Goal: Task Accomplishment & Management: Manage account settings

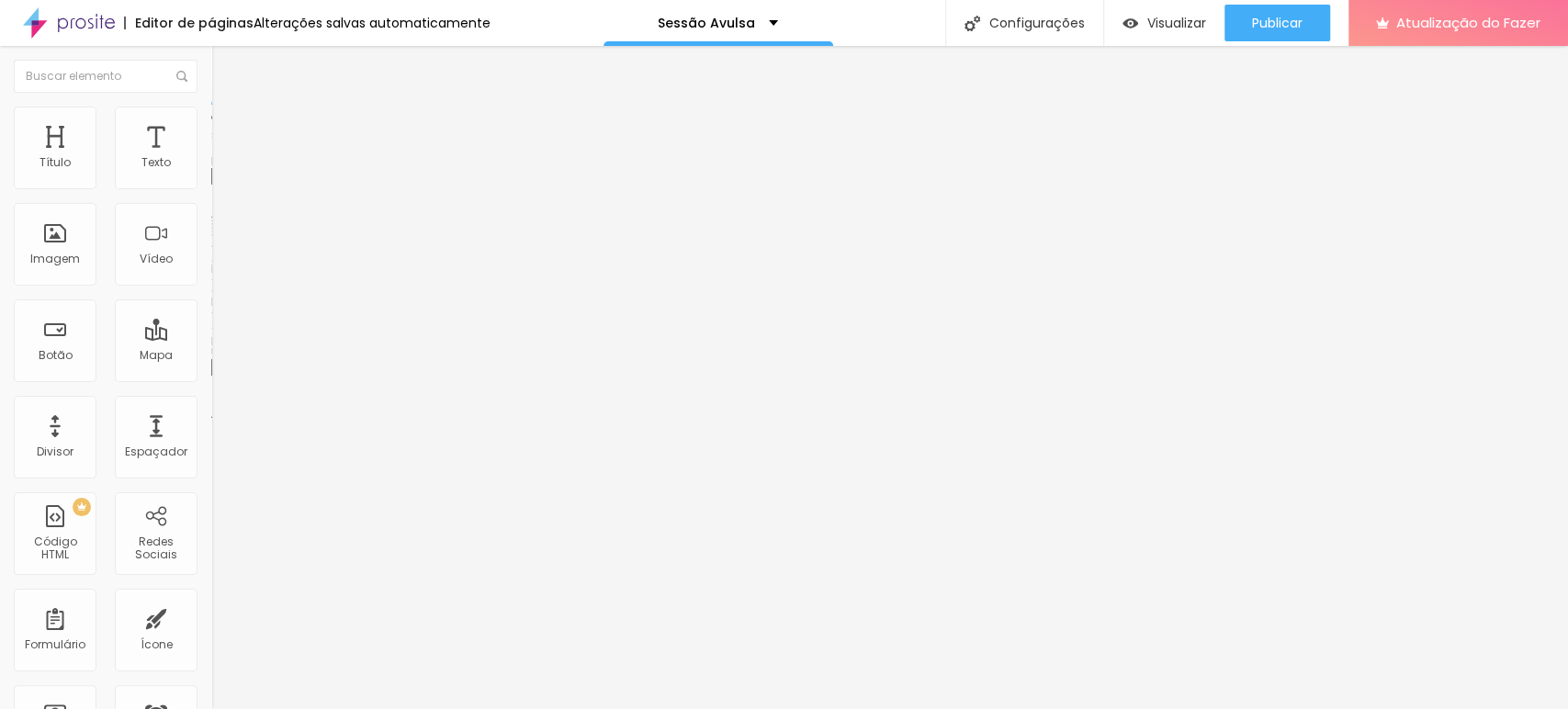
click at [223, 158] on font "Trocar imagem" at bounding box center [267, 150] width 89 height 16
click at [211, 157] on div "Trocar imagem" at bounding box center [317, 150] width 211 height 13
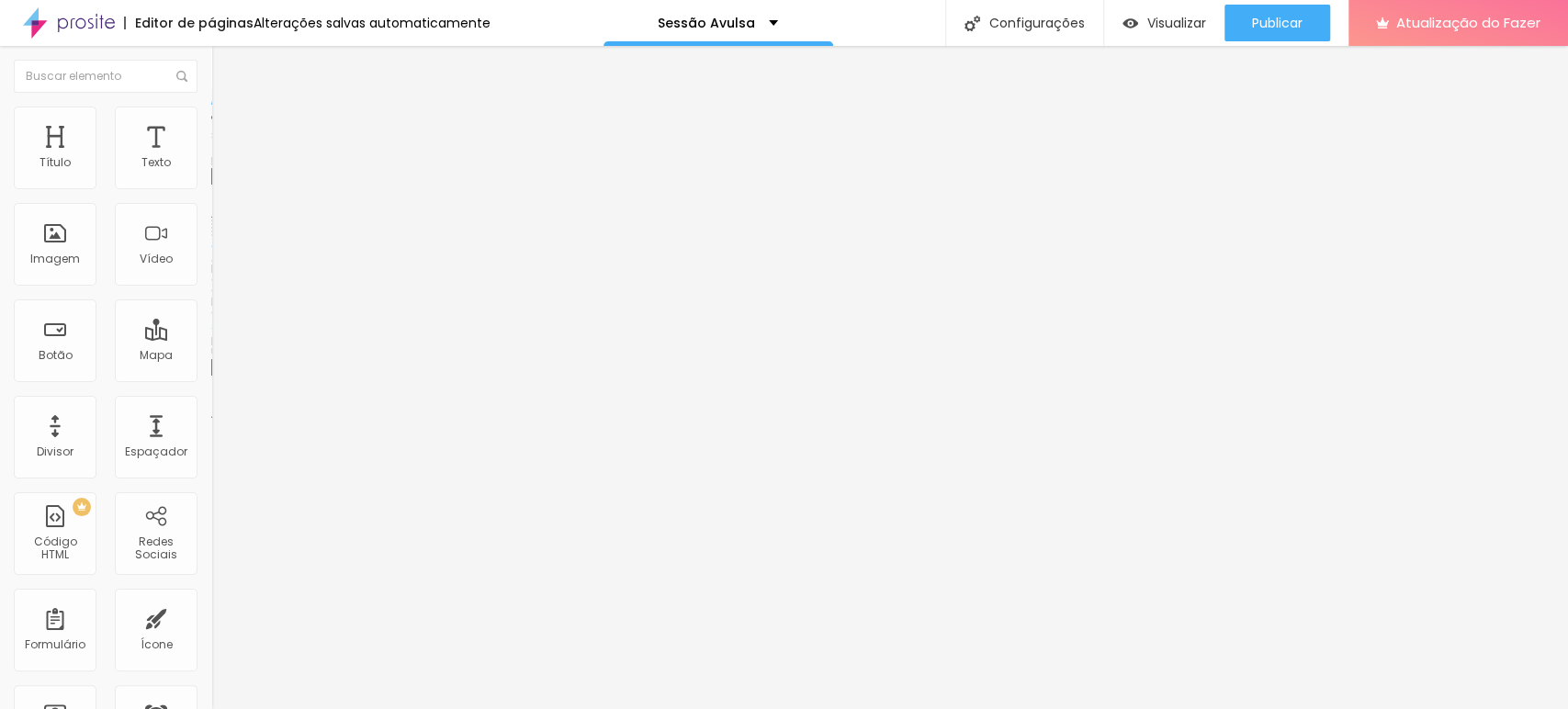
click at [223, 158] on font "Trocar imagem" at bounding box center [267, 150] width 89 height 16
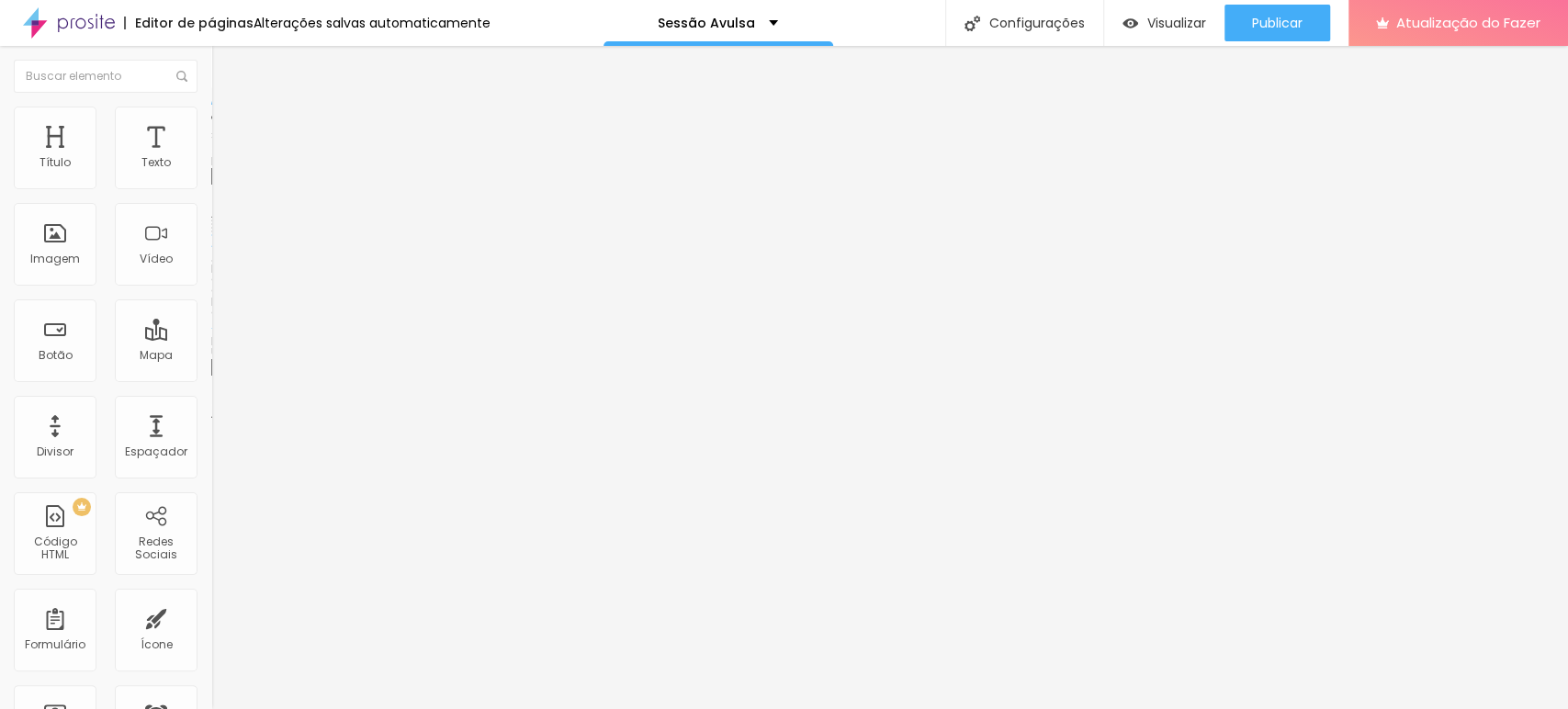
click at [223, 158] on font "Trocar imagem" at bounding box center [267, 150] width 89 height 16
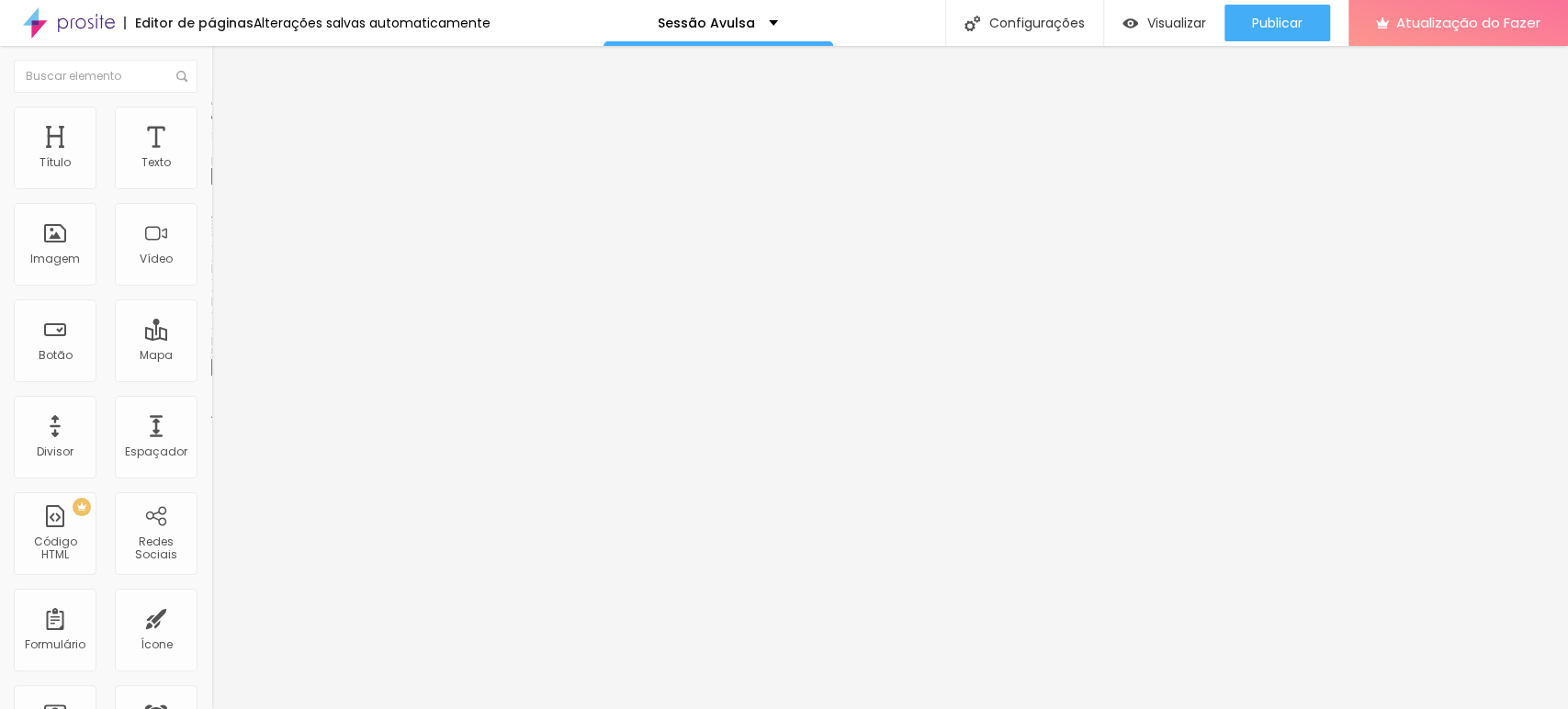
click at [223, 158] on font "Trocar imagem" at bounding box center [267, 150] width 89 height 16
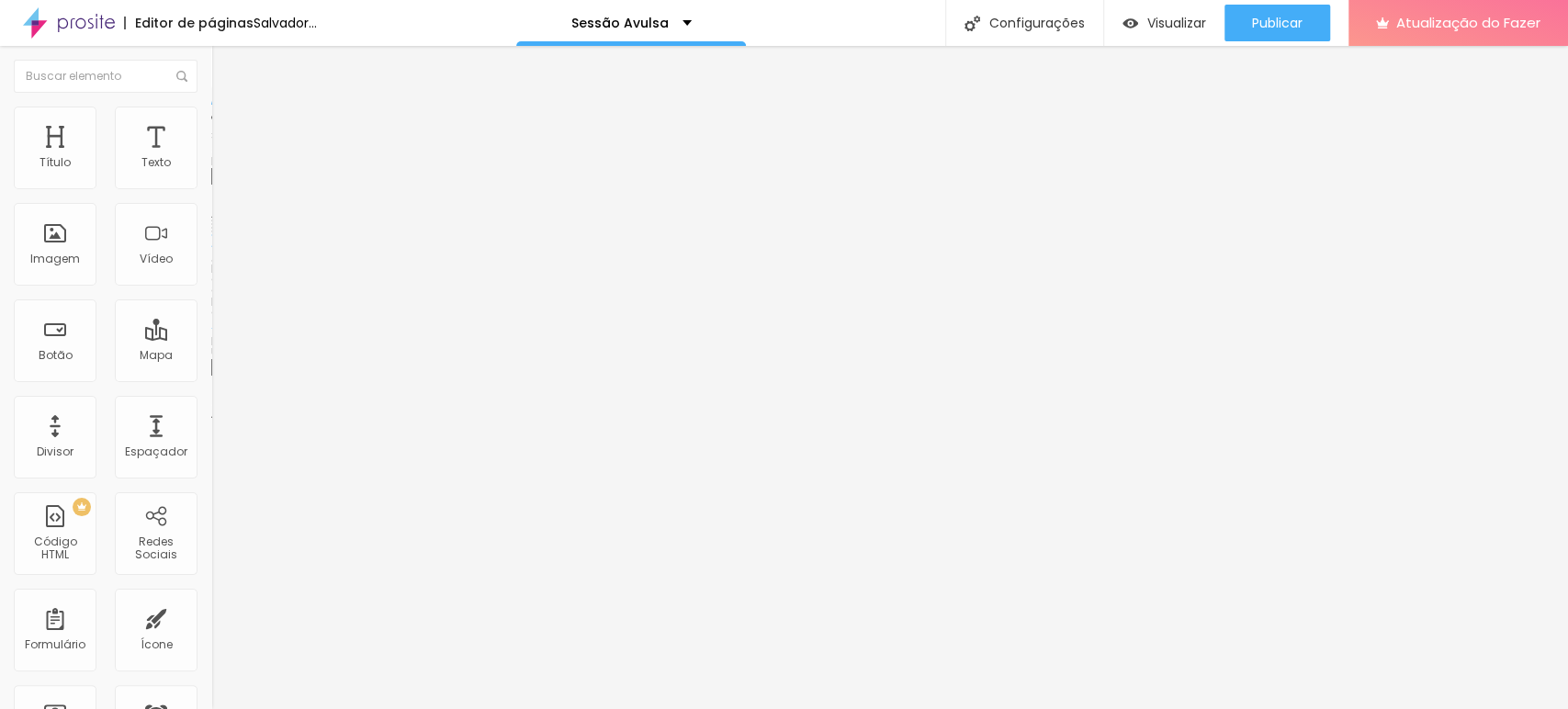
click at [228, 127] on font "Estilo" at bounding box center [242, 118] width 29 height 16
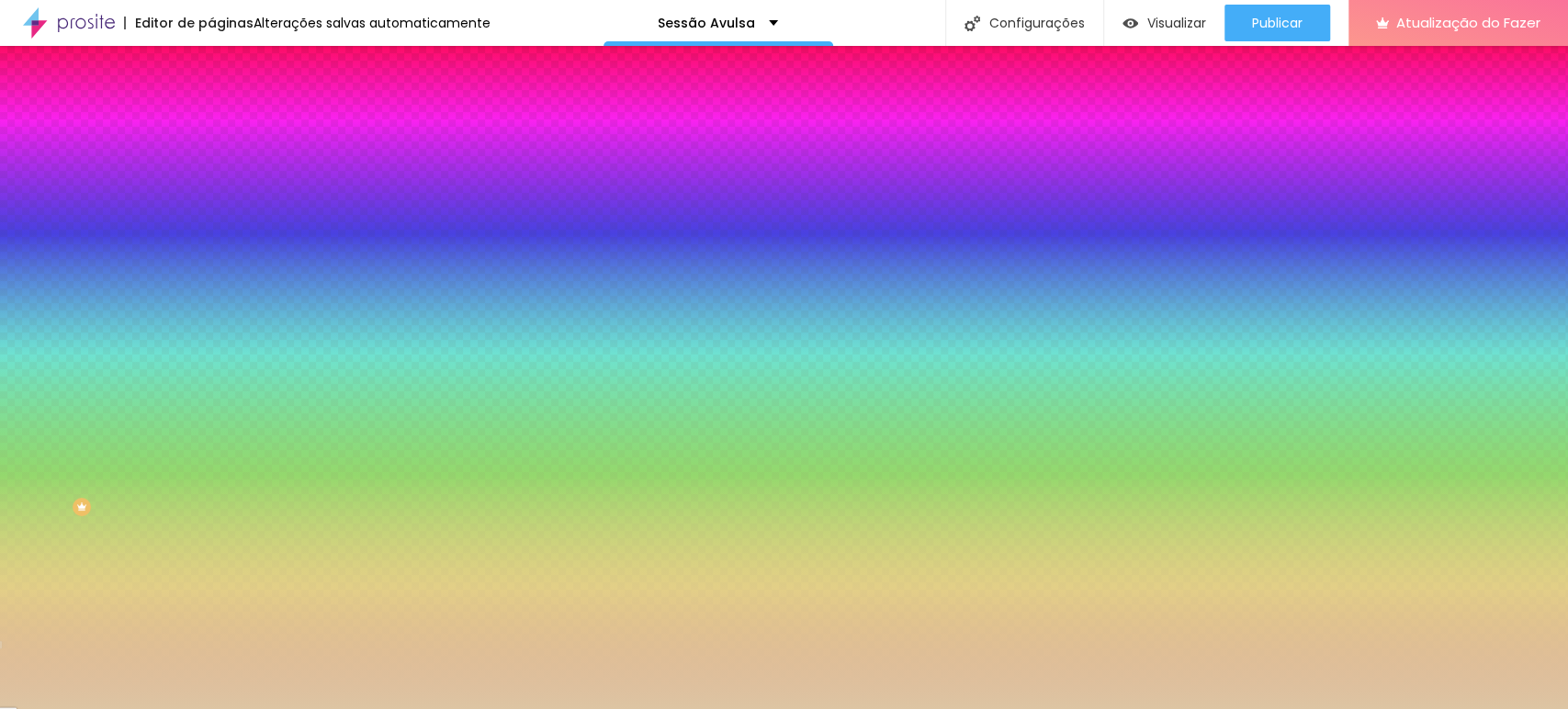
click at [211, 175] on div at bounding box center [317, 175] width 211 height 0
type input "#FFFFFF"
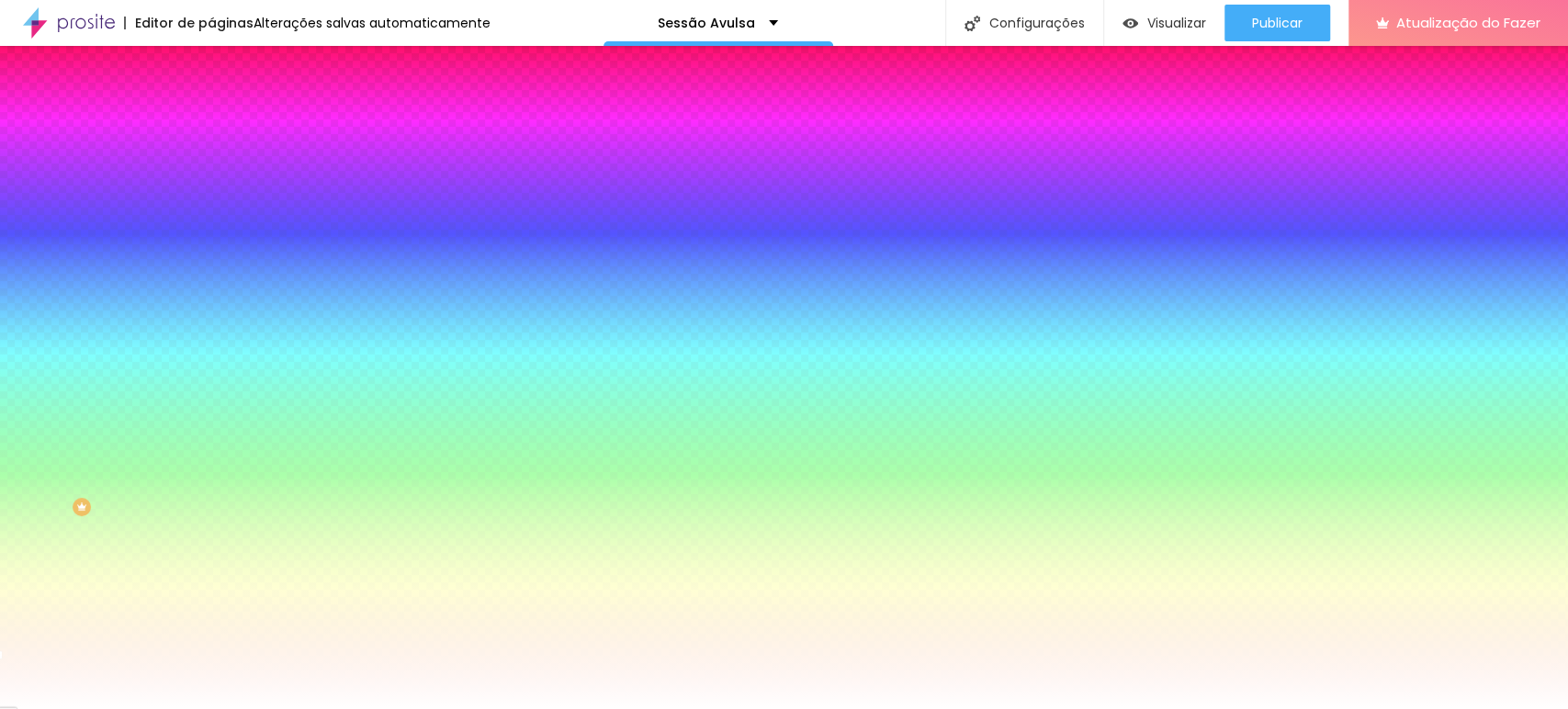
drag, startPoint x: 93, startPoint y: 221, endPoint x: 0, endPoint y: 189, distance: 98.4
click at [211, 189] on div "Cor de fundo Voltar ao padrão #FFFFFF 0 Borda arredondada" at bounding box center [317, 298] width 211 height 310
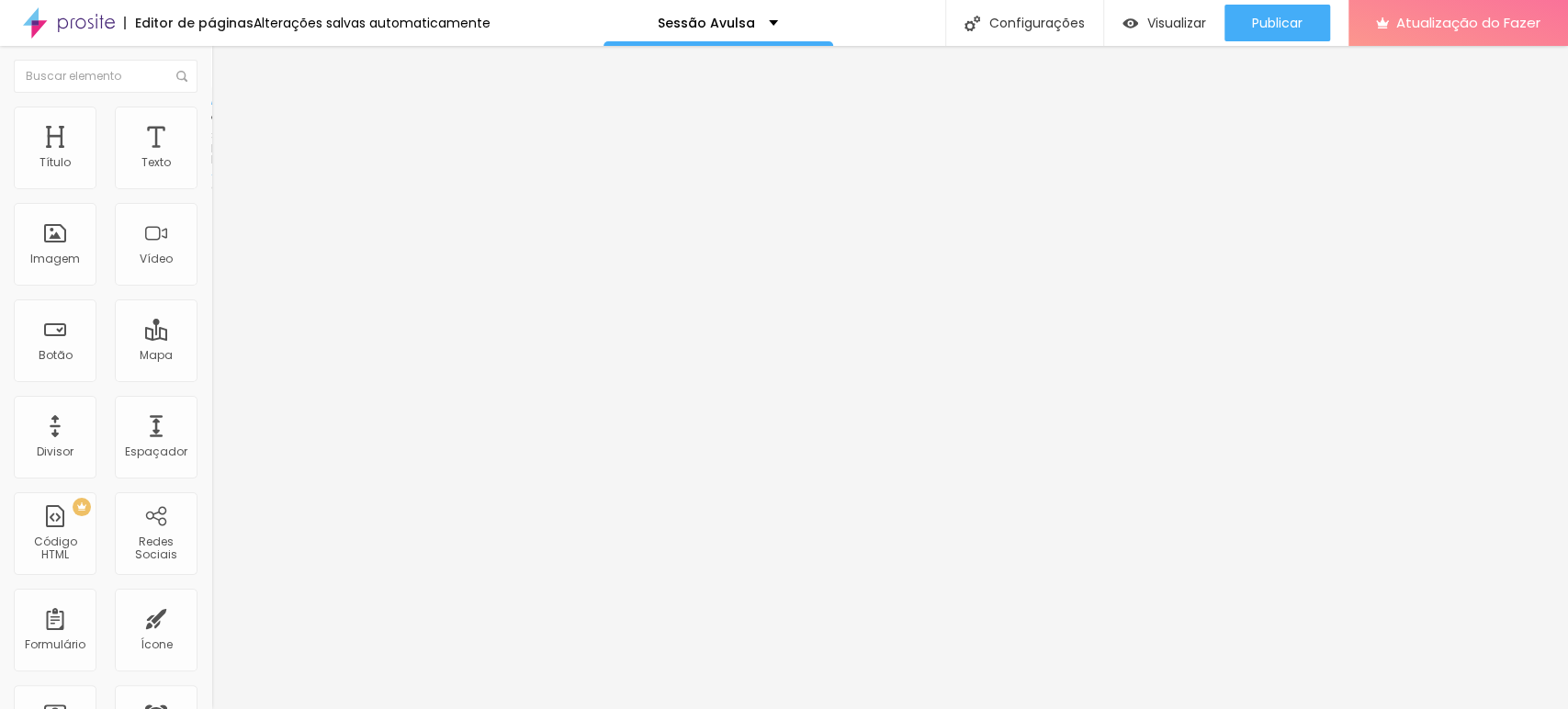
click at [228, 124] on font "Estilo" at bounding box center [242, 118] width 29 height 16
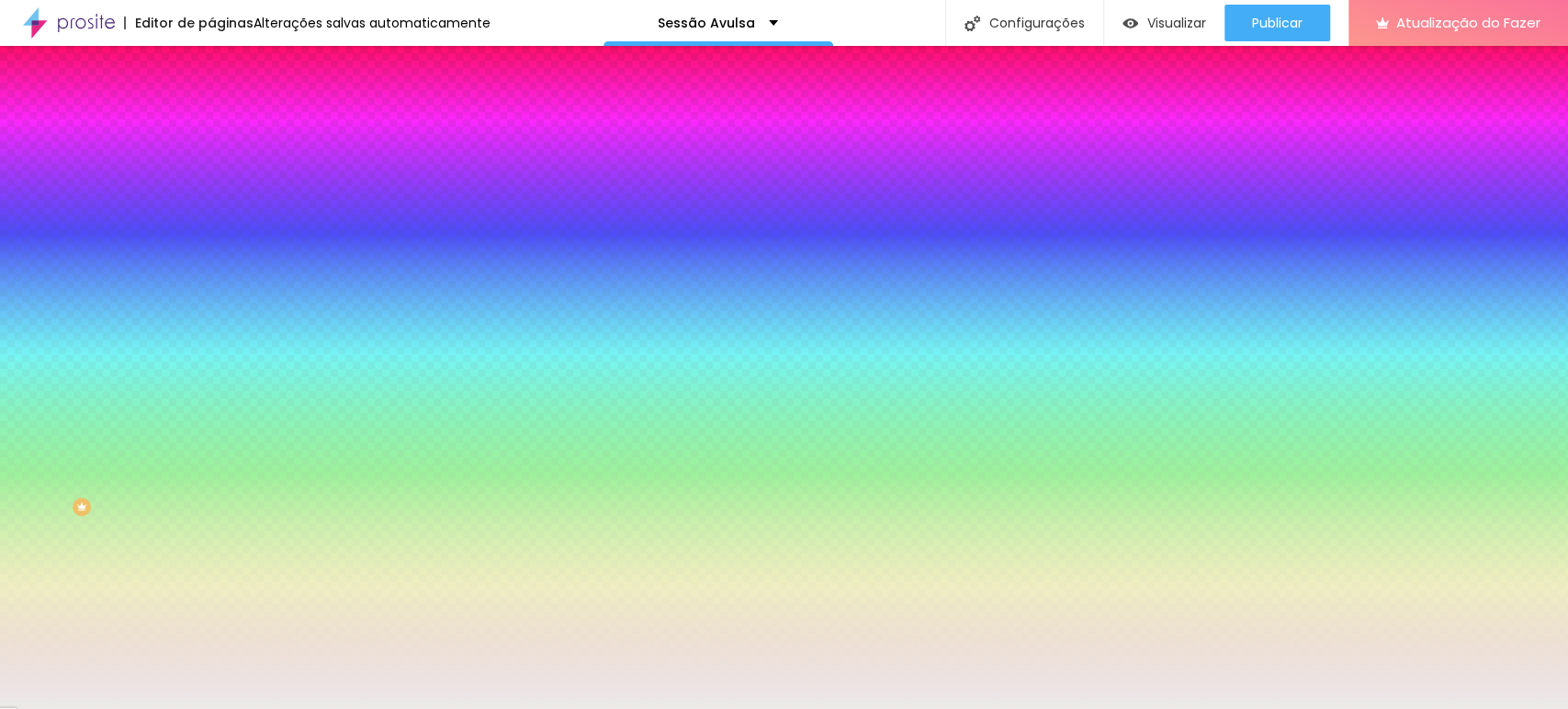
click at [211, 268] on input "#ECEAEA" at bounding box center [321, 259] width 221 height 19
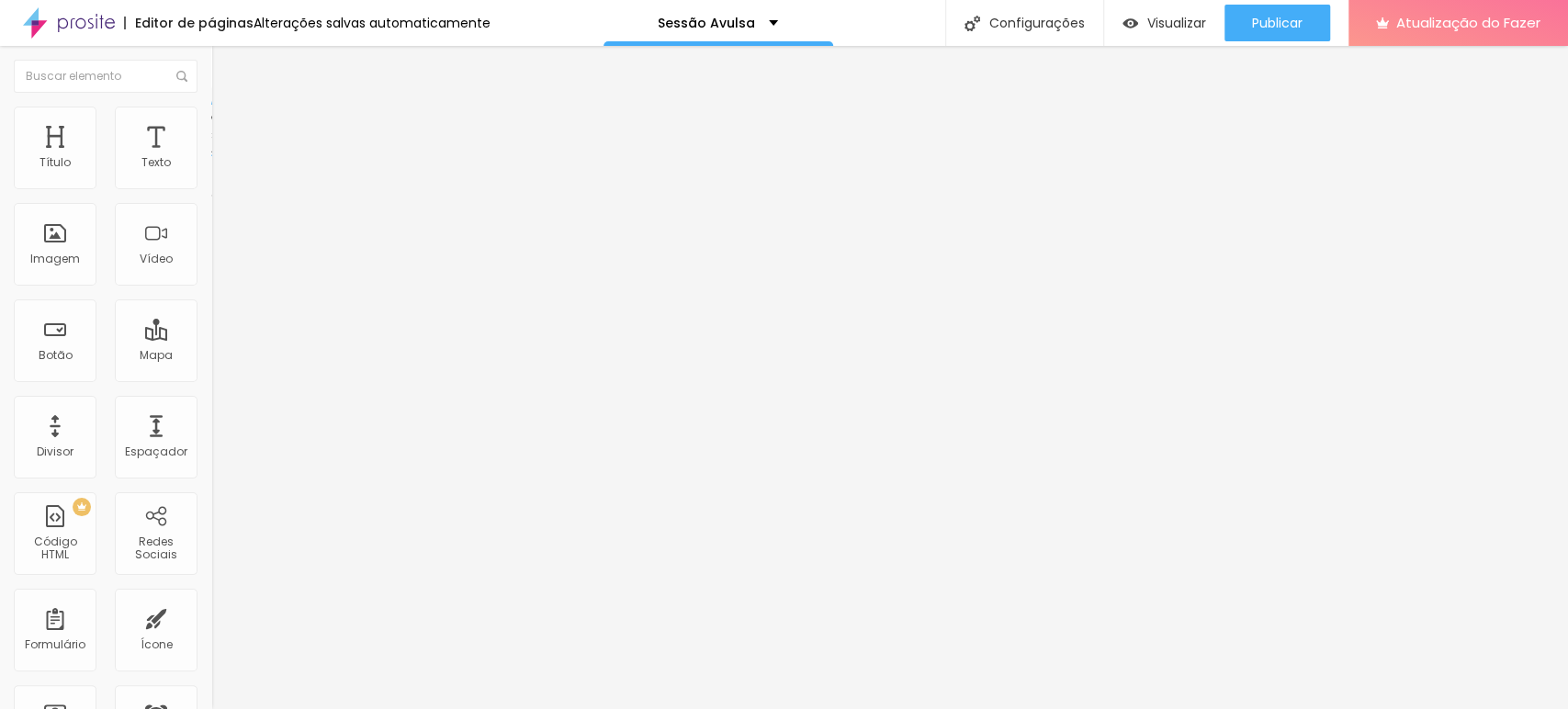
click at [211, 106] on img at bounding box center [220, 115] width 17 height 17
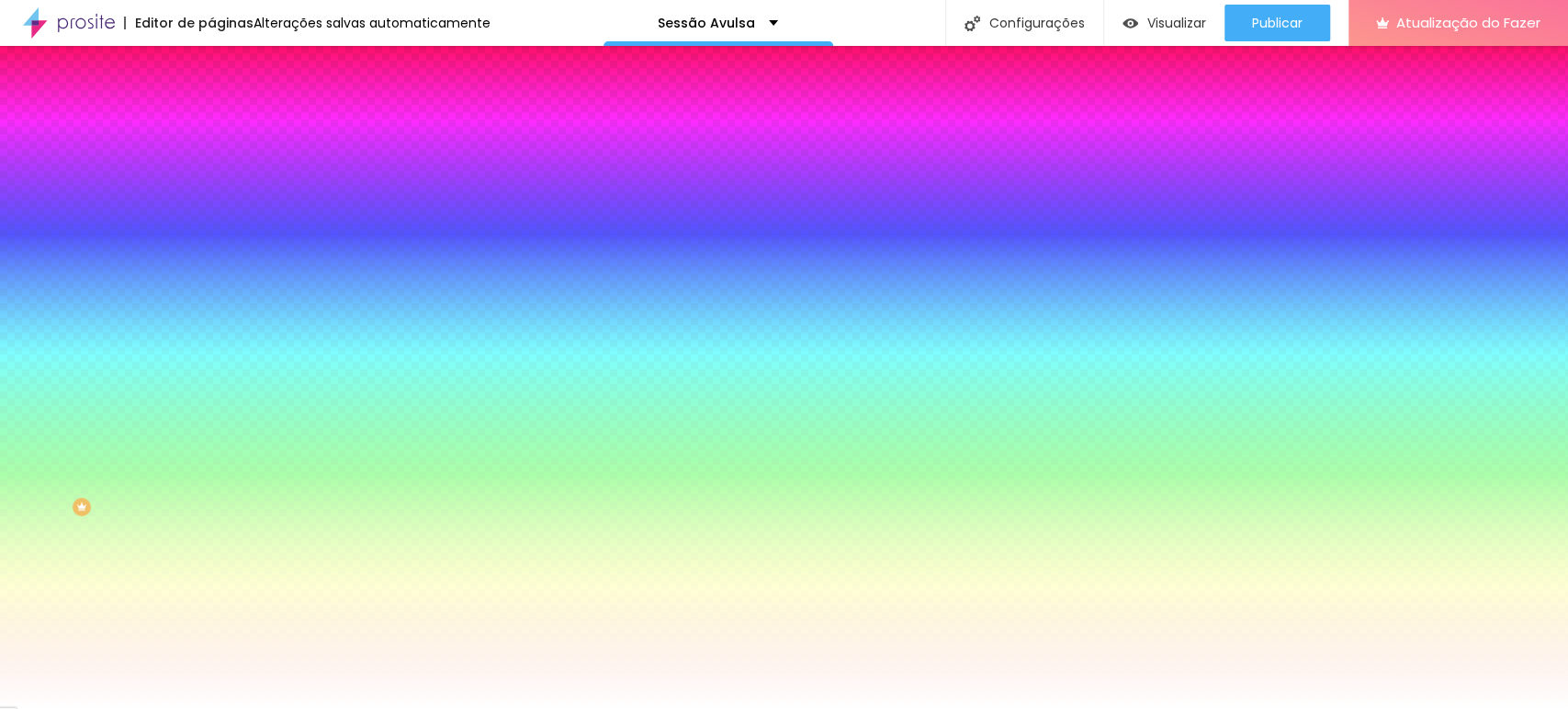
click at [211, 189] on input "#FFFFFF" at bounding box center [321, 184] width 221 height 19
paste input "ECEAEA"
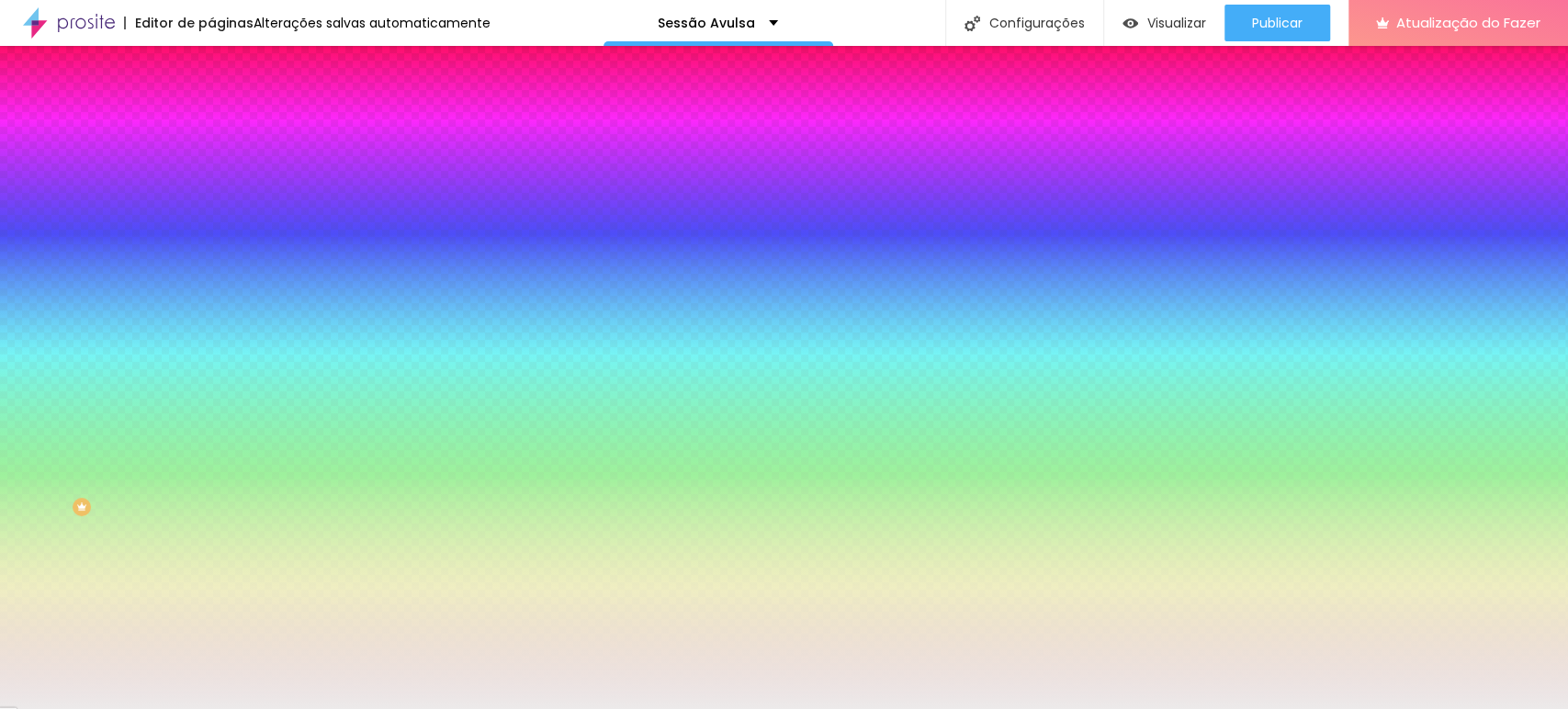
type input "#ECEAEA"
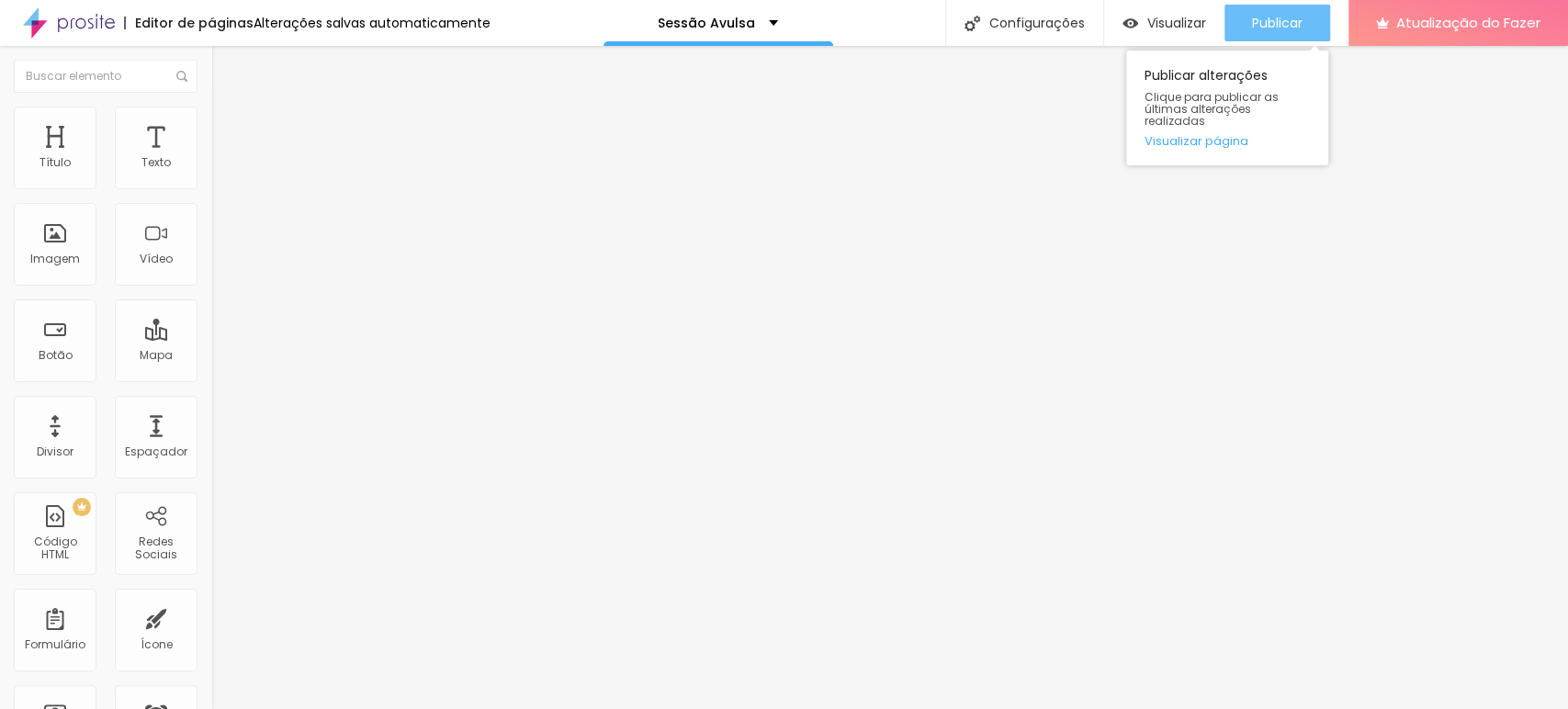
click at [1260, 27] on font "Publicar" at bounding box center [1277, 23] width 50 height 19
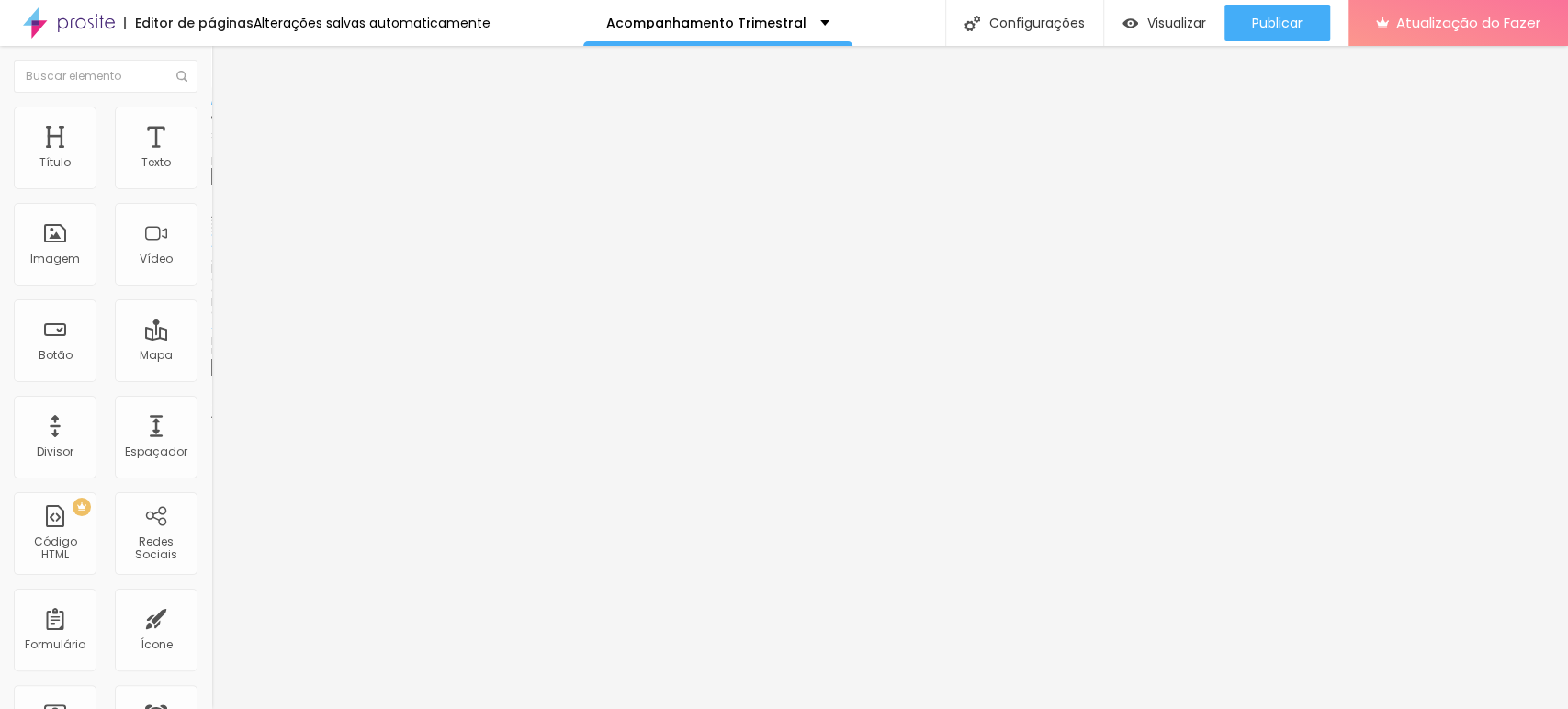
click at [223, 158] on font "Trocar imagem" at bounding box center [267, 150] width 89 height 16
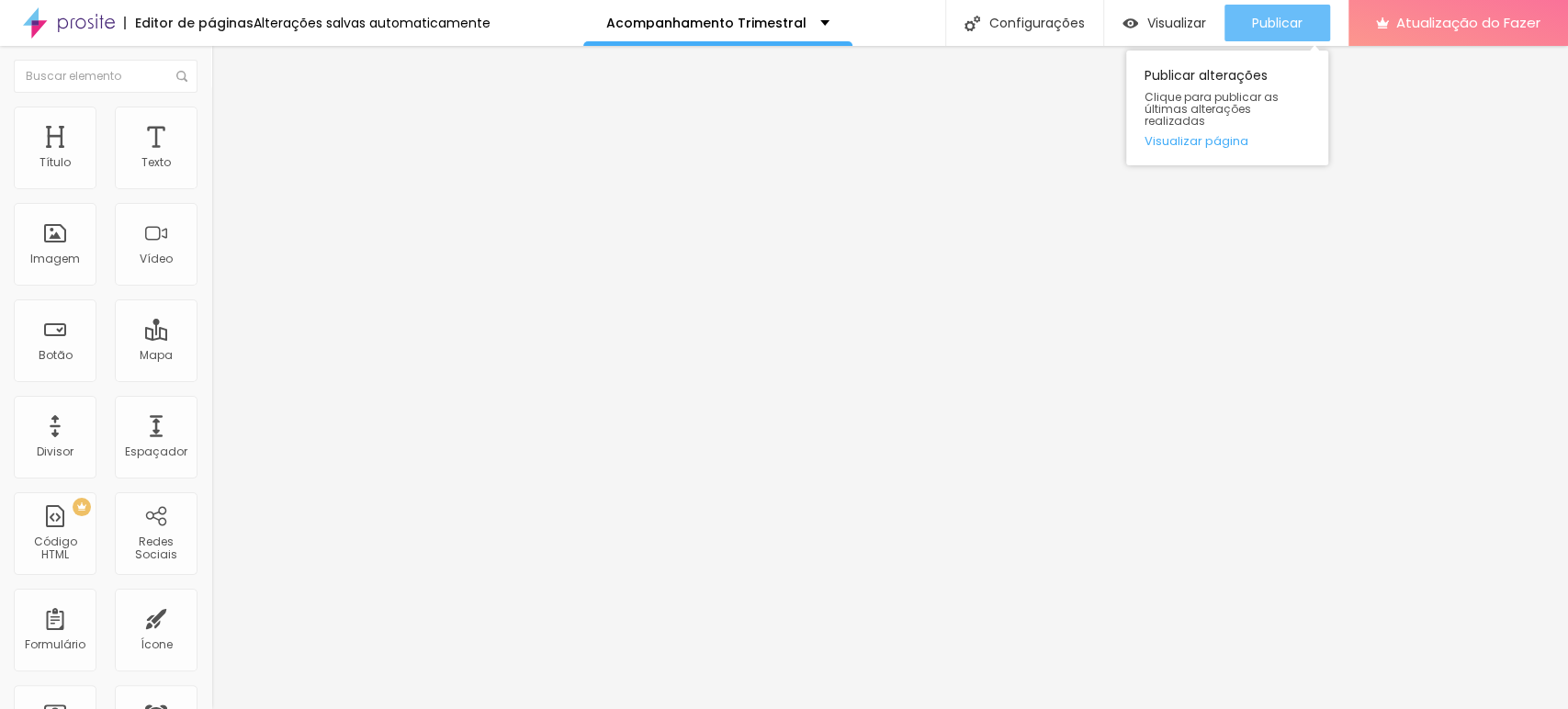
click at [1245, 21] on button "Publicar" at bounding box center [1277, 22] width 105 height 36
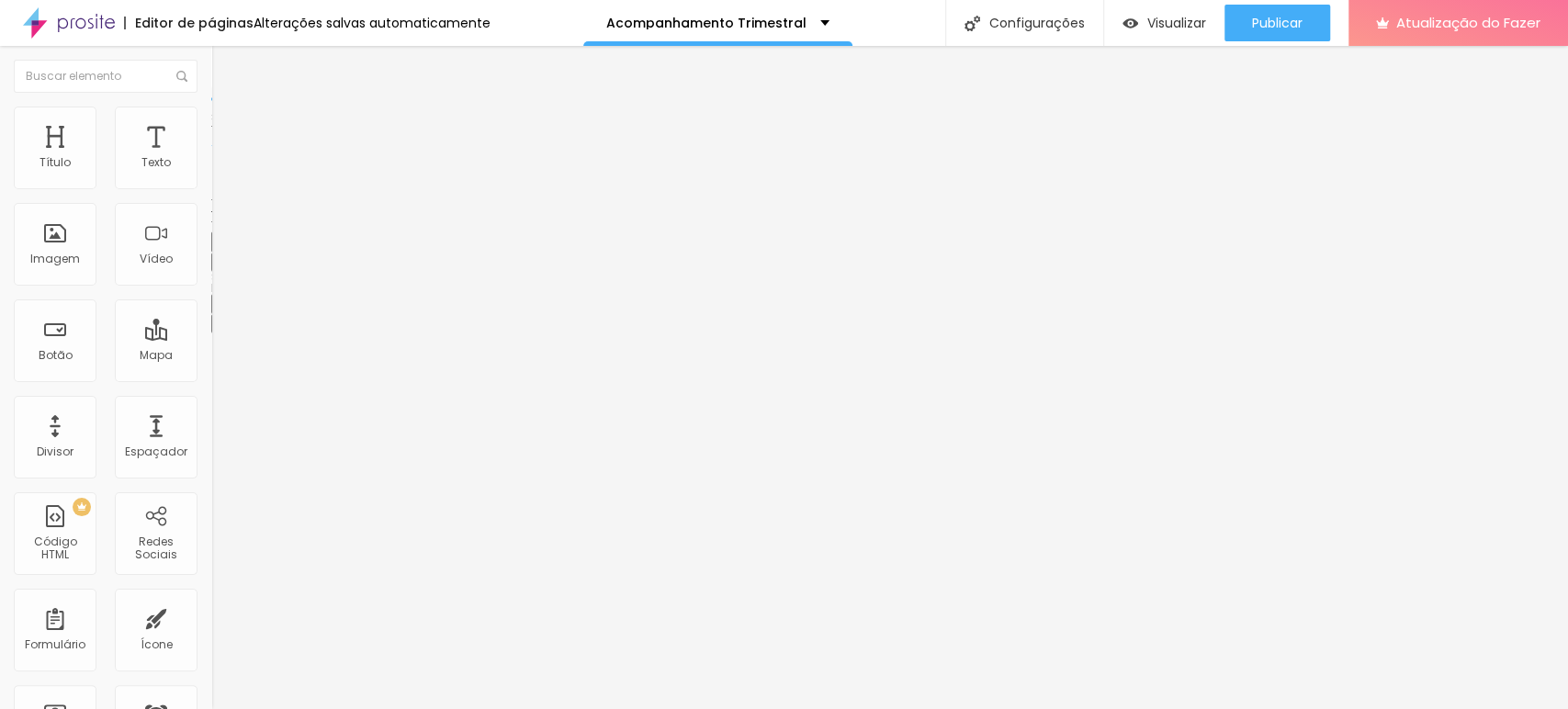
click at [211, 106] on li "Avançado" at bounding box center [317, 116] width 211 height 19
click at [211, 125] on ul "Estilo Avançado" at bounding box center [317, 106] width 211 height 36
click at [228, 108] on font "Estilo" at bounding box center [242, 101] width 29 height 16
click at [221, 265] on icon "button" at bounding box center [224, 261] width 7 height 7
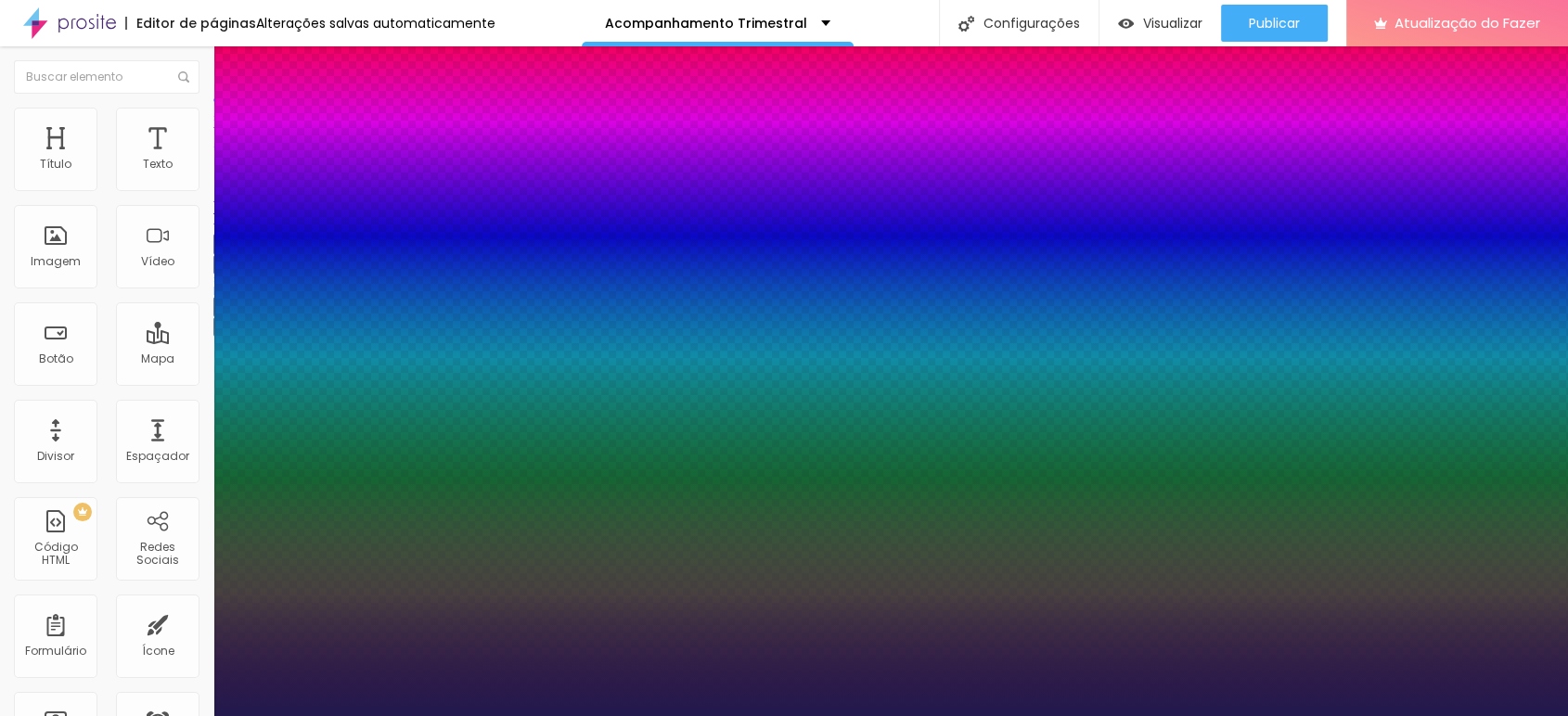
type input "1"
type input "64"
type input "1"
type input "63"
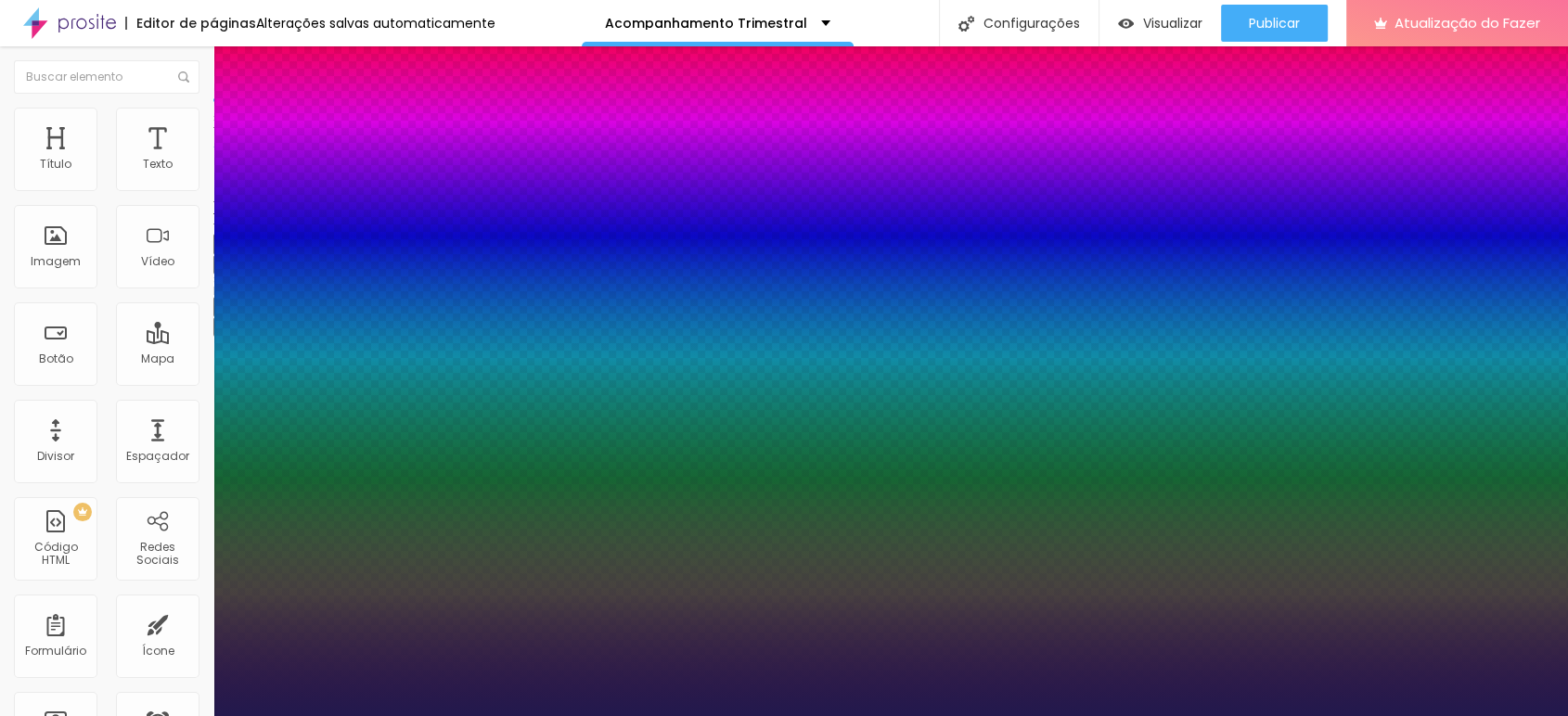
type input "63"
type input "1"
type input "62"
type input "1"
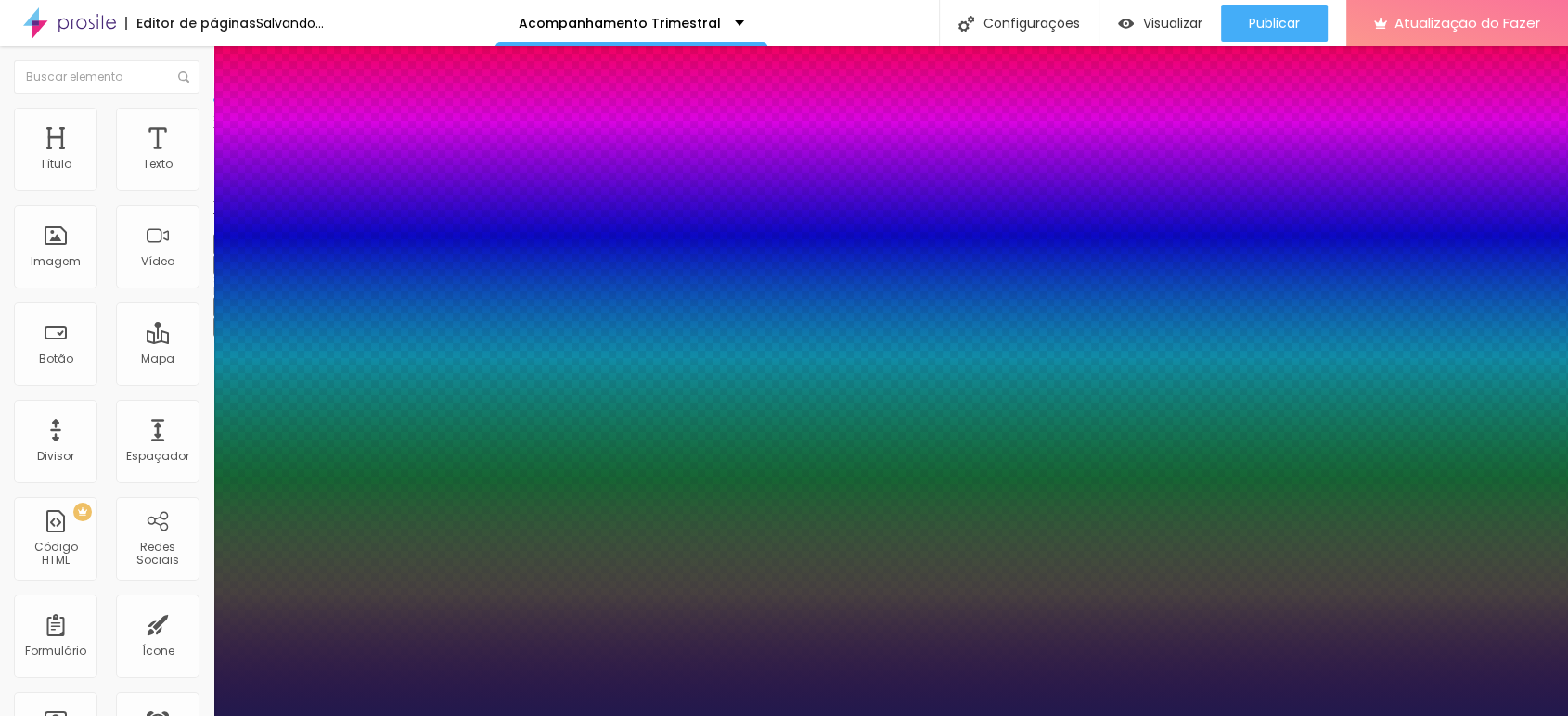
type input "61"
type input "1"
type input "60"
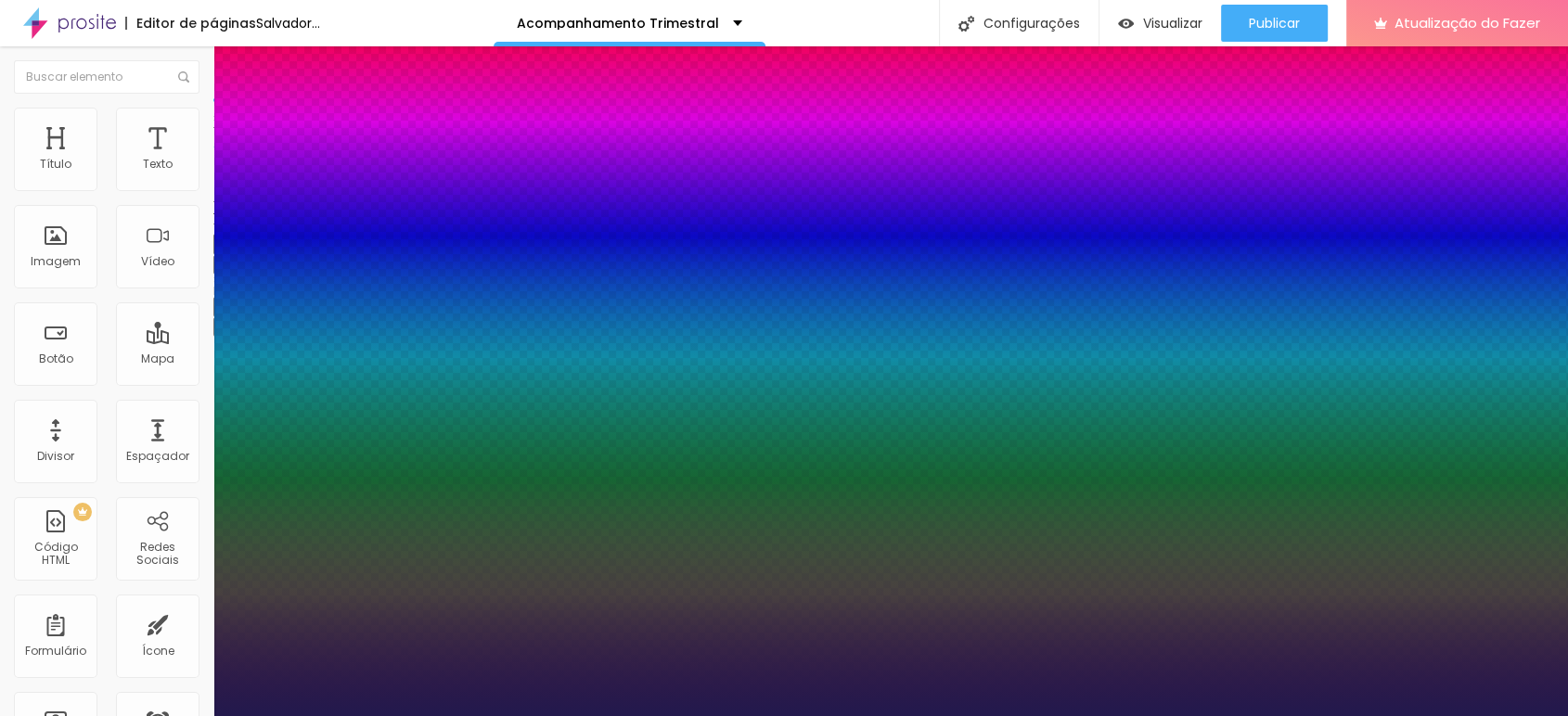
type input "1"
type input "59"
type input "1"
type input "58"
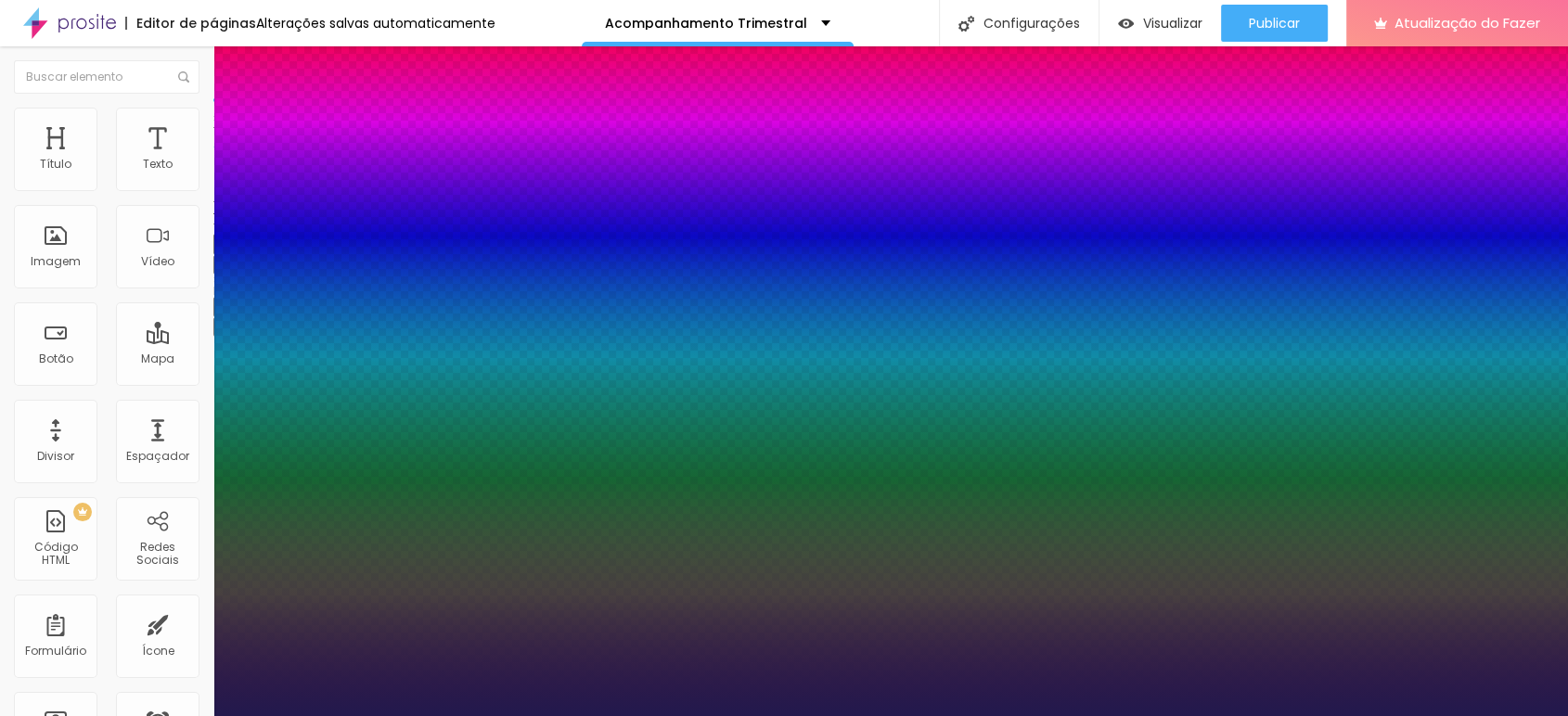
type input "58"
type input "1"
type input "57"
type input "1"
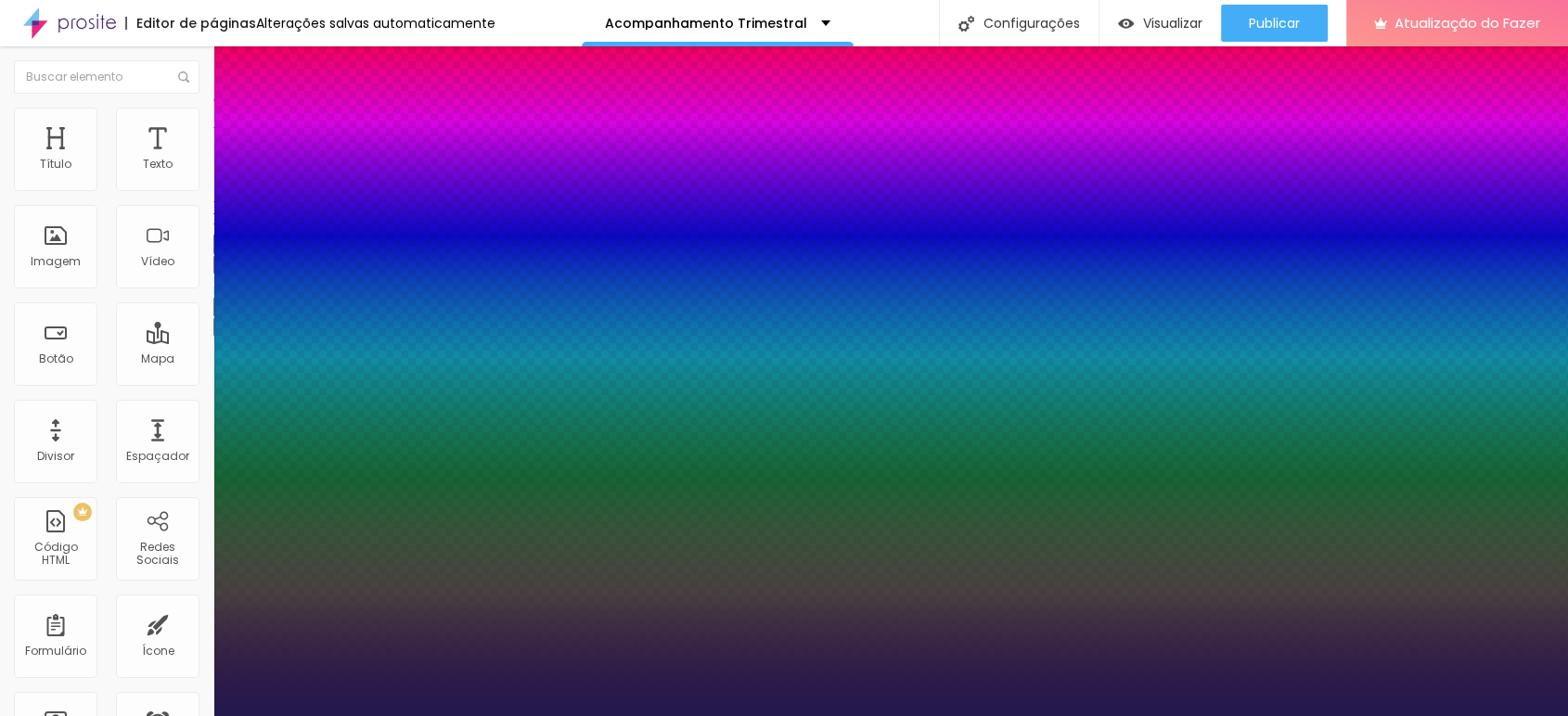
type input "56"
type input "1"
drag, startPoint x: 319, startPoint y: 521, endPoint x: 307, endPoint y: 515, distance: 13.4
type input "56"
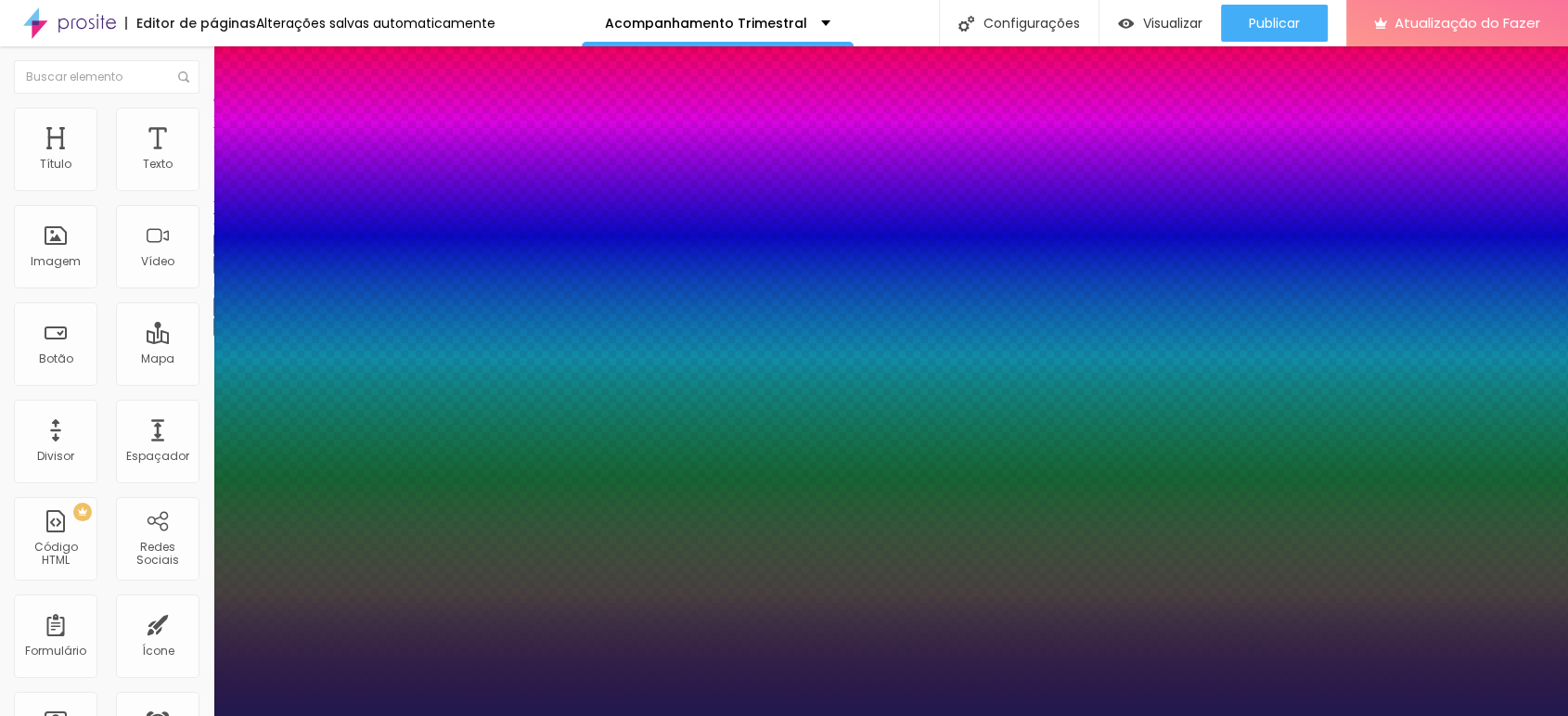
click at [277, 715] on div at bounding box center [784, 716] width 1568 height 0
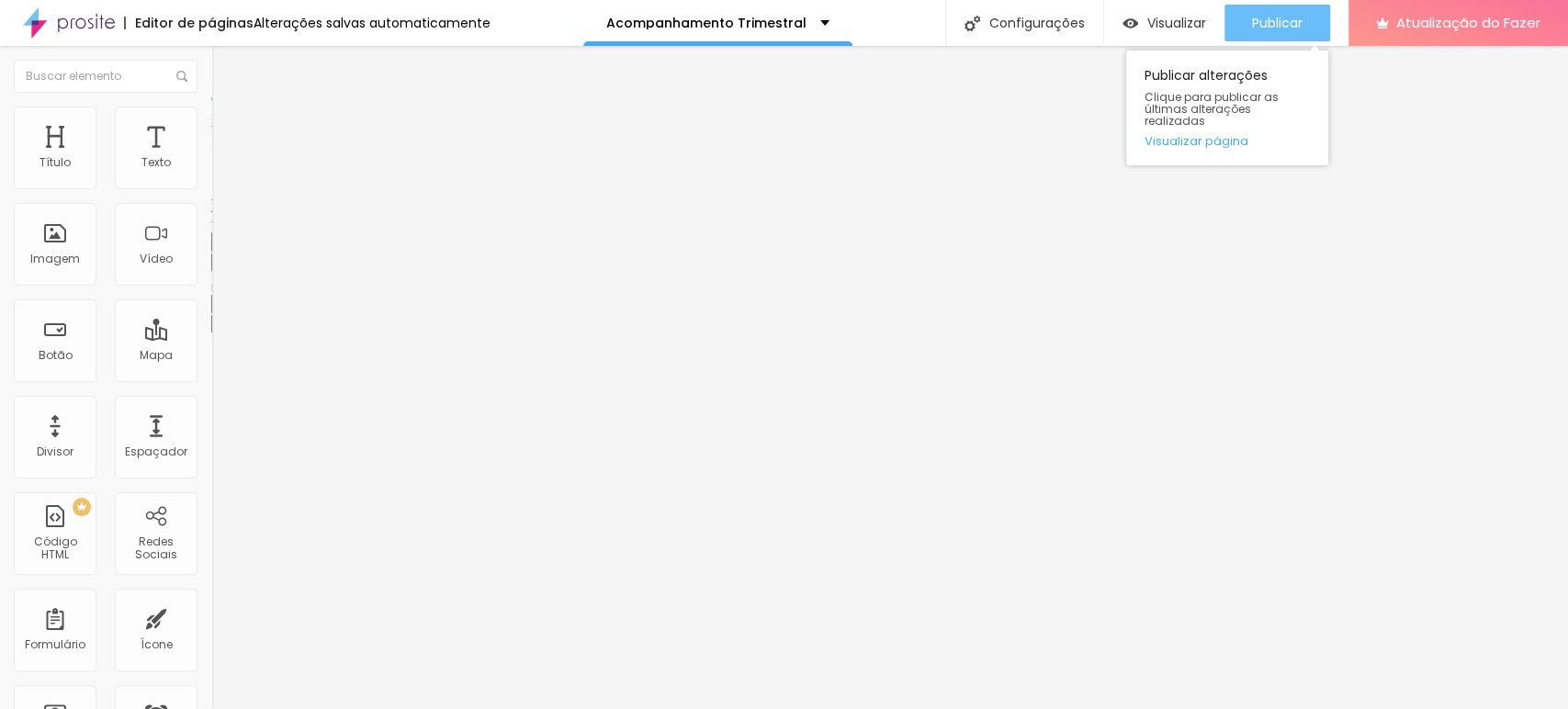
click at [1289, 22] on font "Publicar" at bounding box center [1277, 23] width 50 height 19
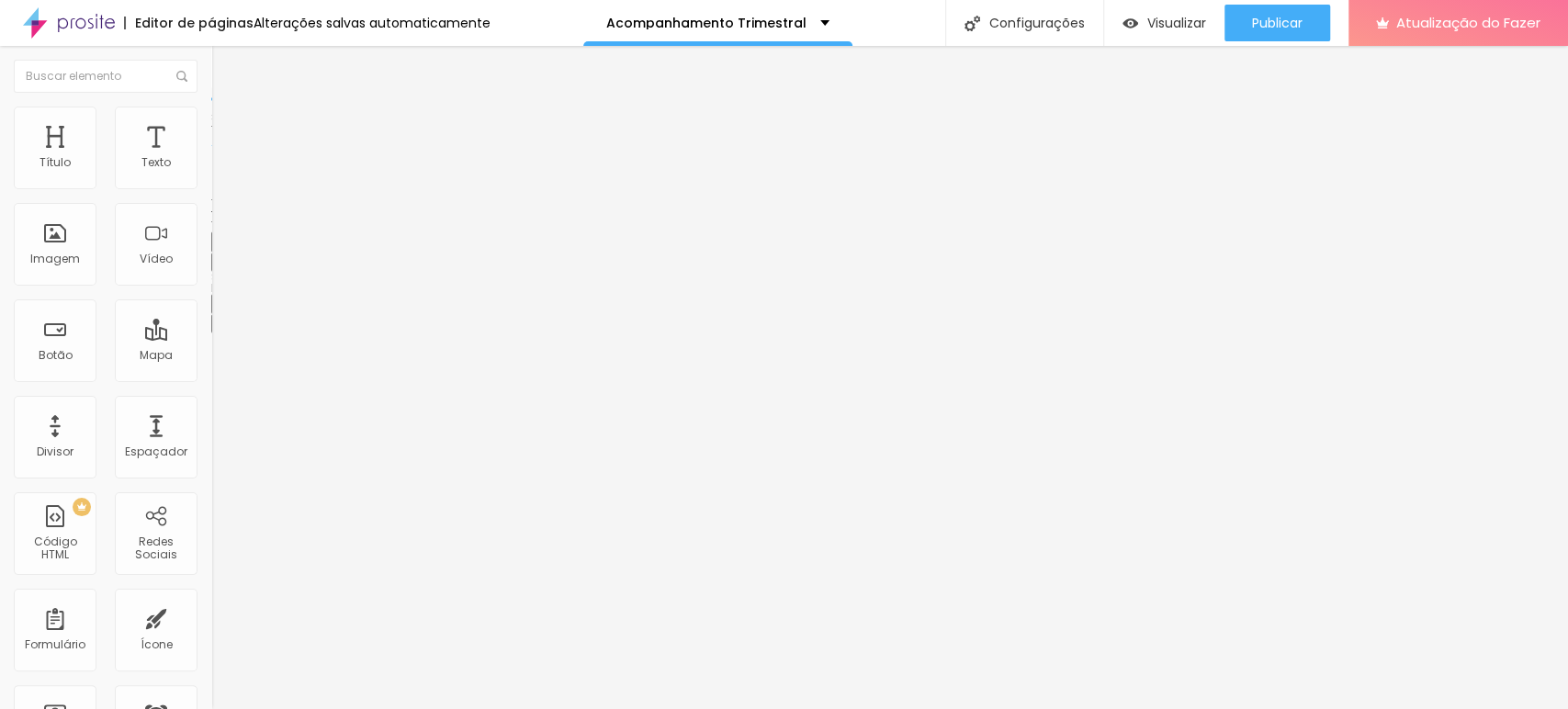
click at [211, 272] on button "button" at bounding box center [224, 262] width 26 height 20
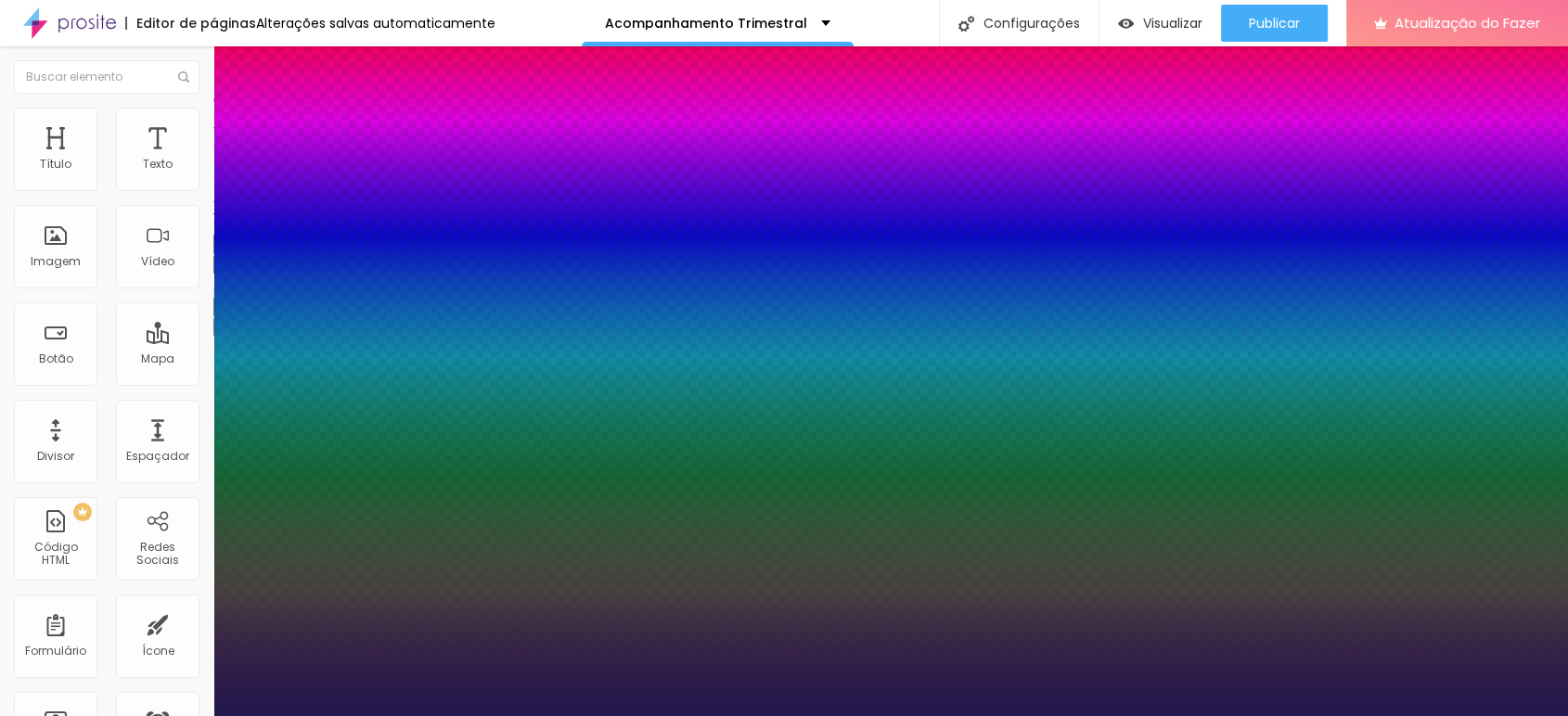
type input "1"
type input "54"
type input "1"
type input "53"
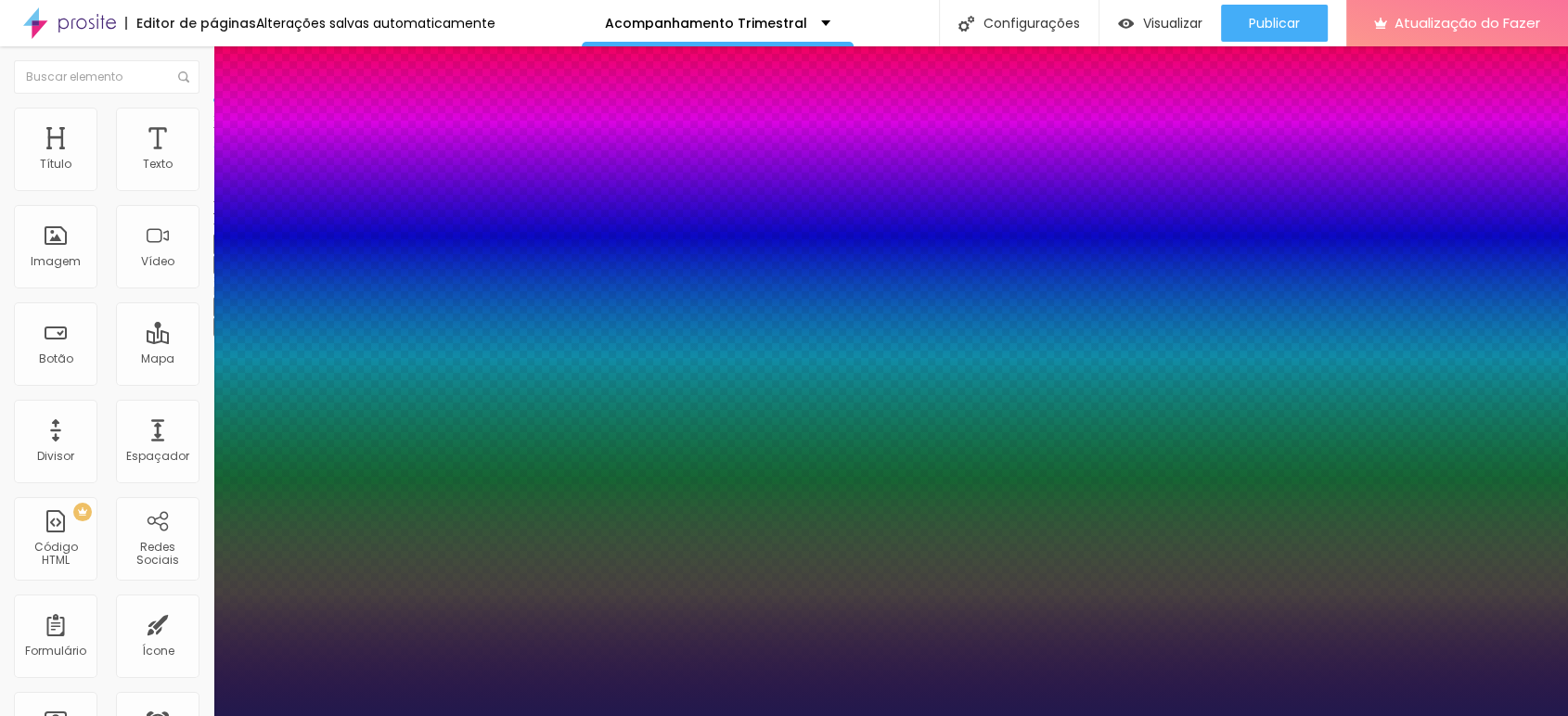
type input "53"
type input "1"
type input "51"
type input "1"
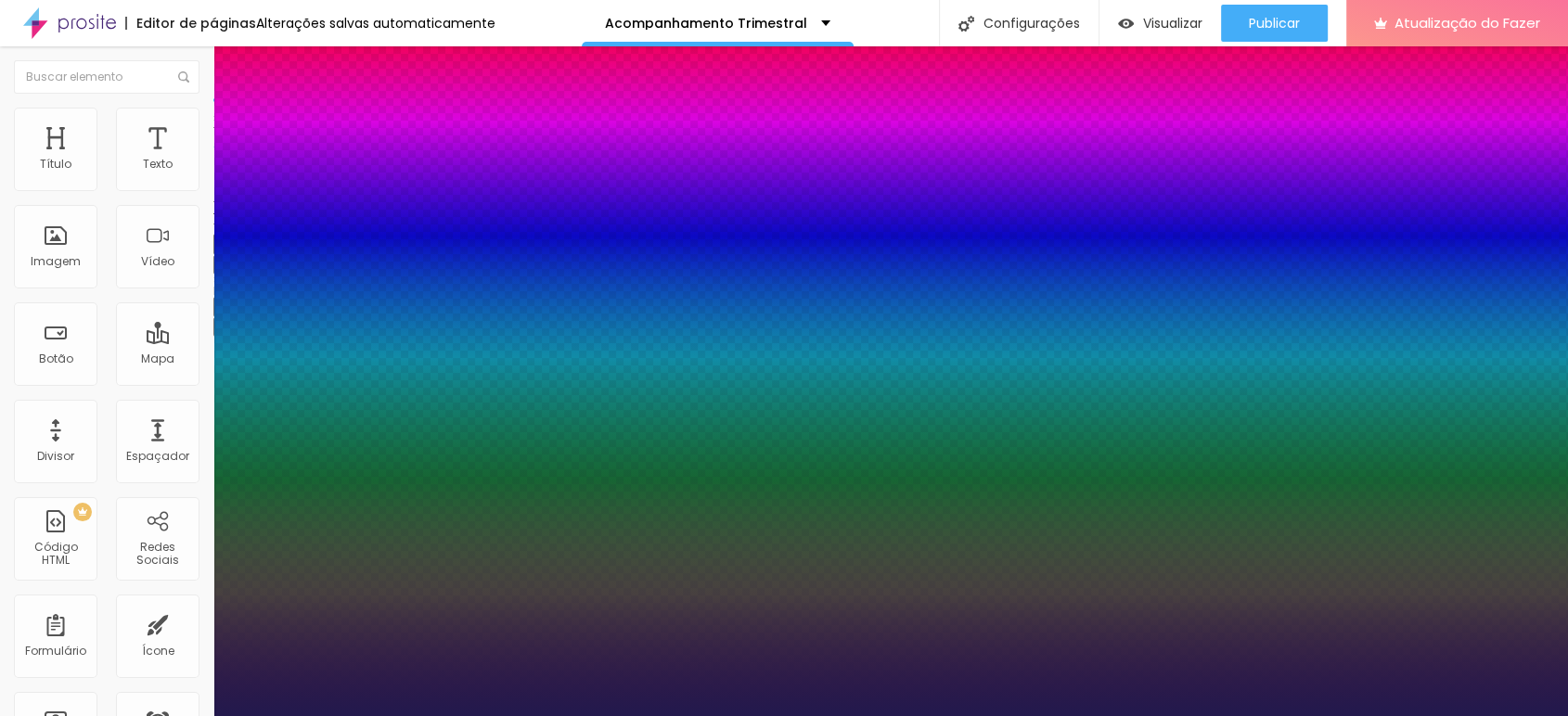
type input "50"
type input "1"
type input "50"
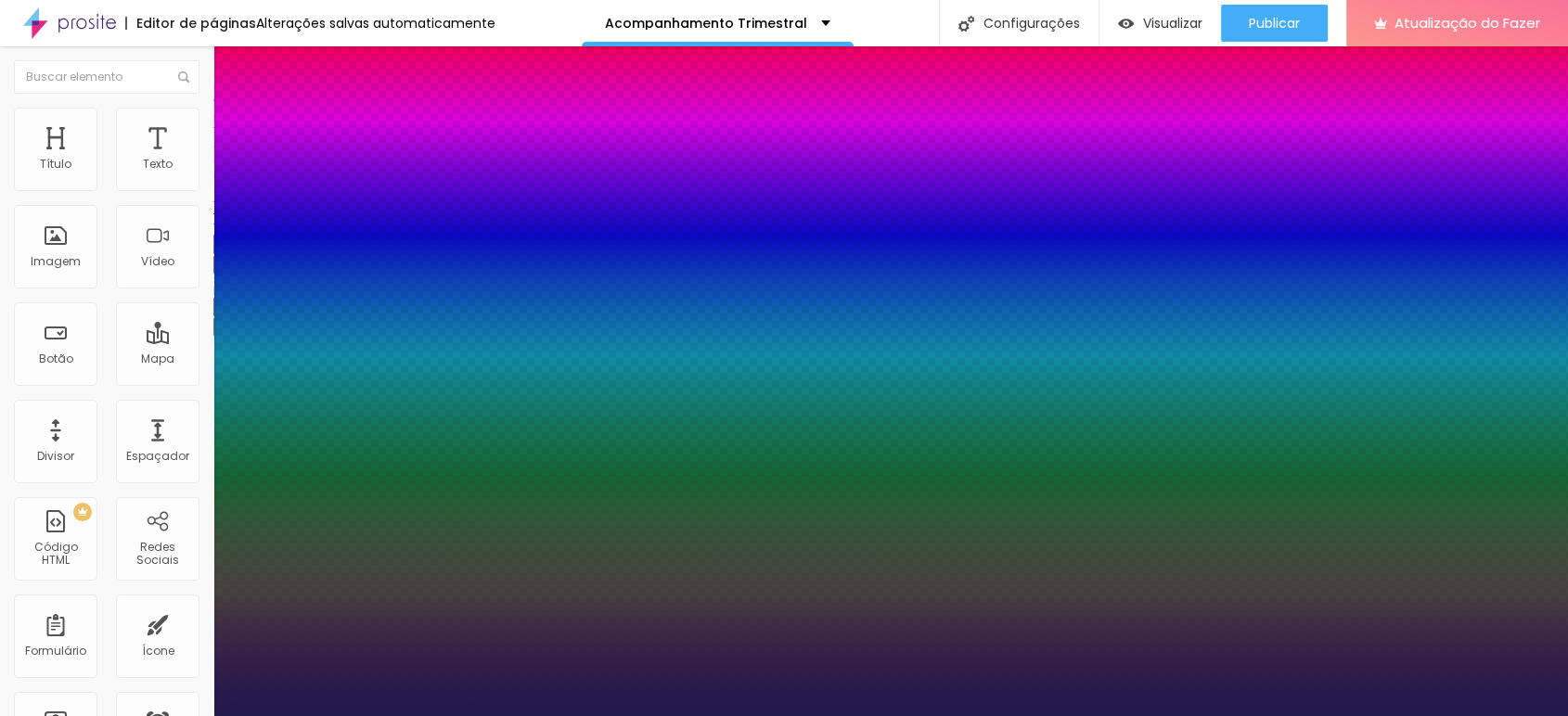
click at [660, 715] on div at bounding box center [784, 716] width 1568 height 0
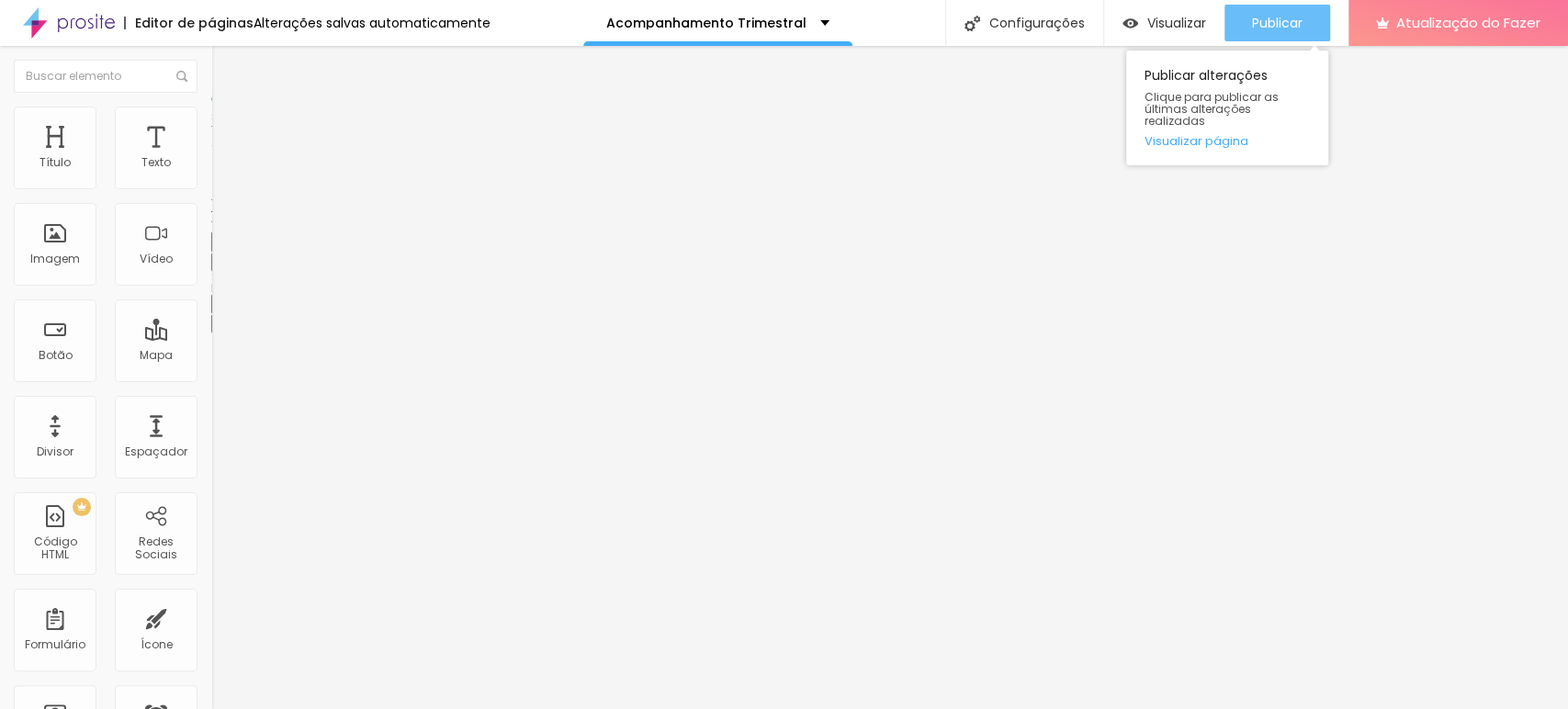
click at [1278, 26] on font "Publicar" at bounding box center [1277, 23] width 50 height 19
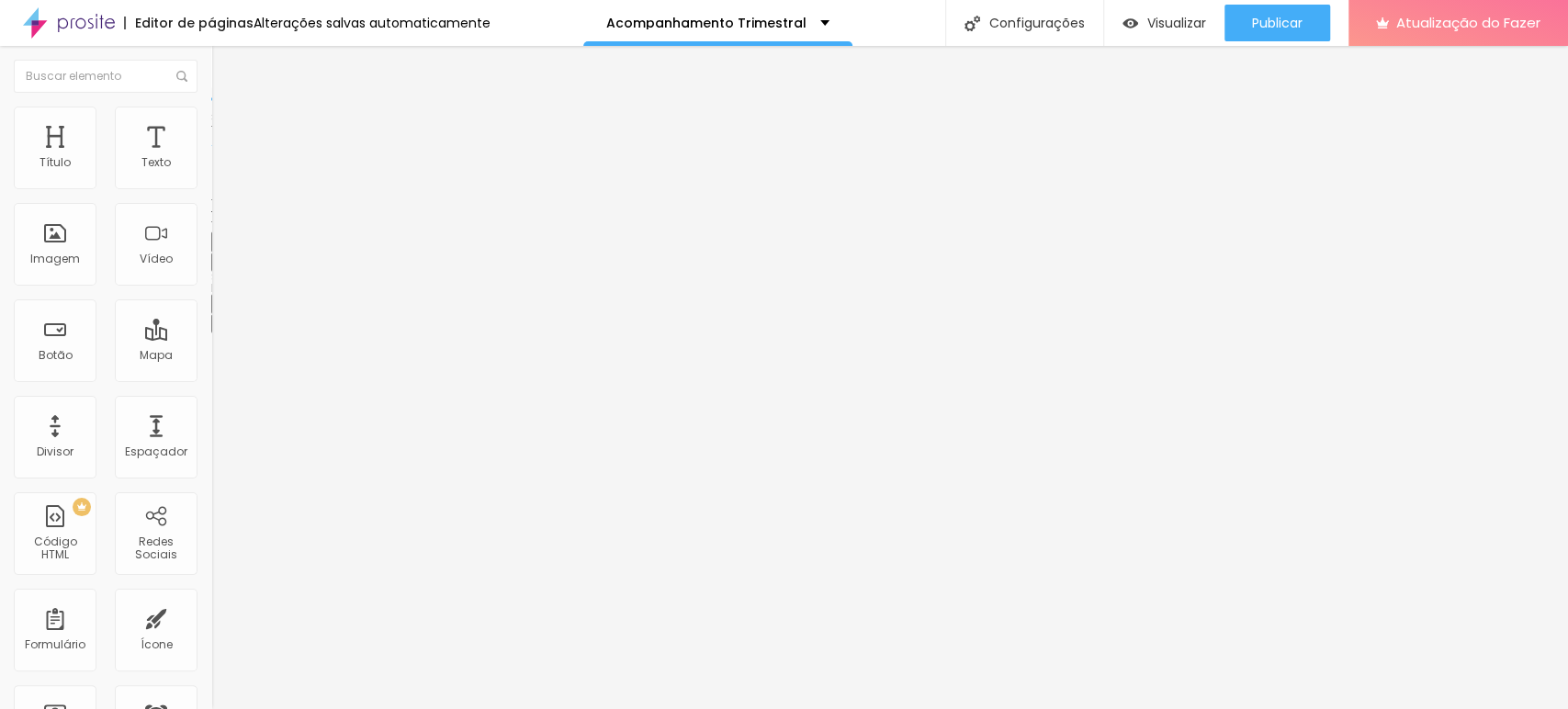
click at [219, 266] on icon "button" at bounding box center [221, 265] width 4 height 4
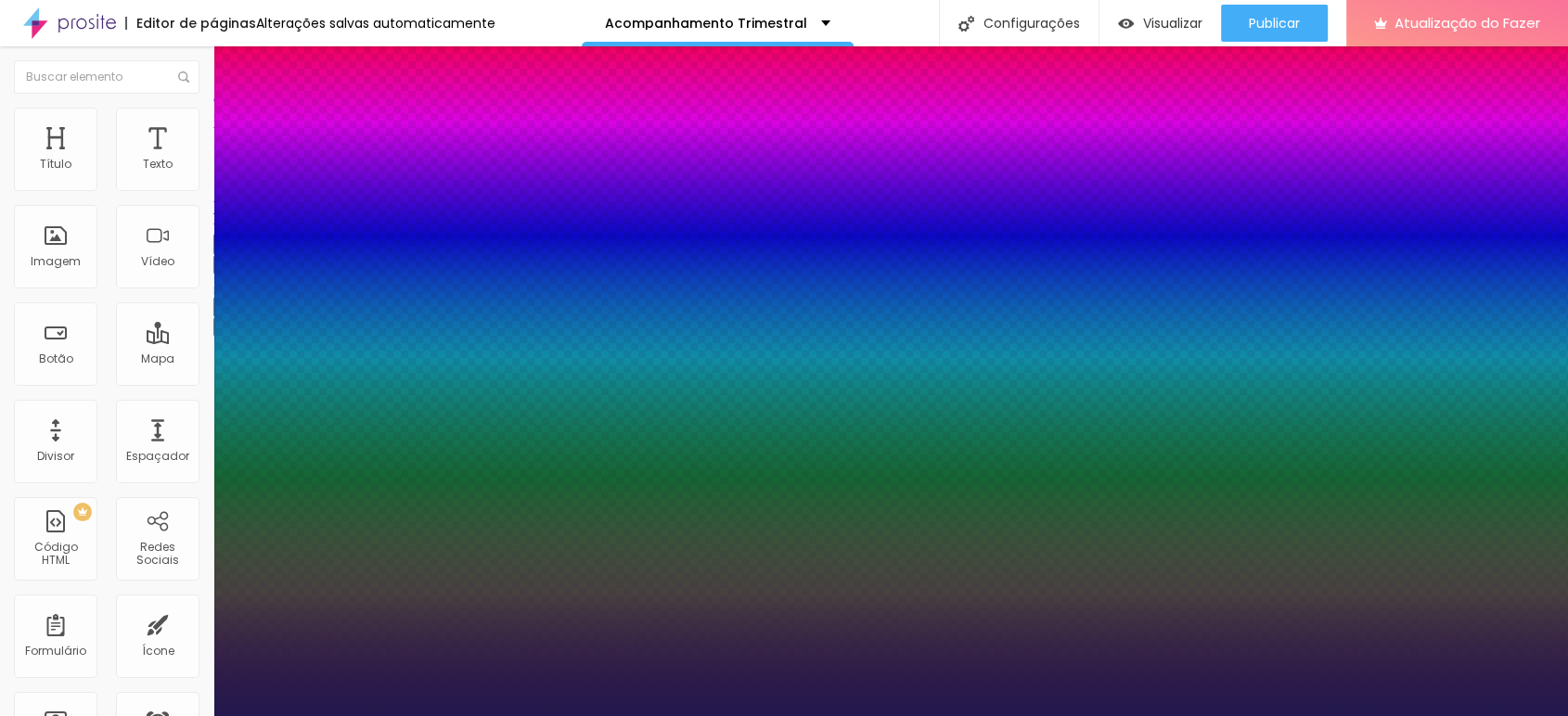
type input "1"
type input "53"
type input "1"
type input "54"
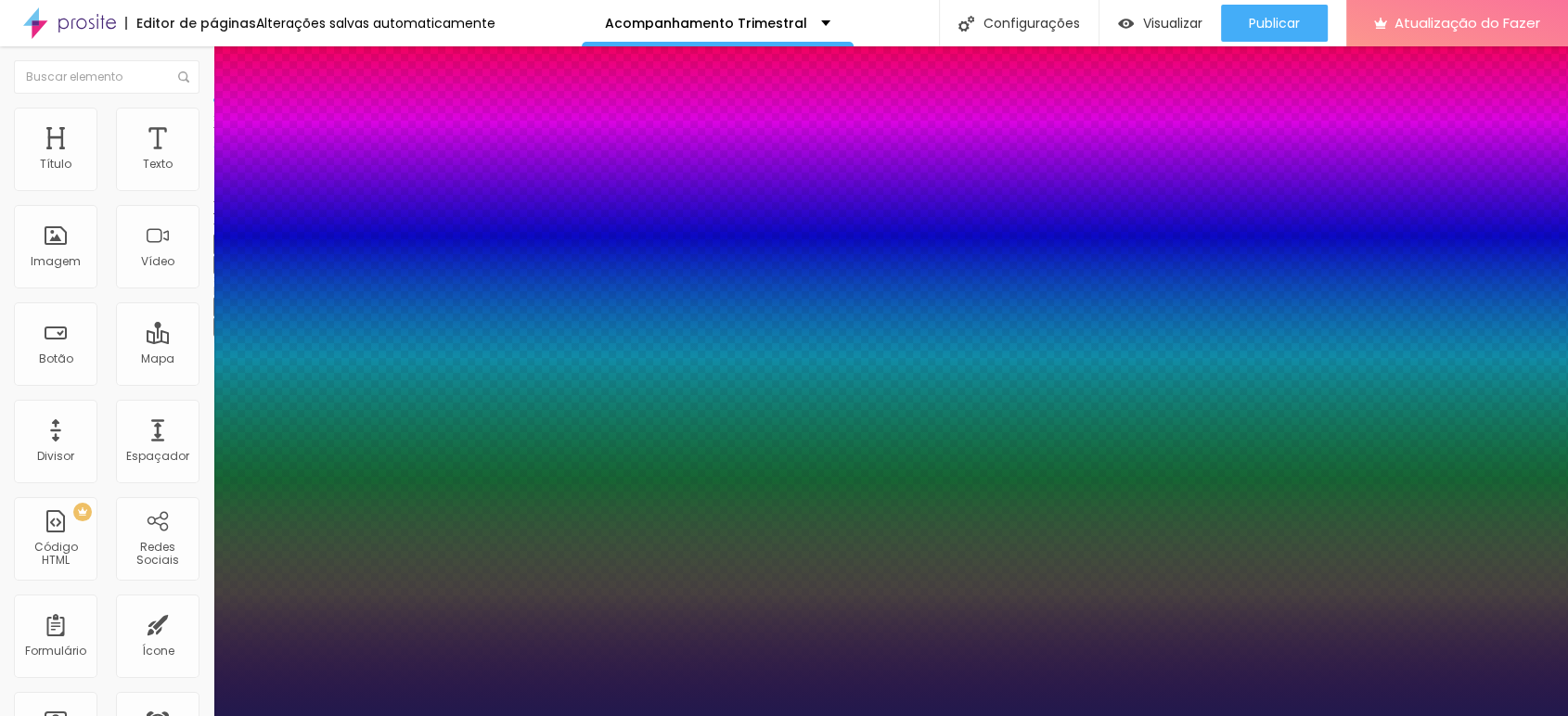
type input "54"
type input "1"
type input "55"
type input "1"
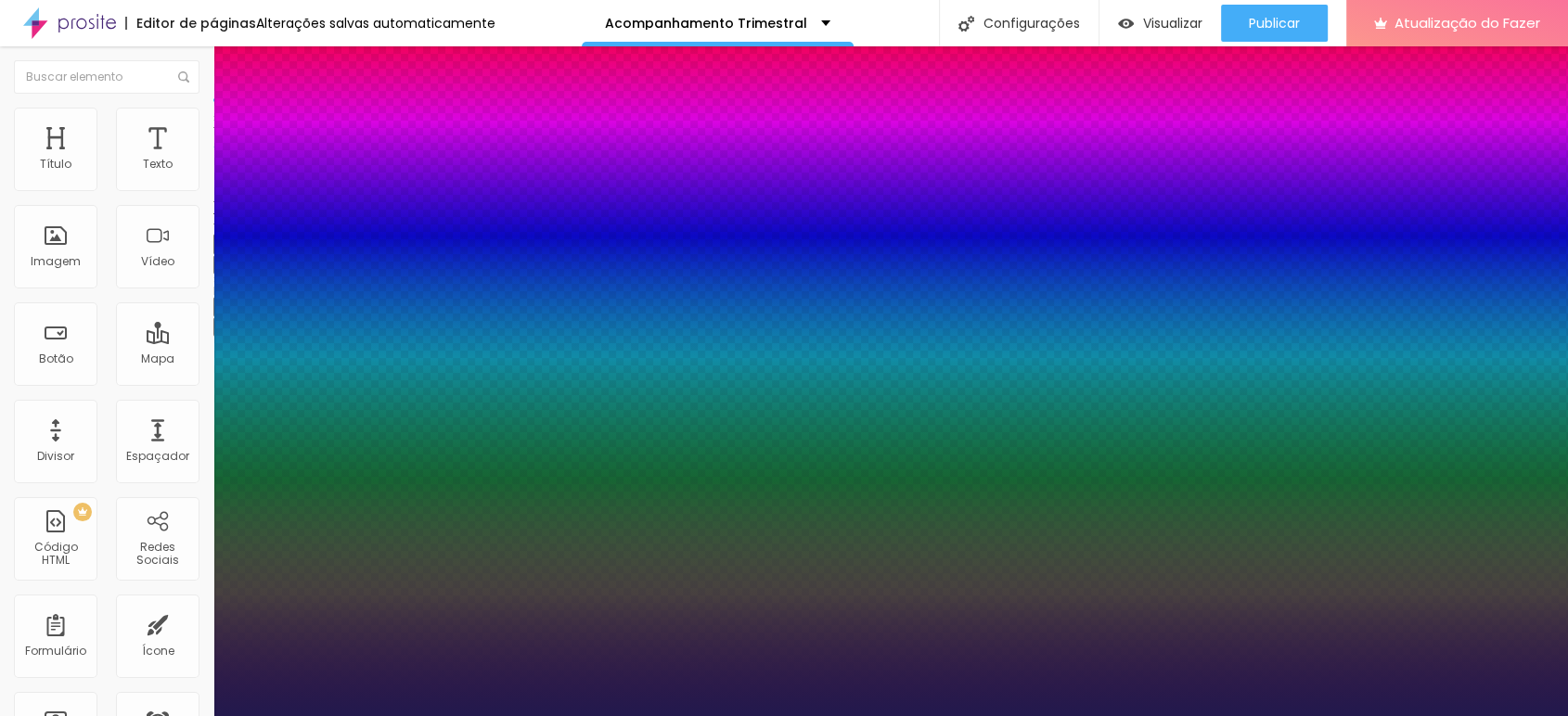
type input "56"
type input "1"
type input "57"
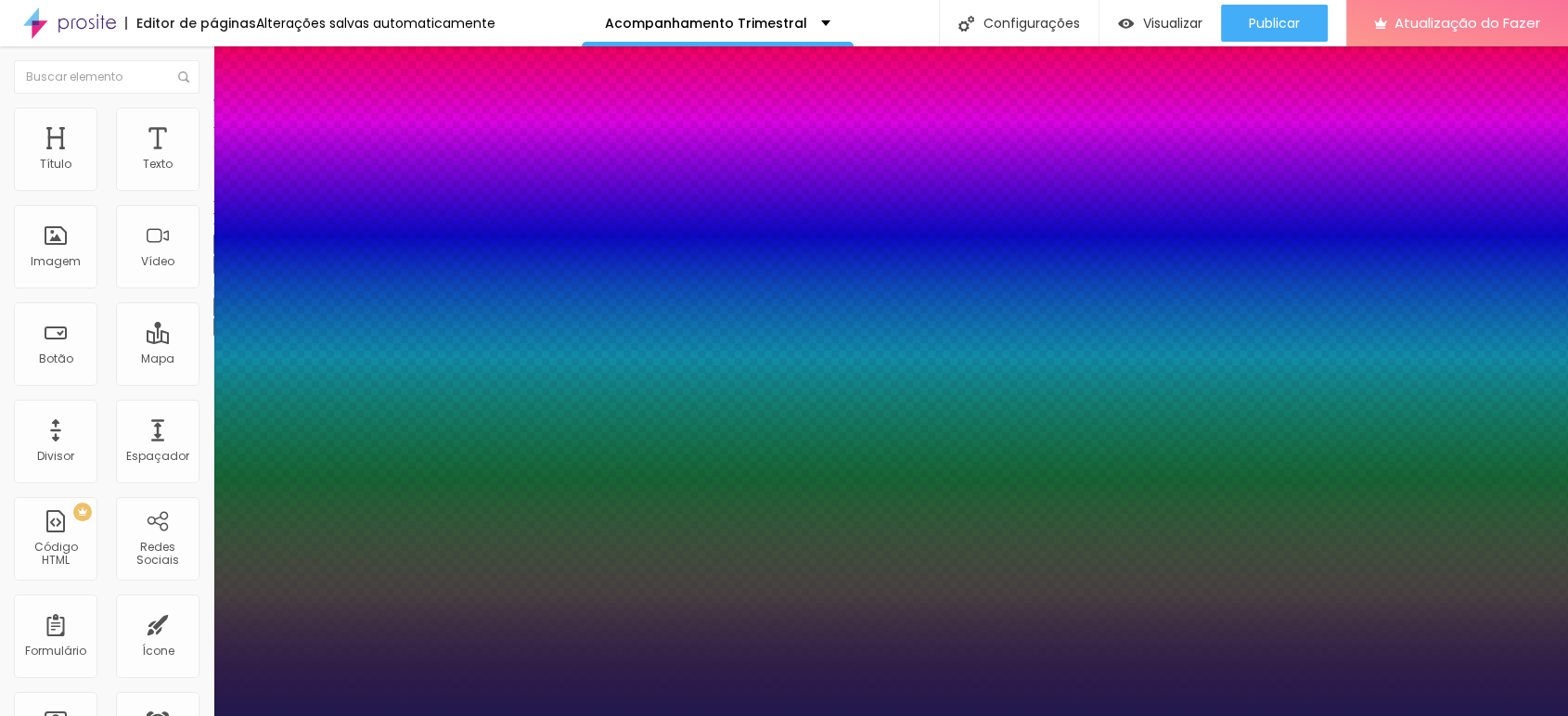
type input "1"
type input "58"
type input "1"
type input "60"
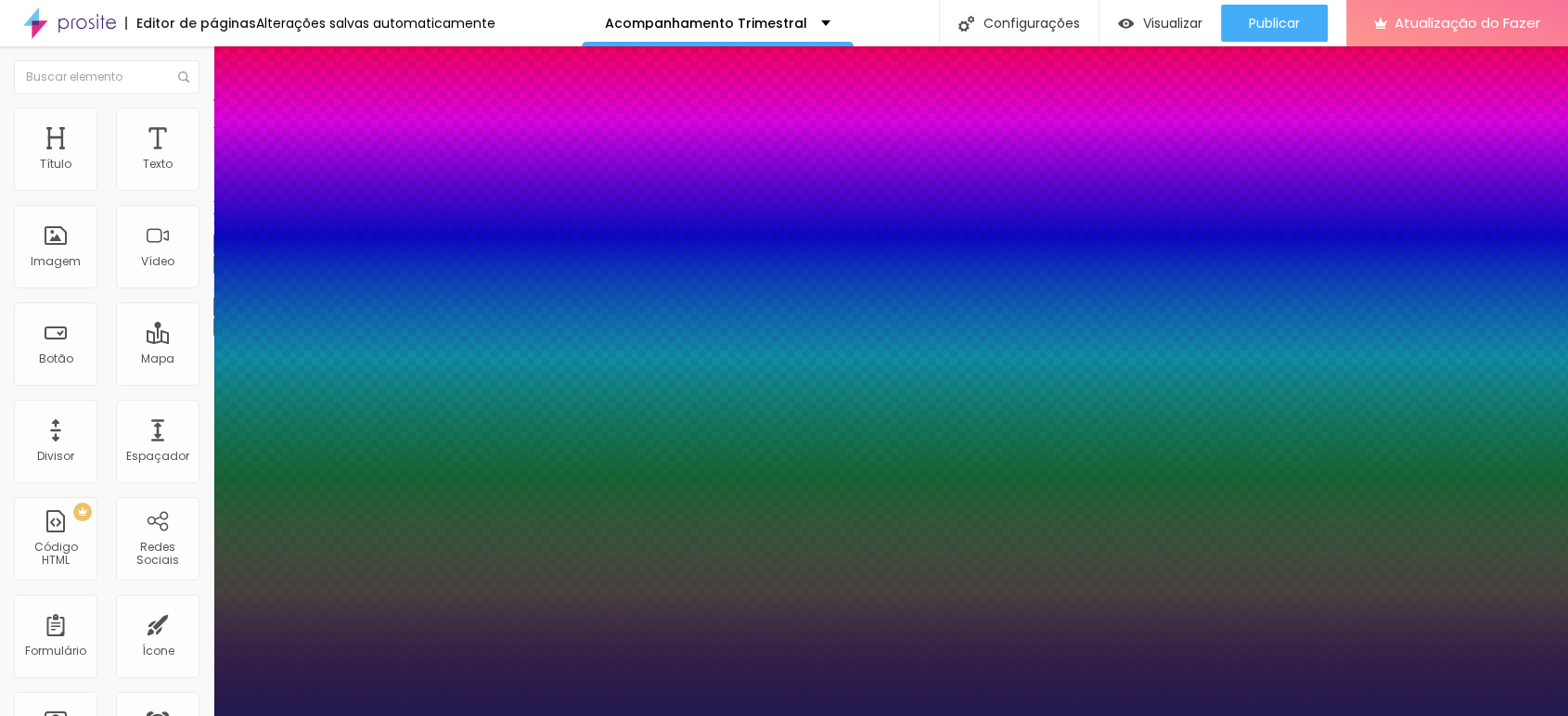
type input "60"
type input "1"
drag, startPoint x: 301, startPoint y: 522, endPoint x: 312, endPoint y: 528, distance: 12.5
type input "60"
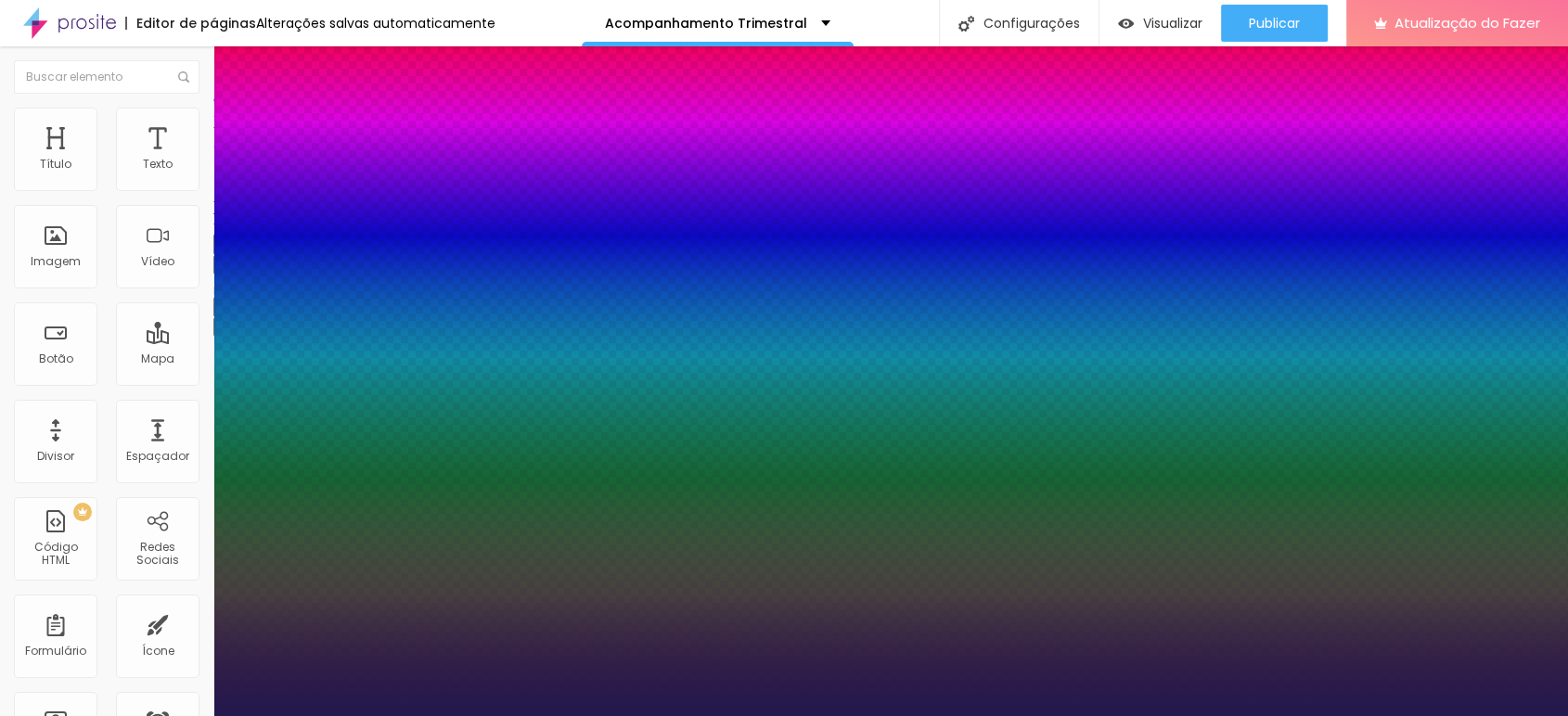
click at [709, 715] on div at bounding box center [784, 716] width 1568 height 0
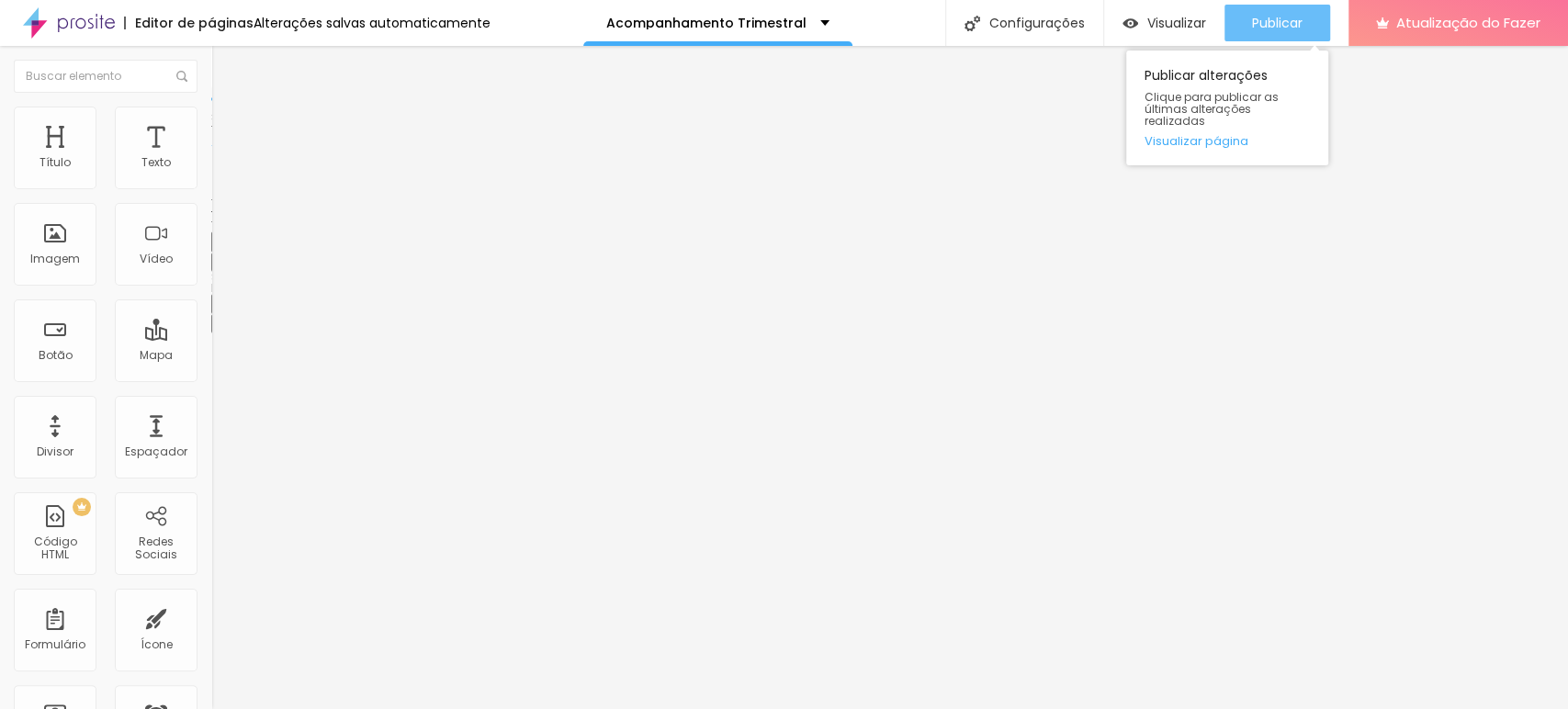
click at [1304, 14] on button "Publicar" at bounding box center [1277, 22] width 105 height 36
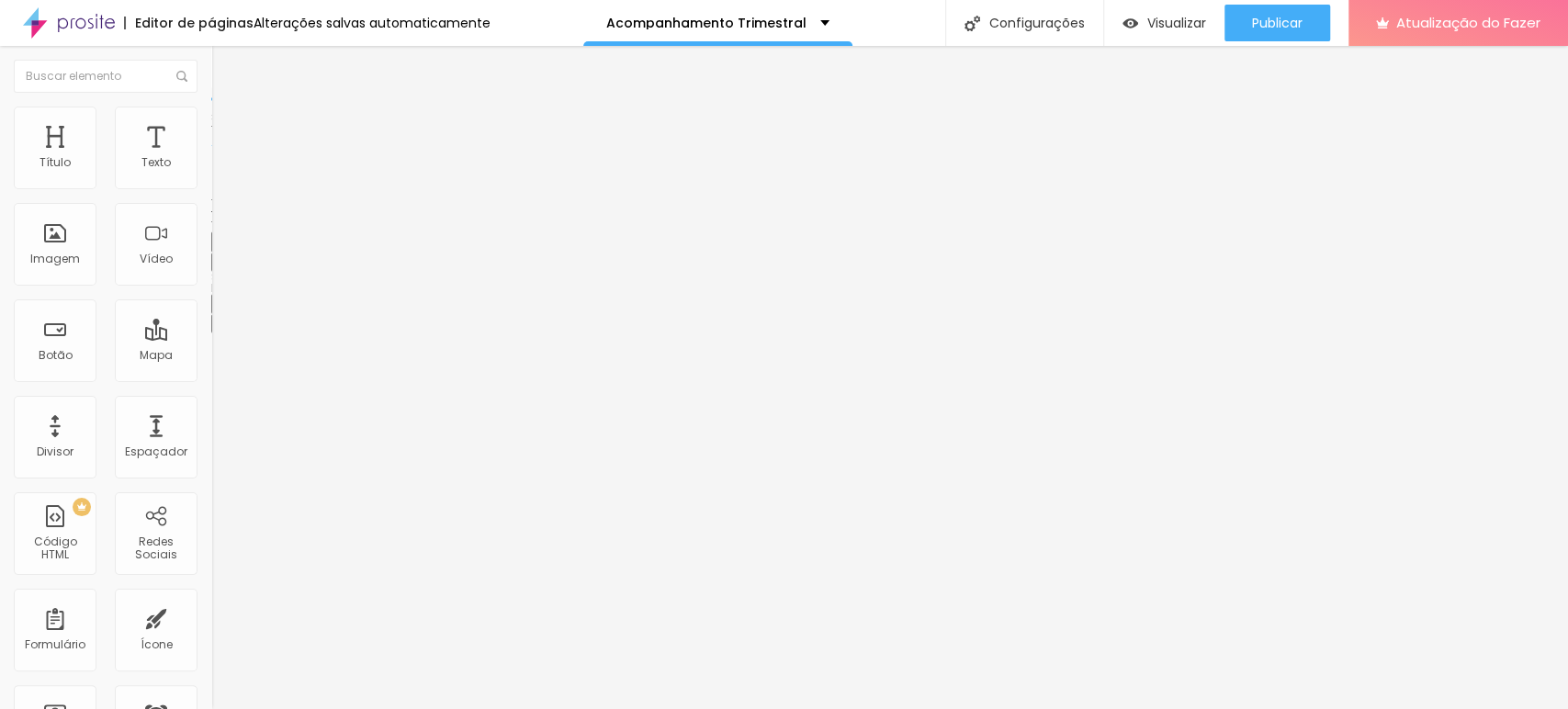
click at [221, 265] on icon "button" at bounding box center [224, 261] width 7 height 7
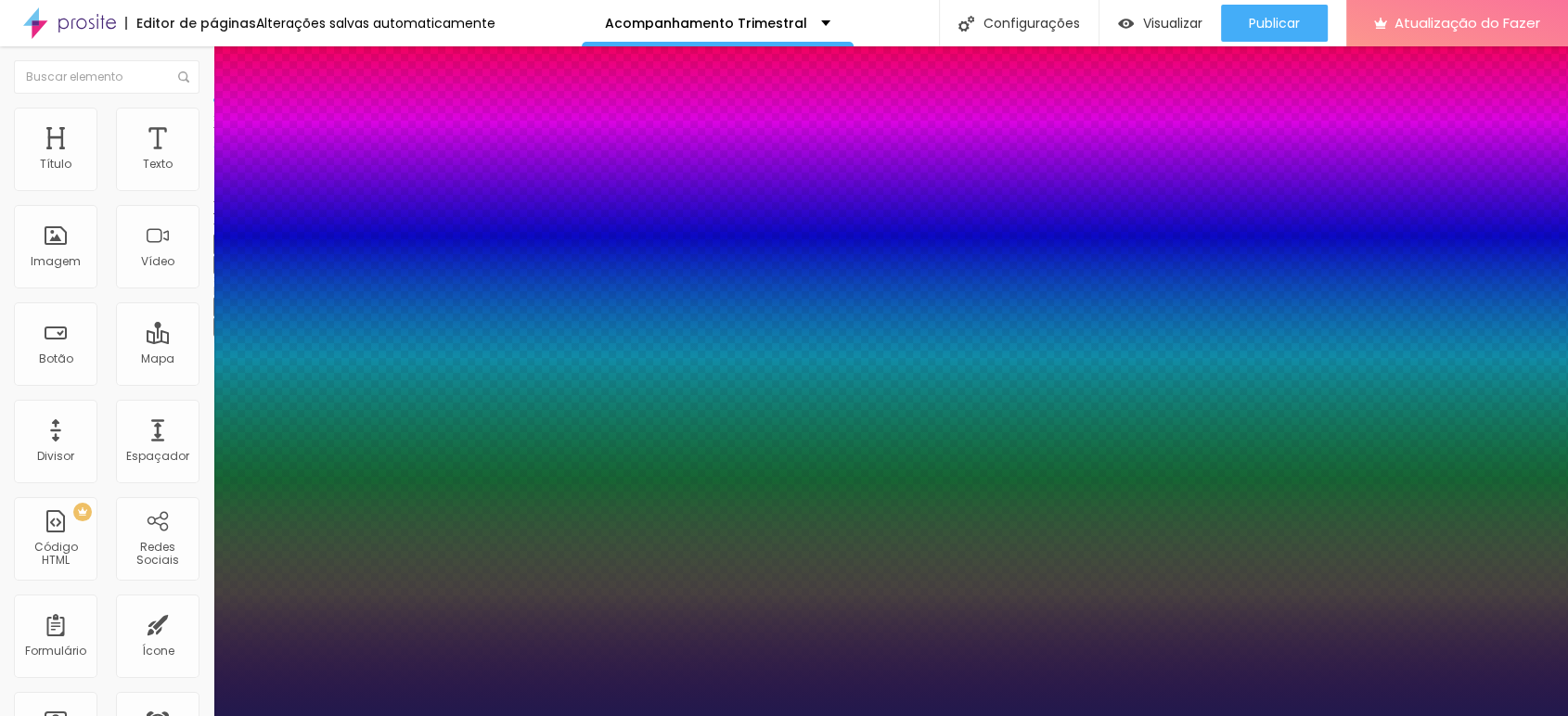
type input "1"
type input "53"
type input "1"
type input "51"
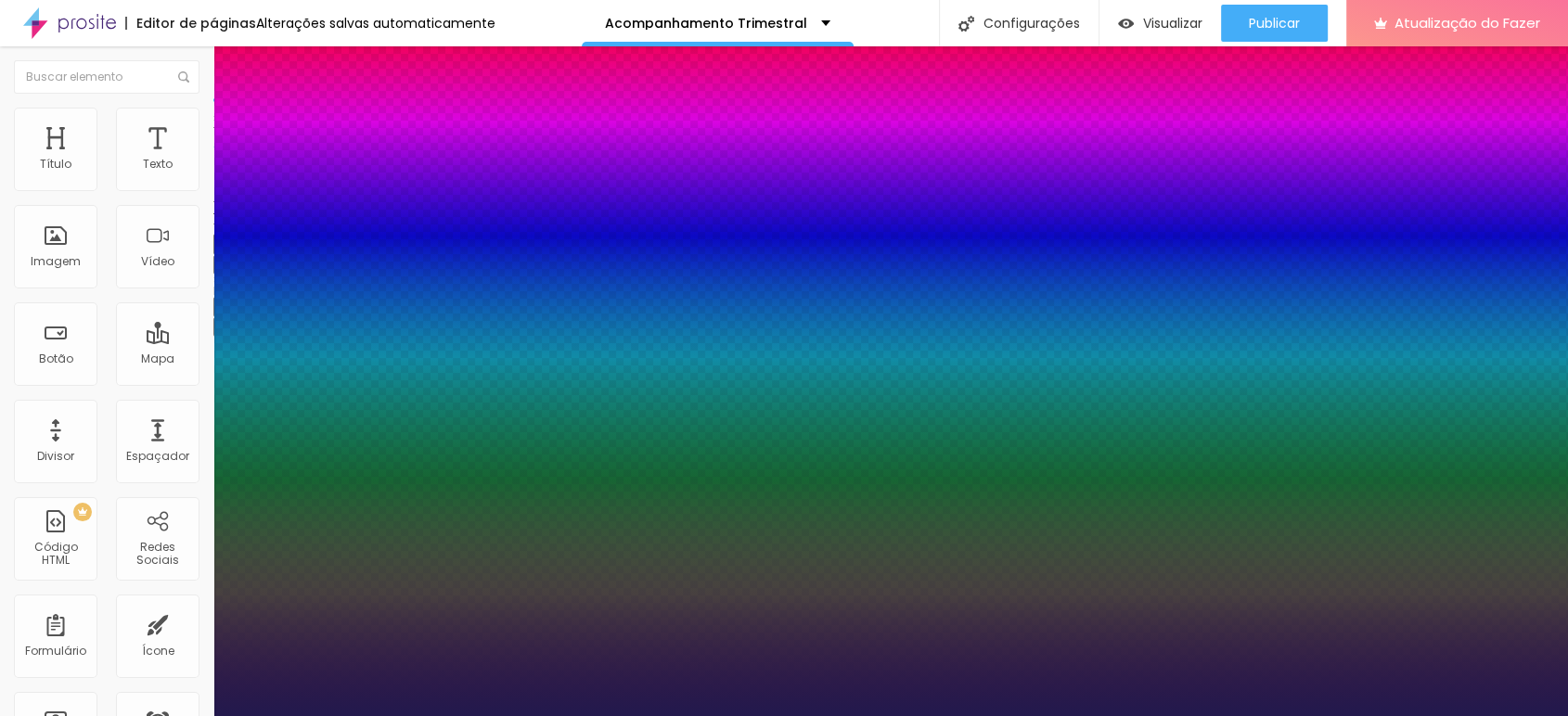
type input "51"
type input "1"
type input "50"
type input "1"
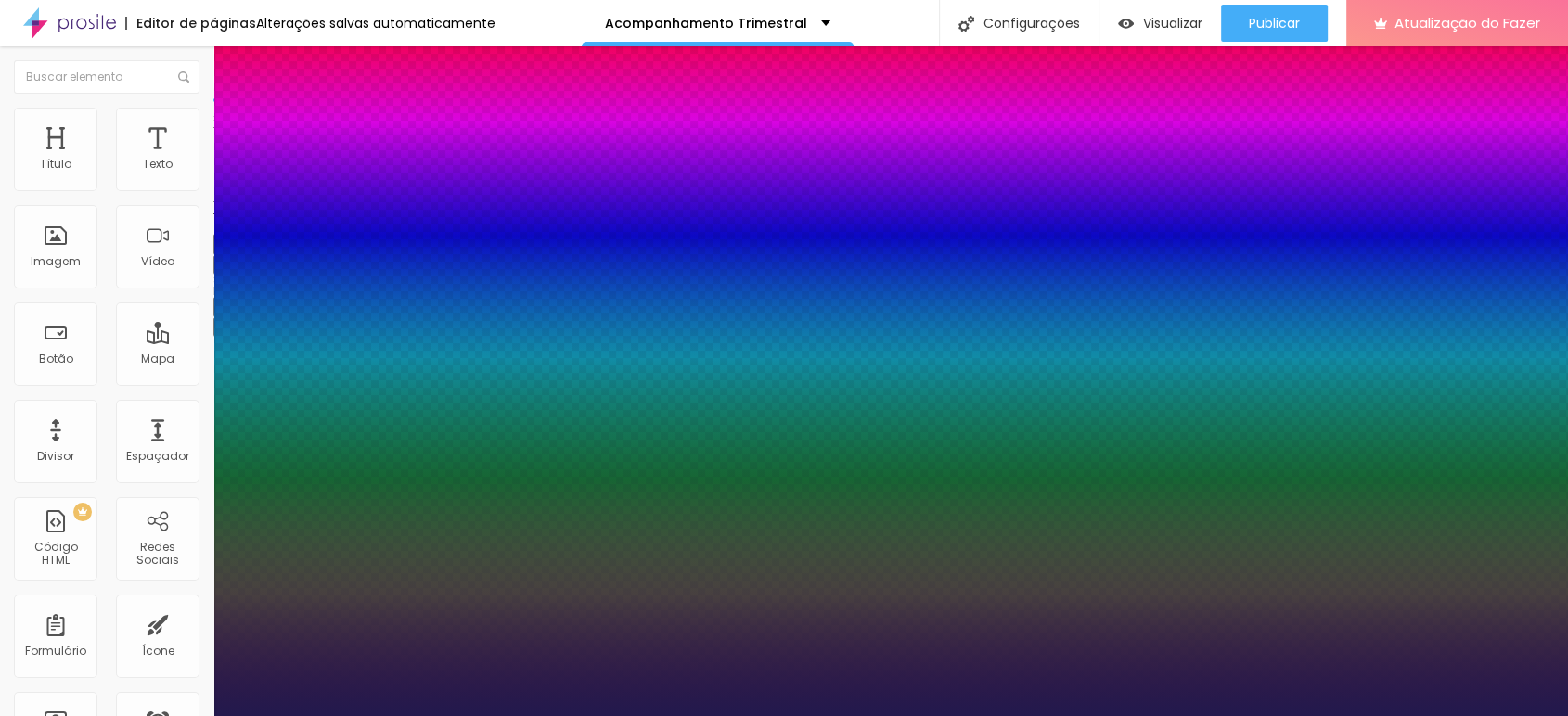
type input "49"
type input "1"
type input "48"
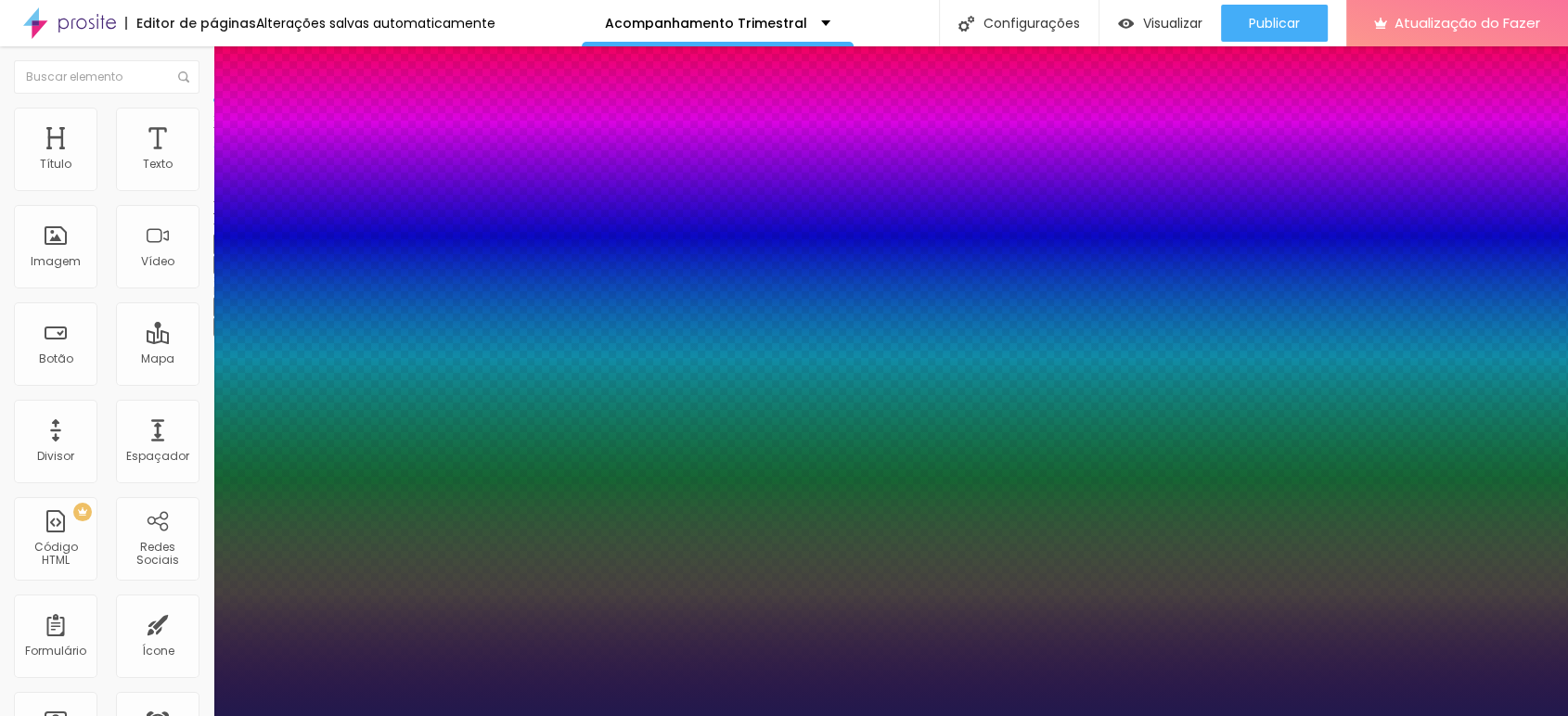
type input "1"
type input "47"
type input "1"
type input "45"
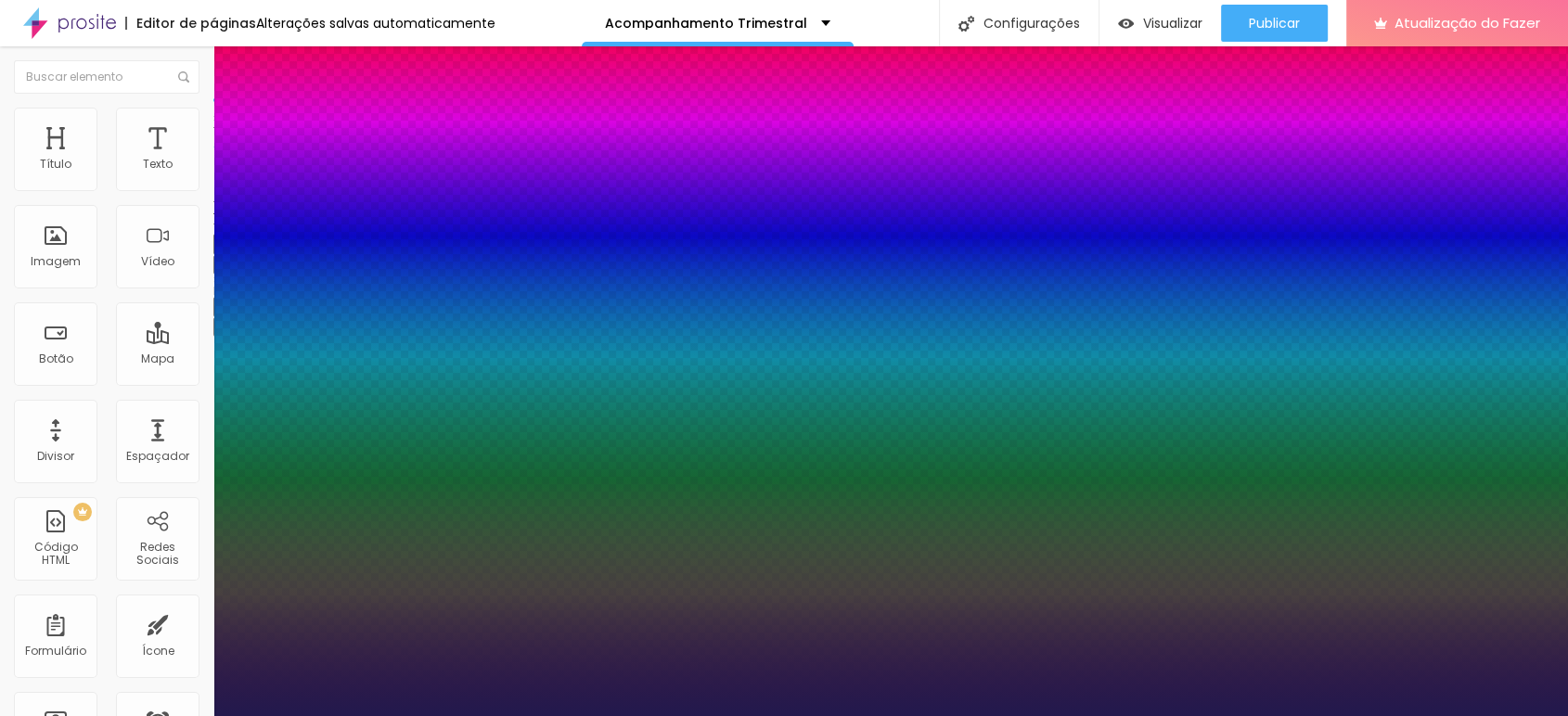
type input "45"
type input "1"
type input "44"
type input "1"
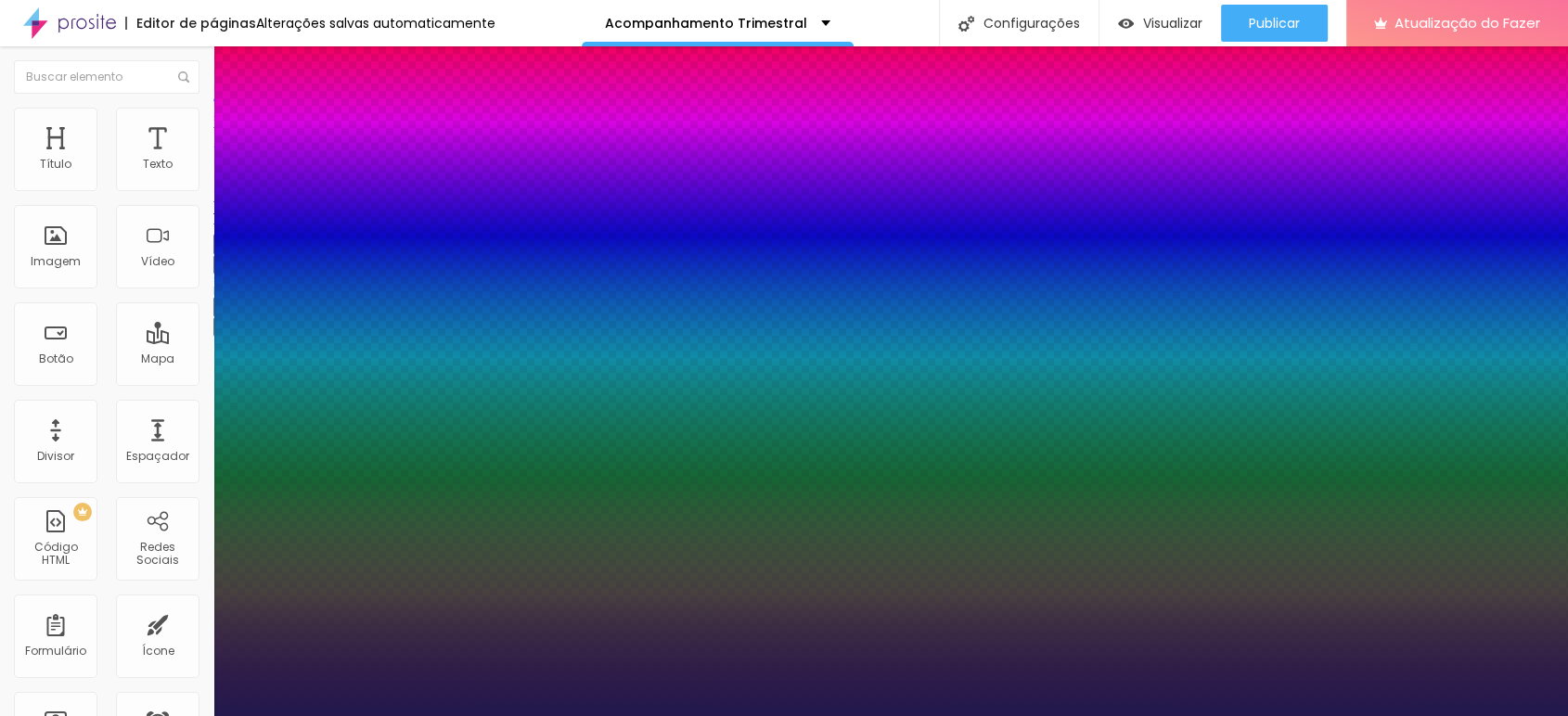
drag, startPoint x: 305, startPoint y: 525, endPoint x: 291, endPoint y: 524, distance: 14.0
type input "44"
type input "1"
click at [1250, 715] on div at bounding box center [784, 716] width 1568 height 0
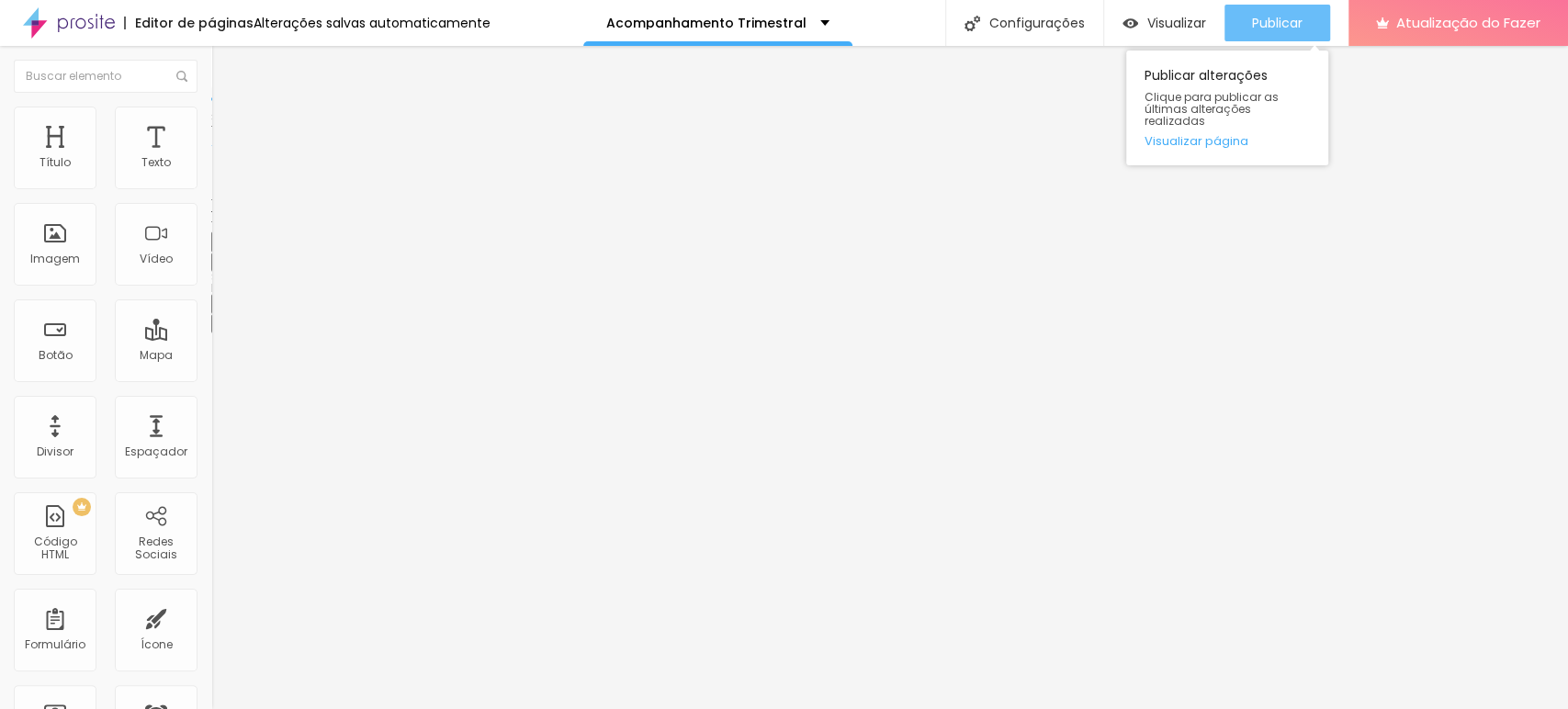
click at [1244, 17] on button "Publicar" at bounding box center [1277, 22] width 105 height 36
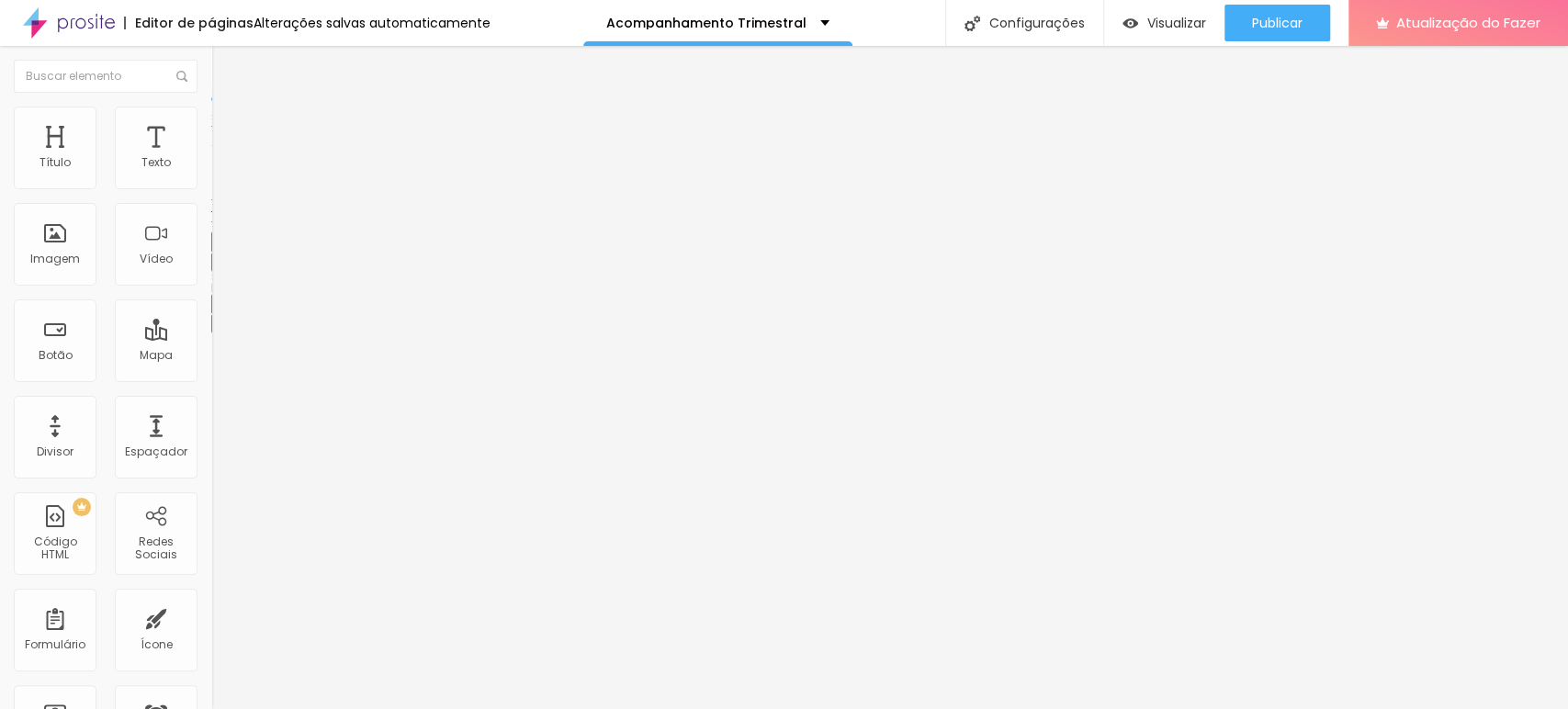
click at [221, 265] on icon "button" at bounding box center [224, 261] width 7 height 7
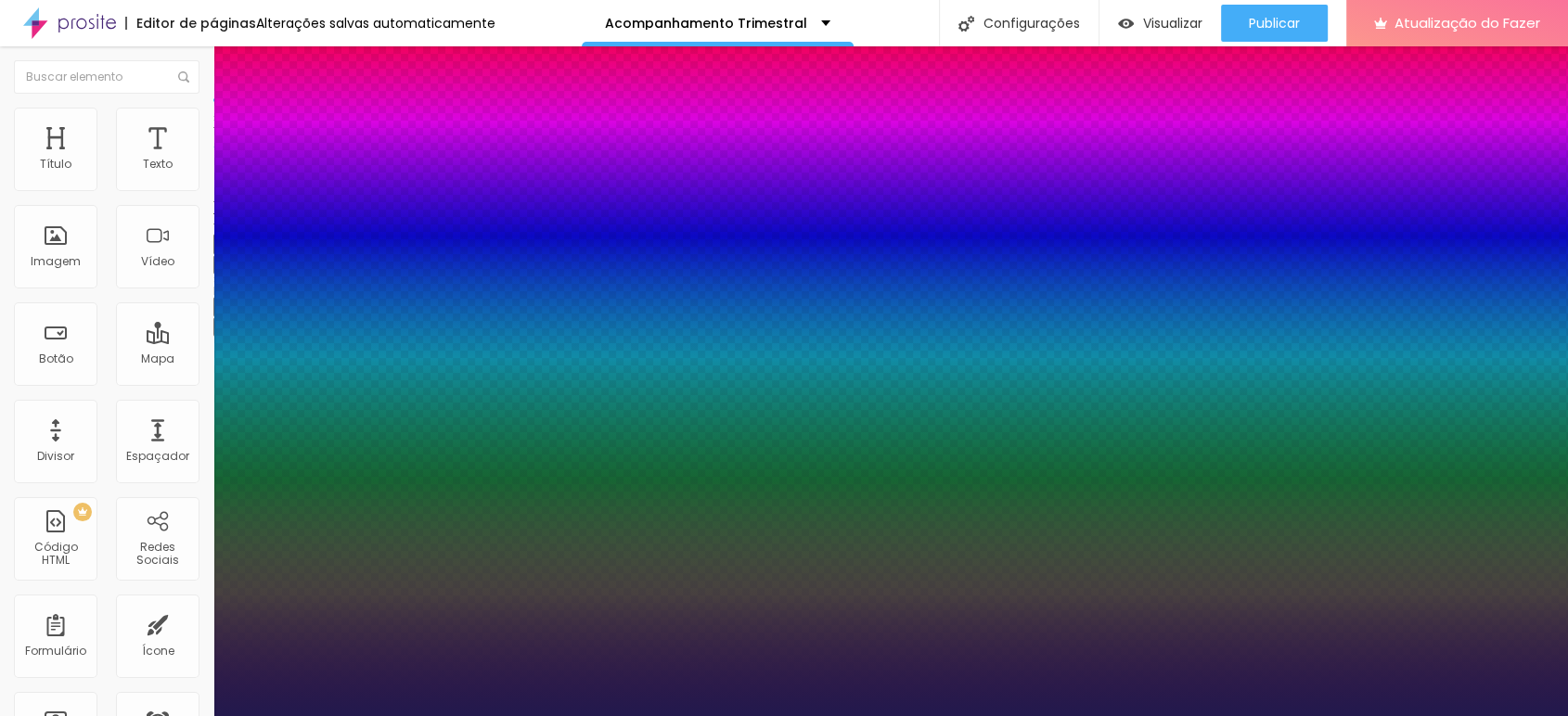
type input "1"
type input "43"
type input "1"
type input "42"
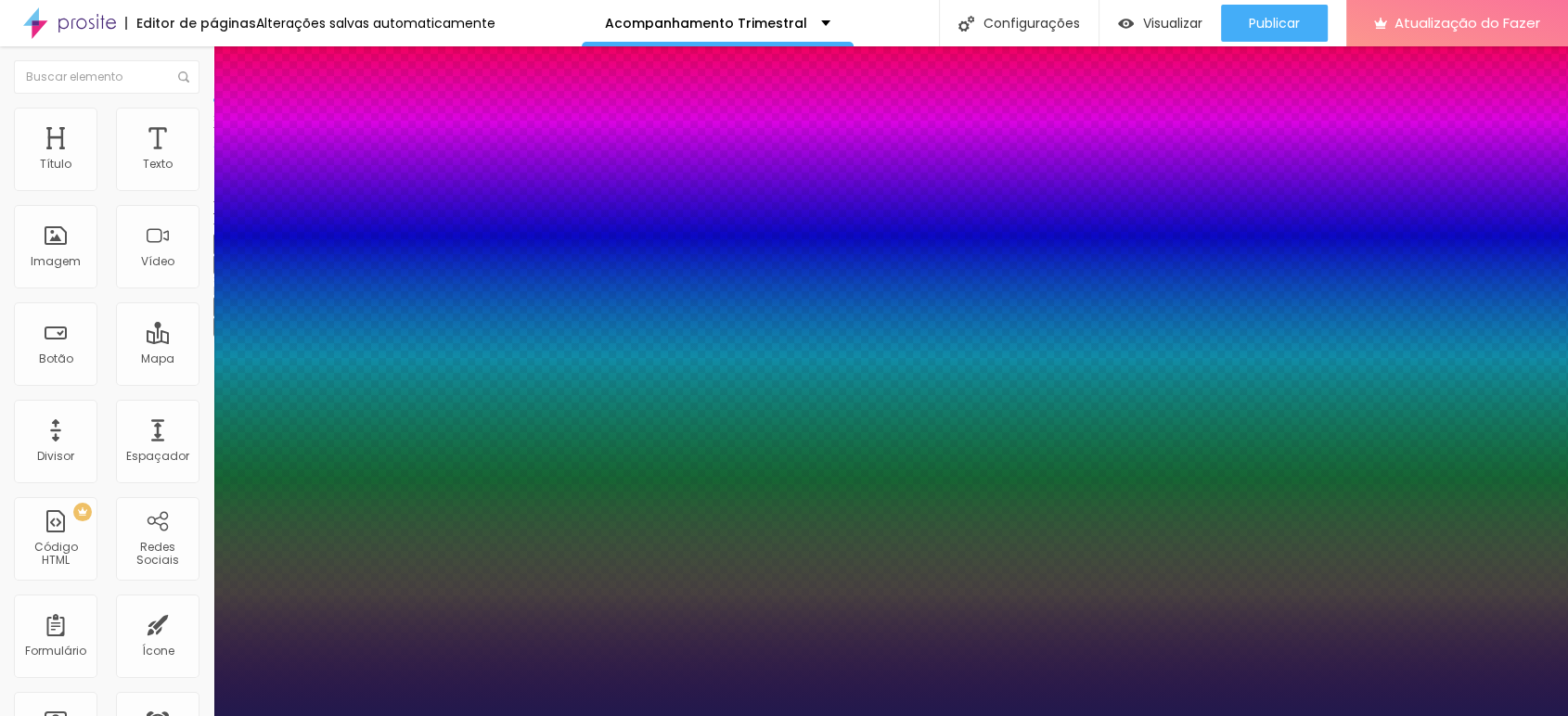
type input "42"
type input "1"
type input "41"
type input "1"
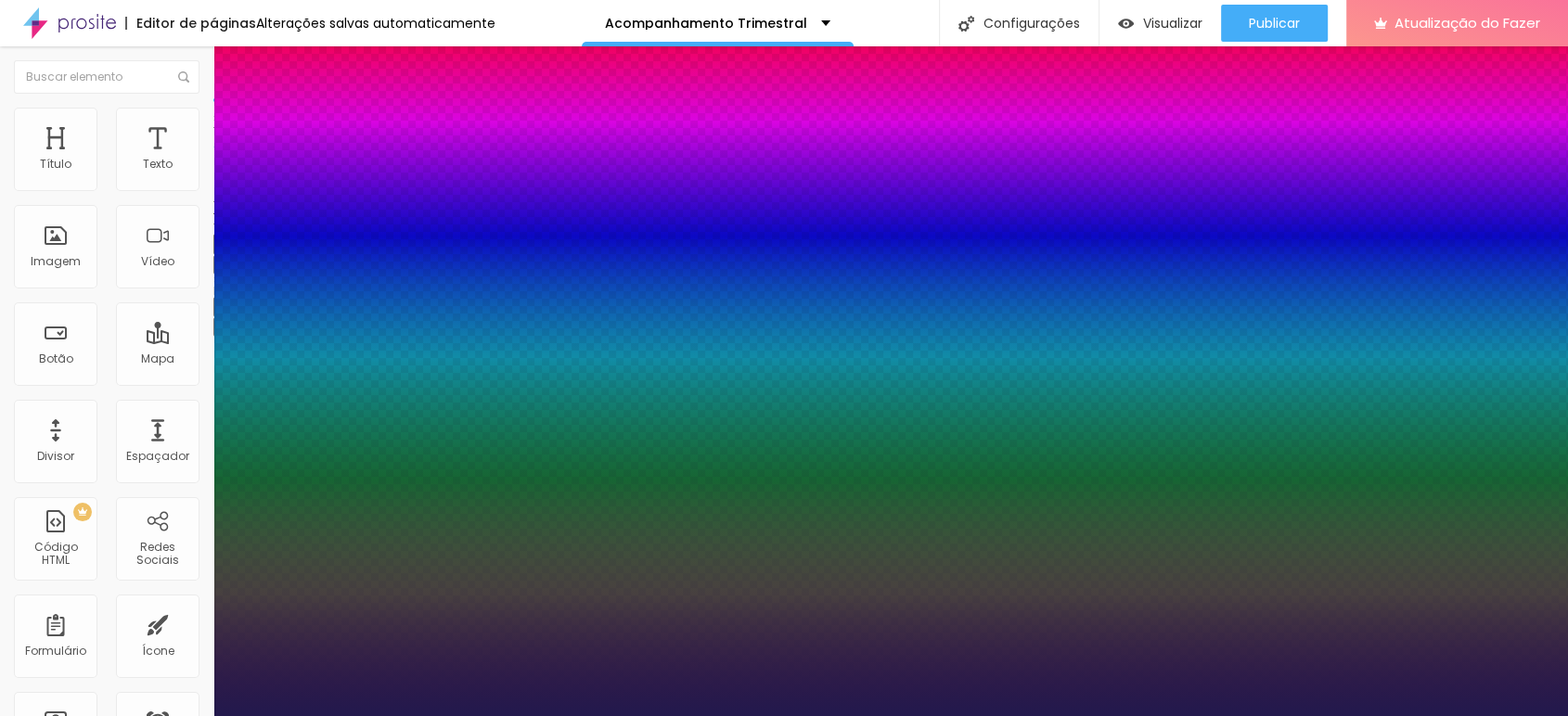
type input "40"
type input "1"
type input "39"
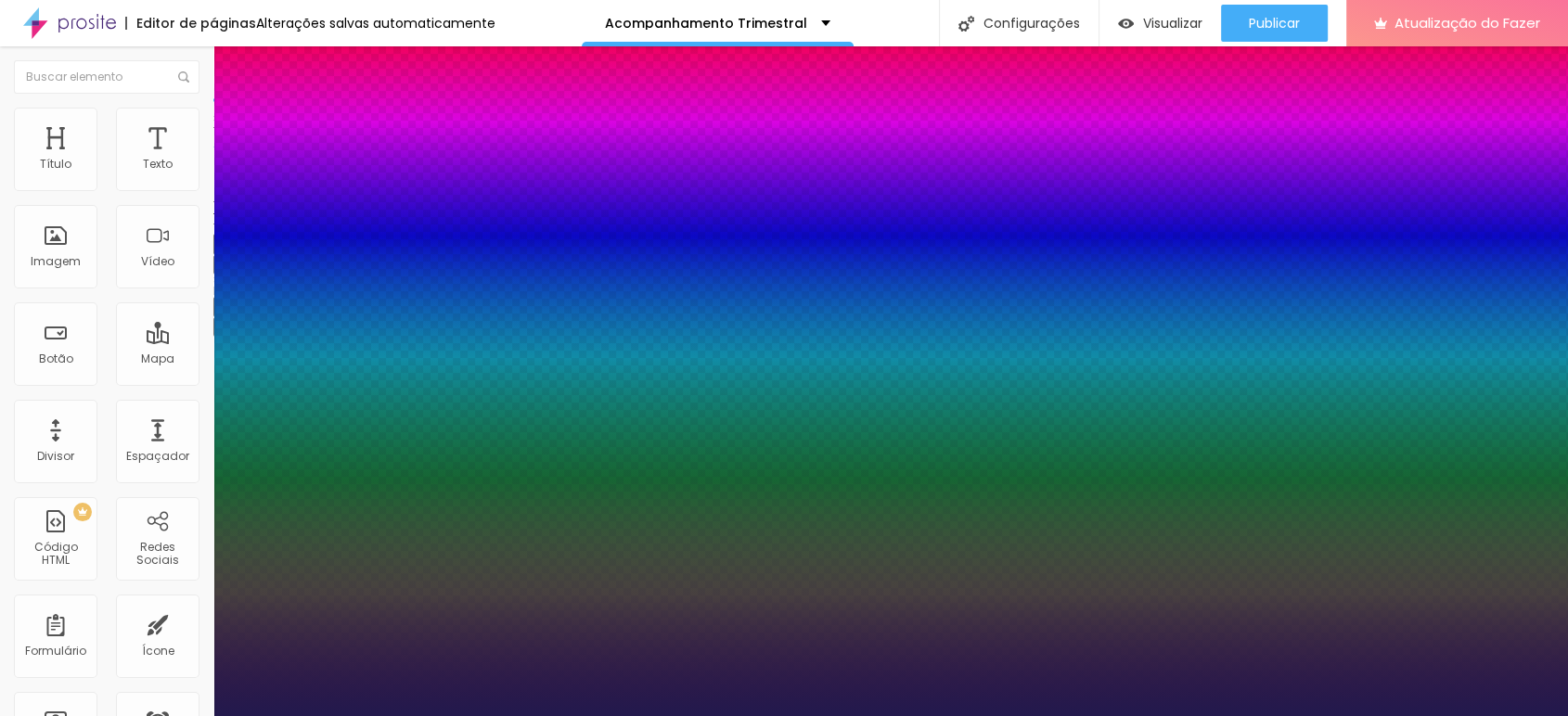
type input "1"
type input "39"
click at [700, 715] on div at bounding box center [784, 716] width 1568 height 0
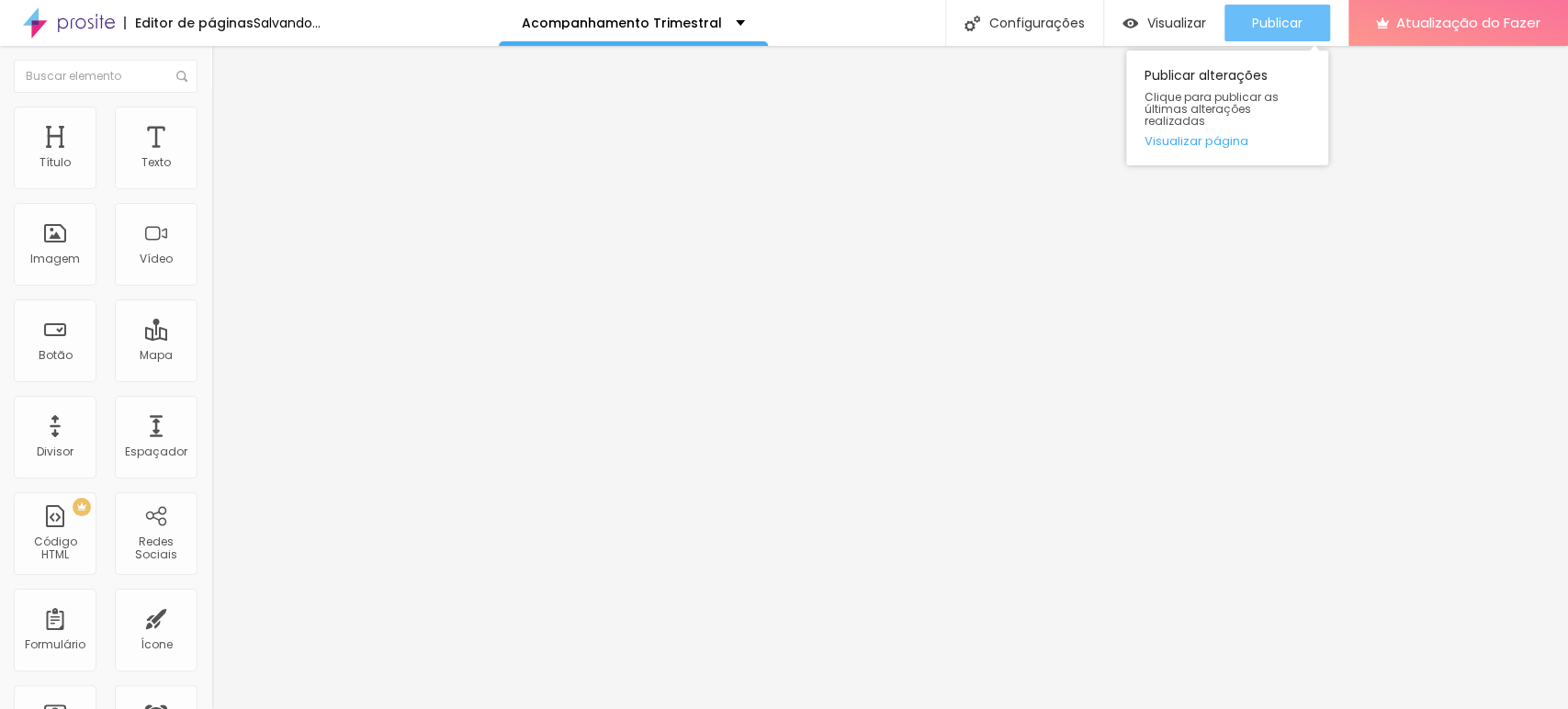
click at [1308, 28] on button "Publicar" at bounding box center [1277, 22] width 105 height 36
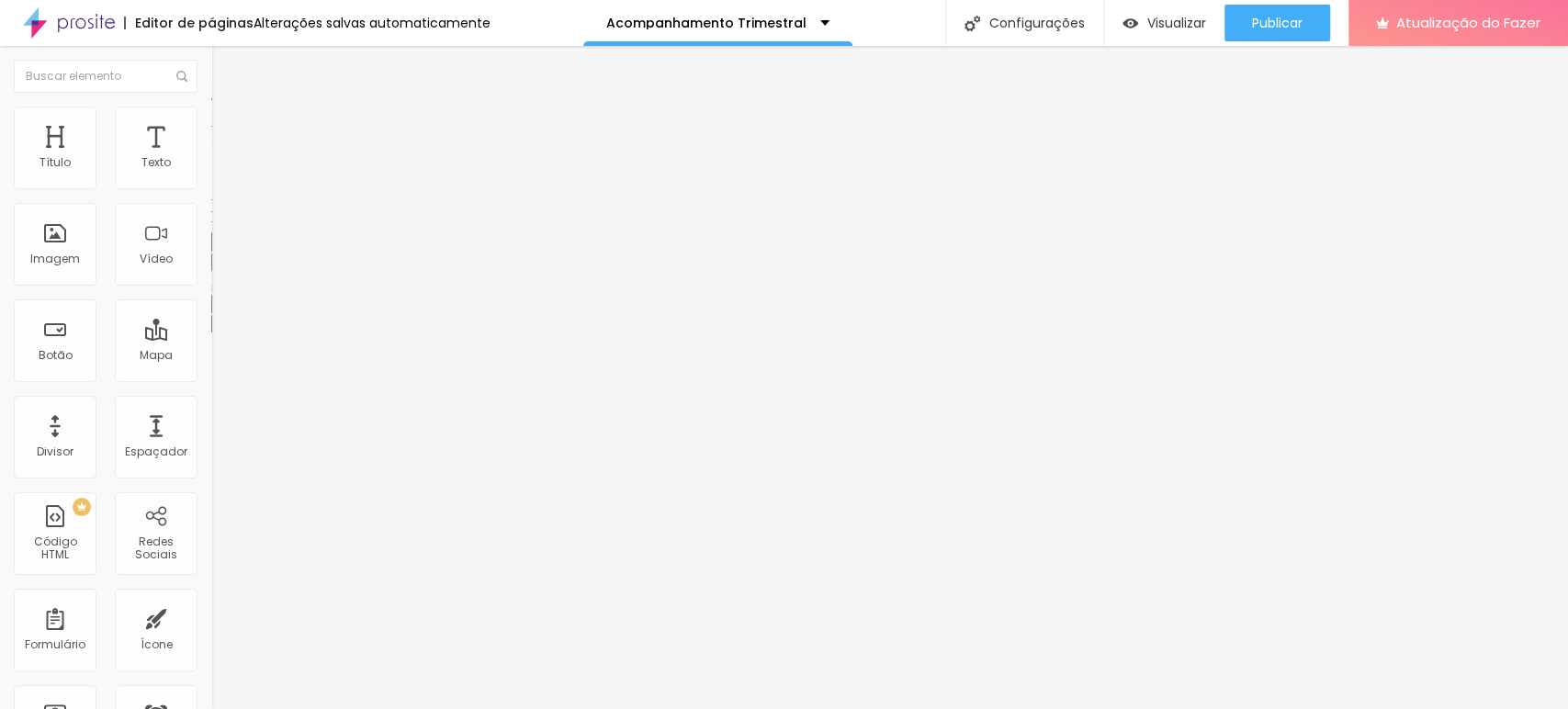
click at [226, 259] on icon "button" at bounding box center [228, 257] width 4 height 4
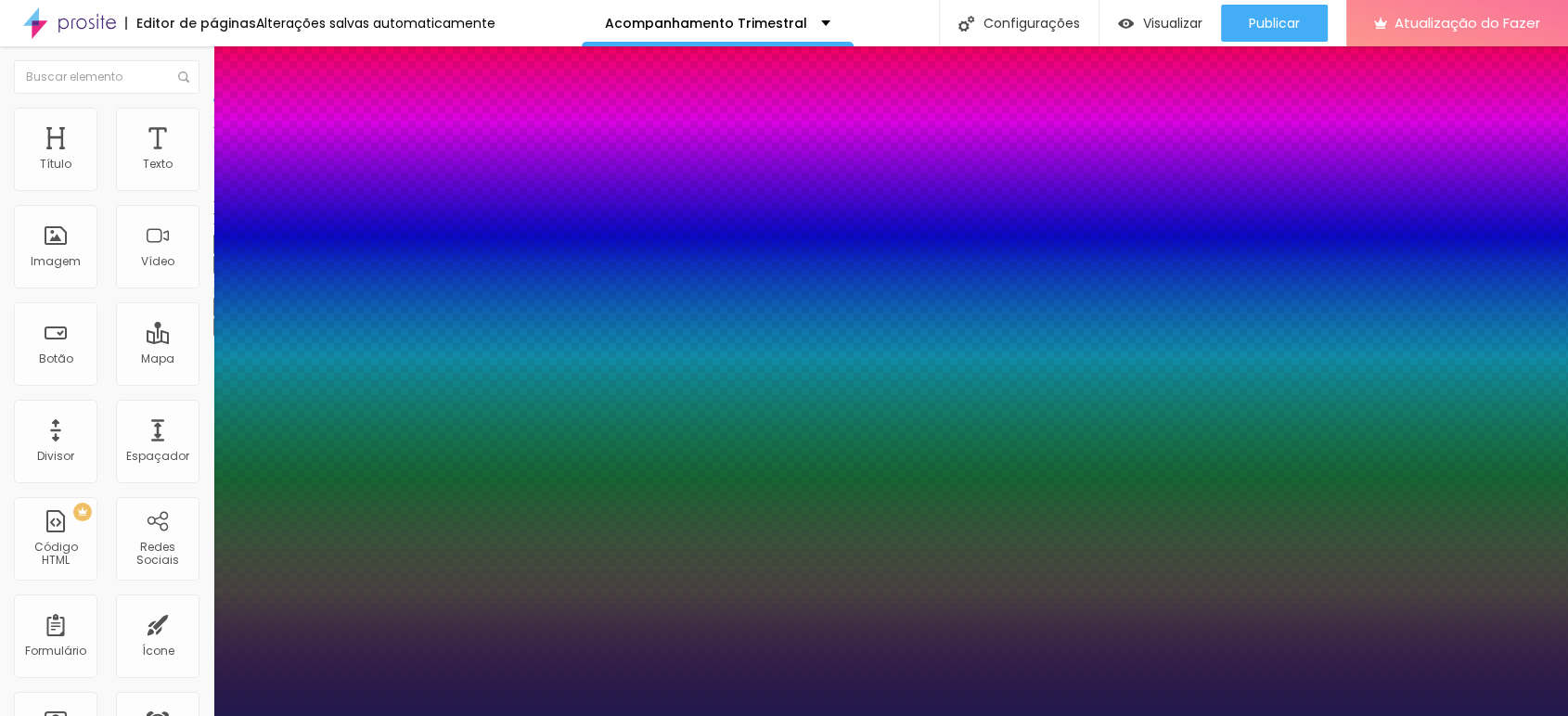
type input "1"
type input "42"
type input "1"
type input "41"
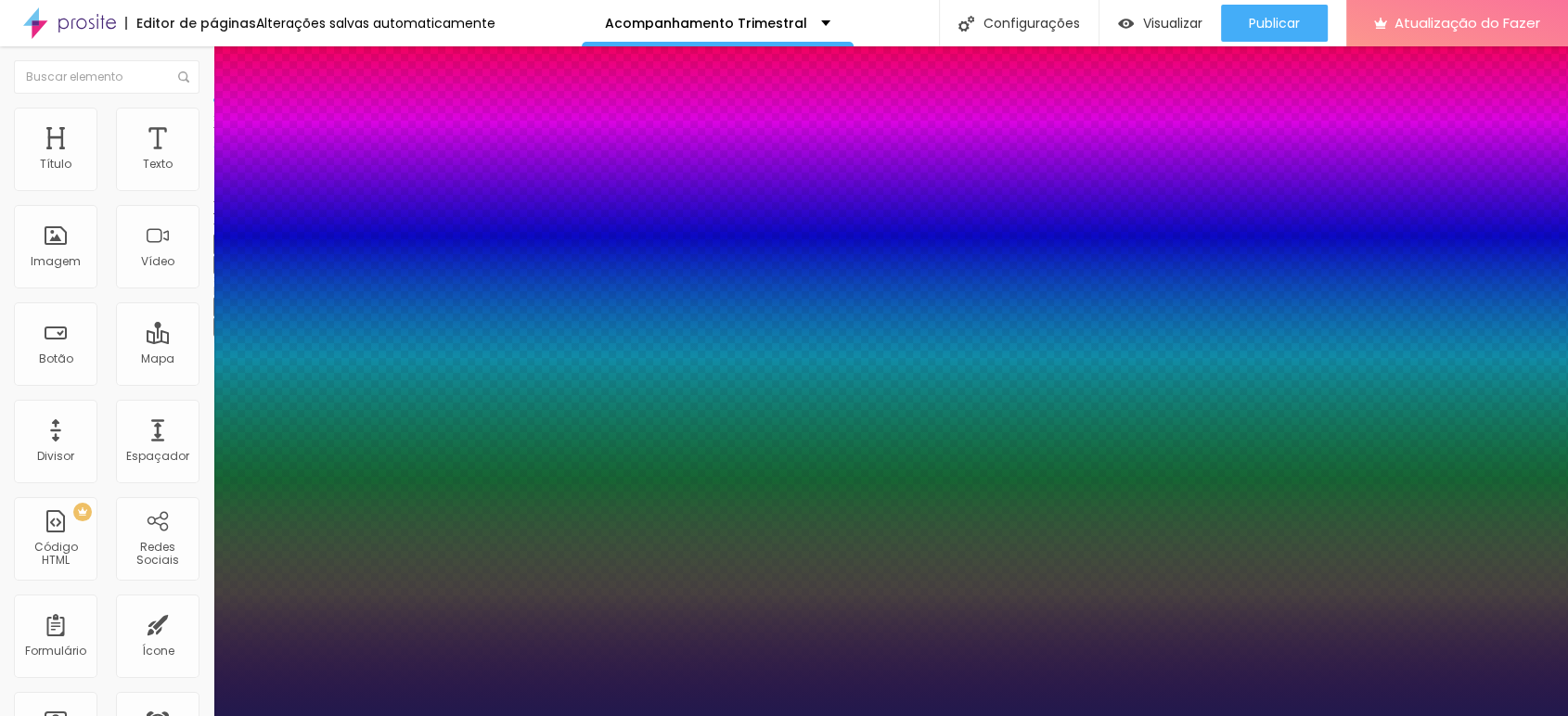
type input "41"
type input "1"
type input "40"
type input "1"
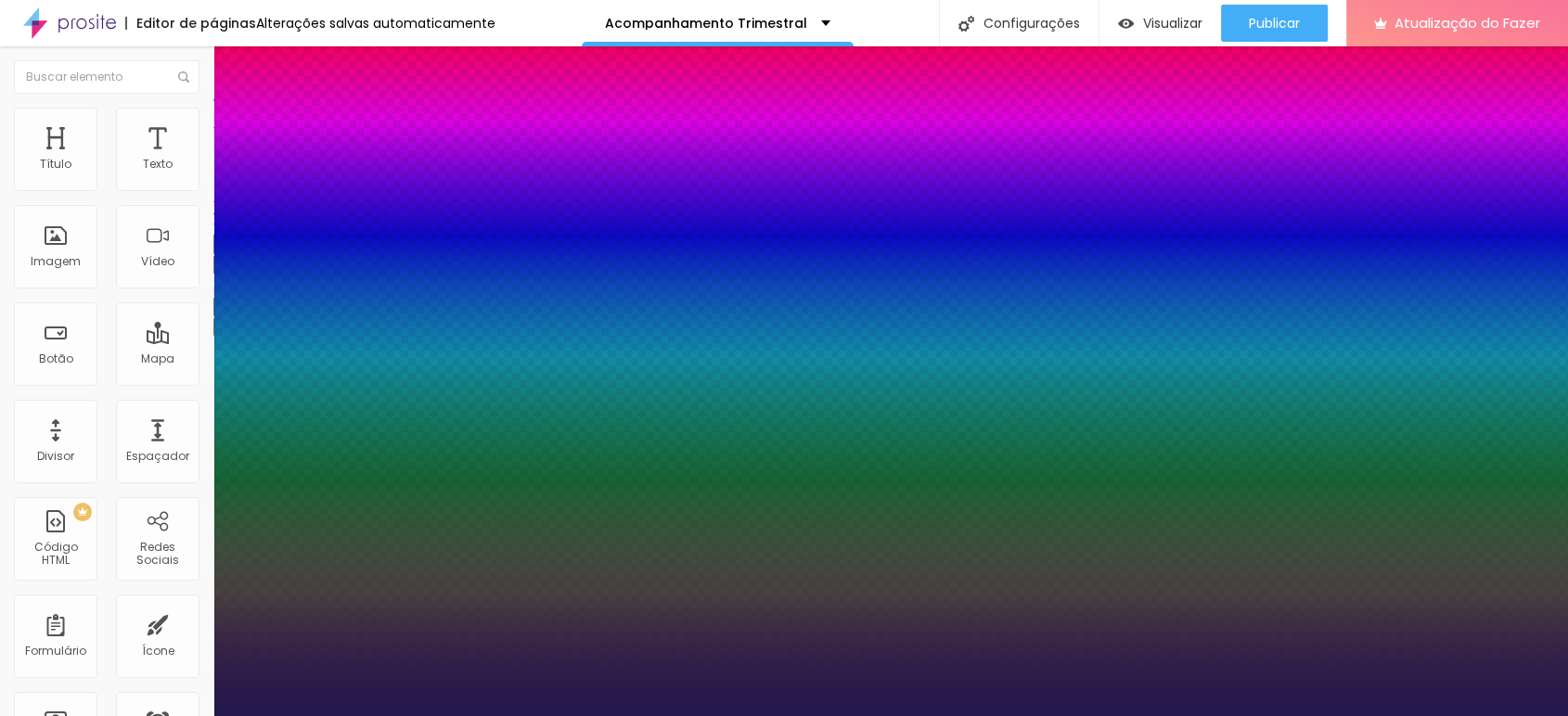
type input "39"
type input "1"
type input "38"
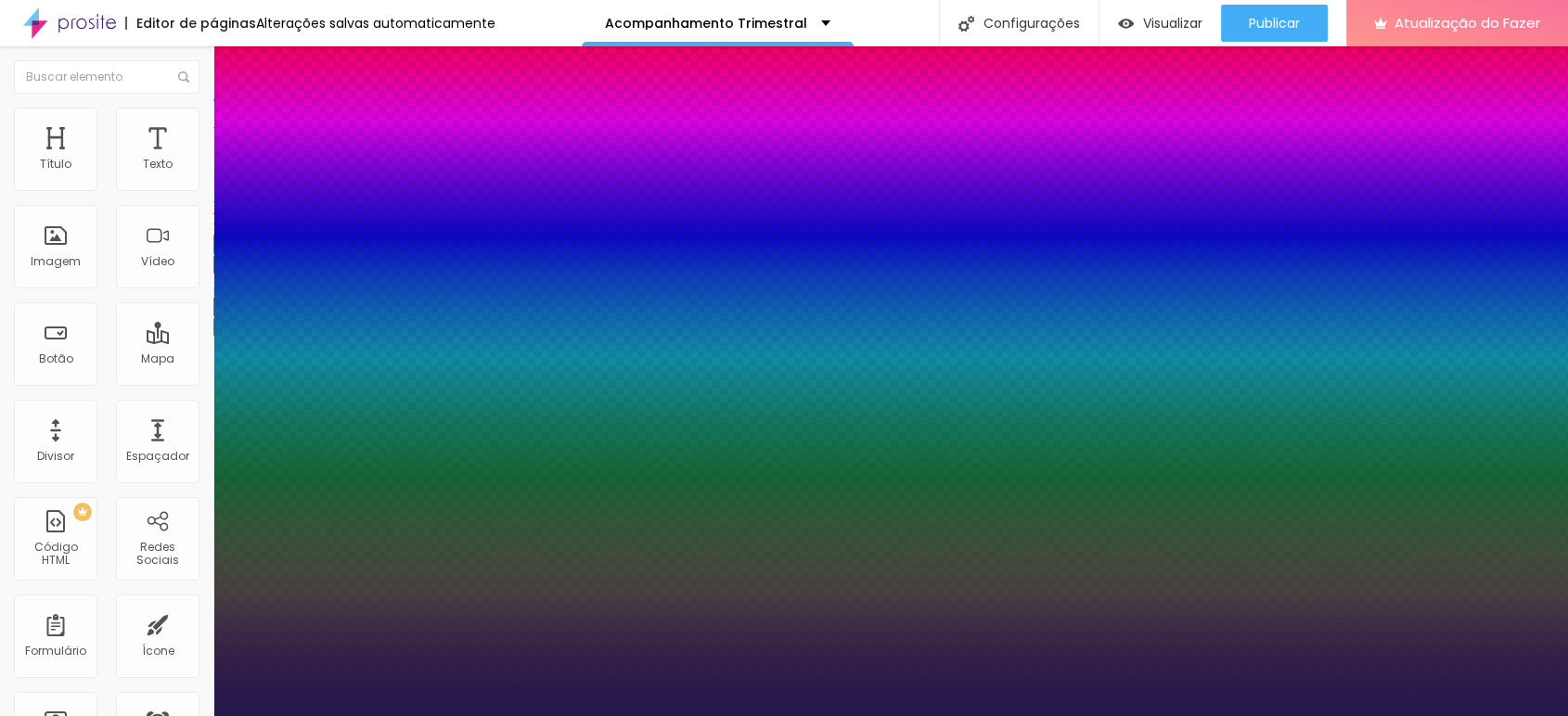
type input "1"
type input "38"
click at [925, 715] on div at bounding box center [784, 716] width 1568 height 0
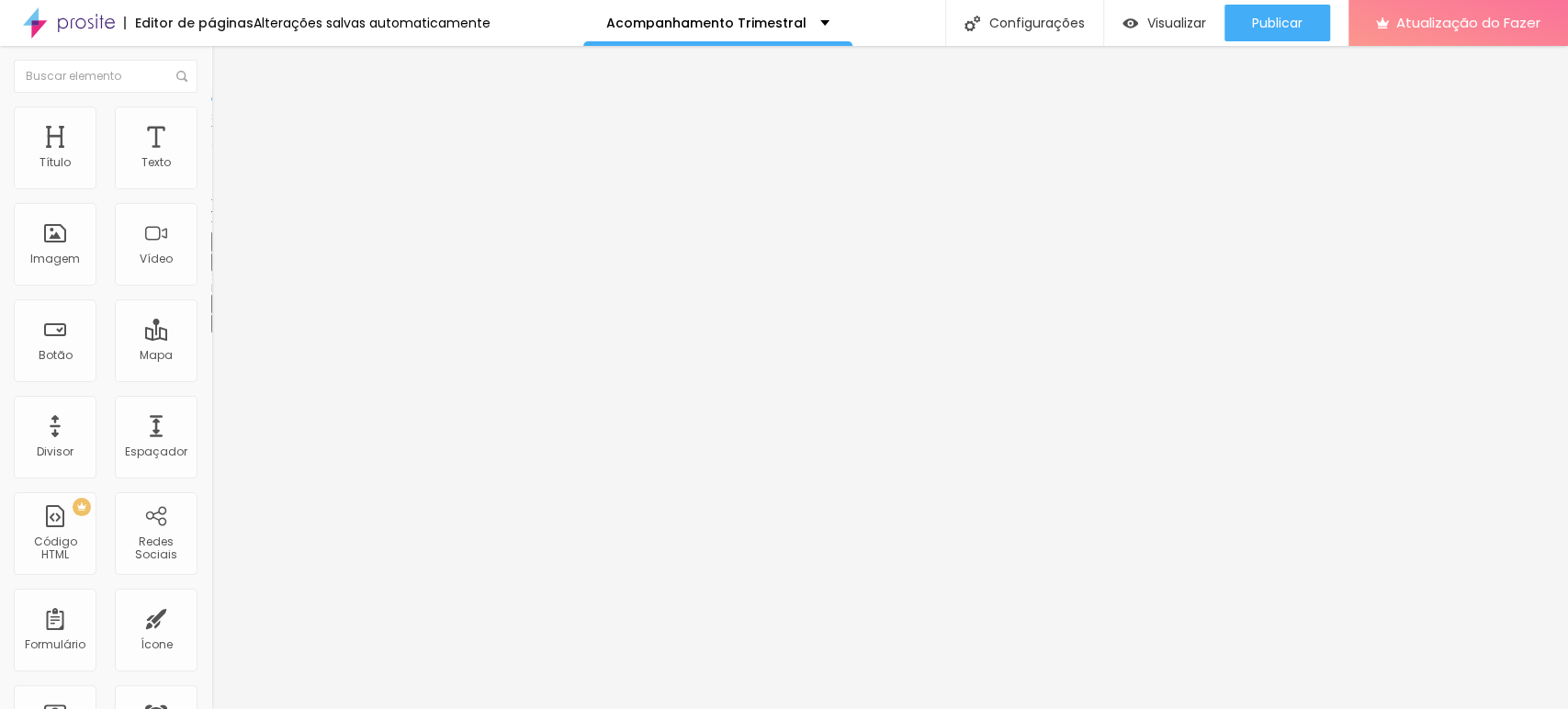
click at [211, 272] on button "button" at bounding box center [224, 262] width 26 height 20
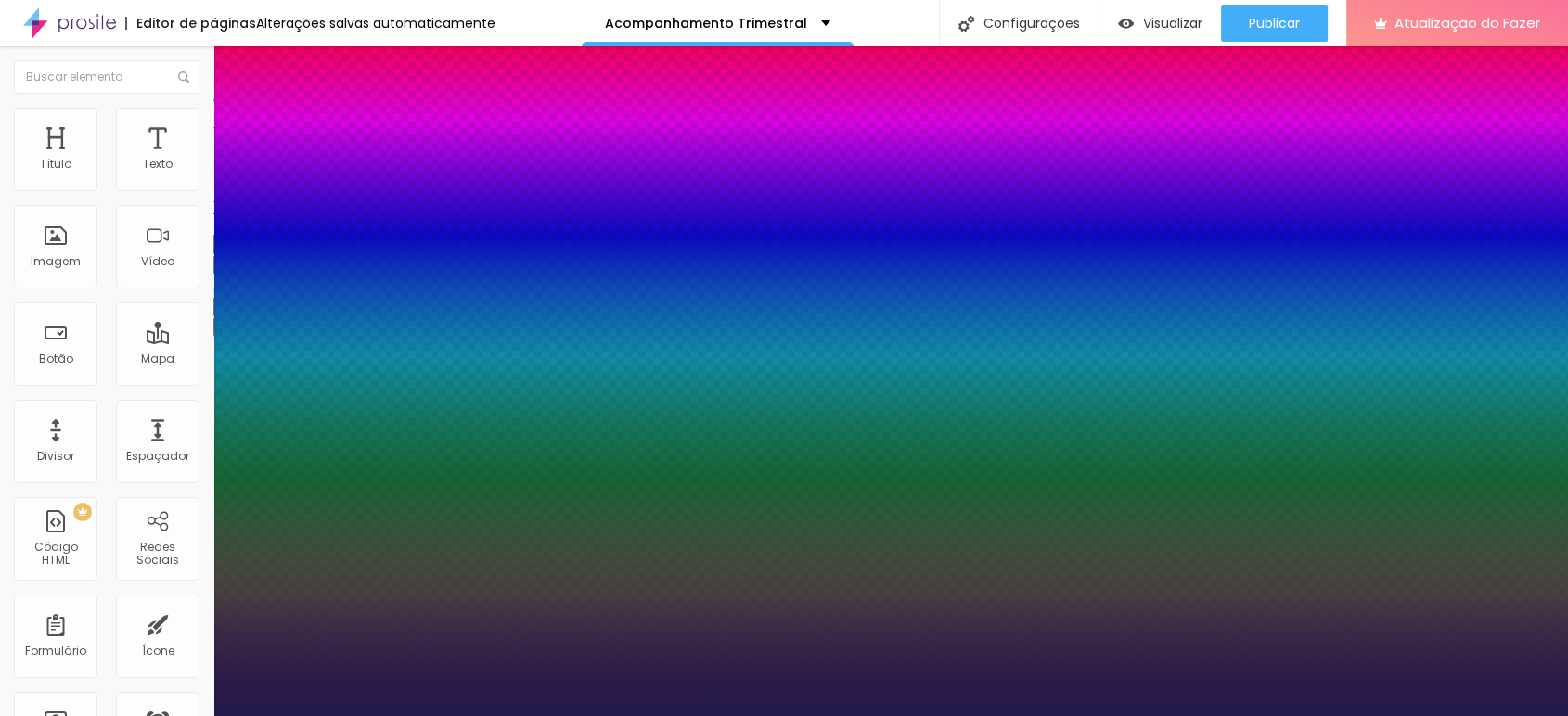
type input "1"
type input "37"
type input "1"
type input "36"
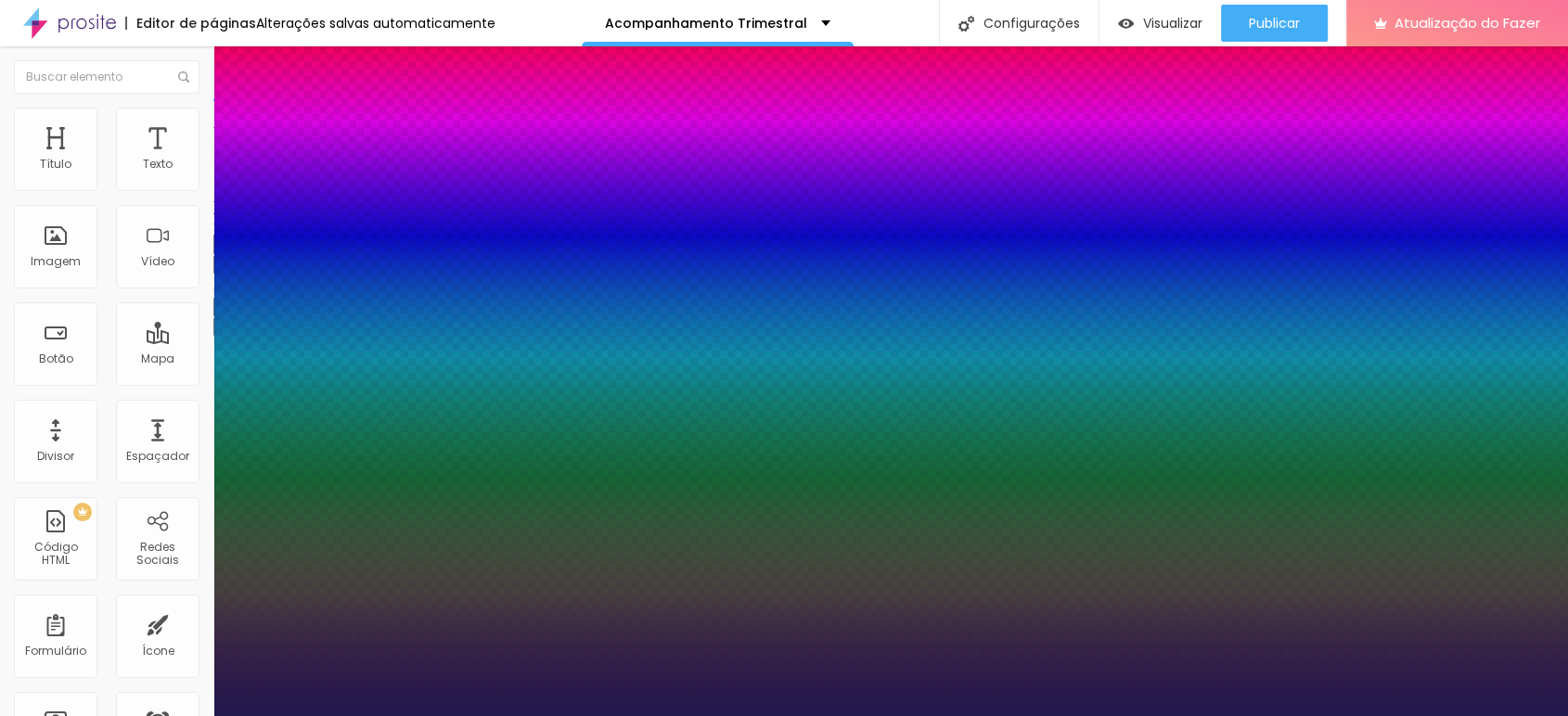
type input "36"
type input "1"
type input "35"
type input "1"
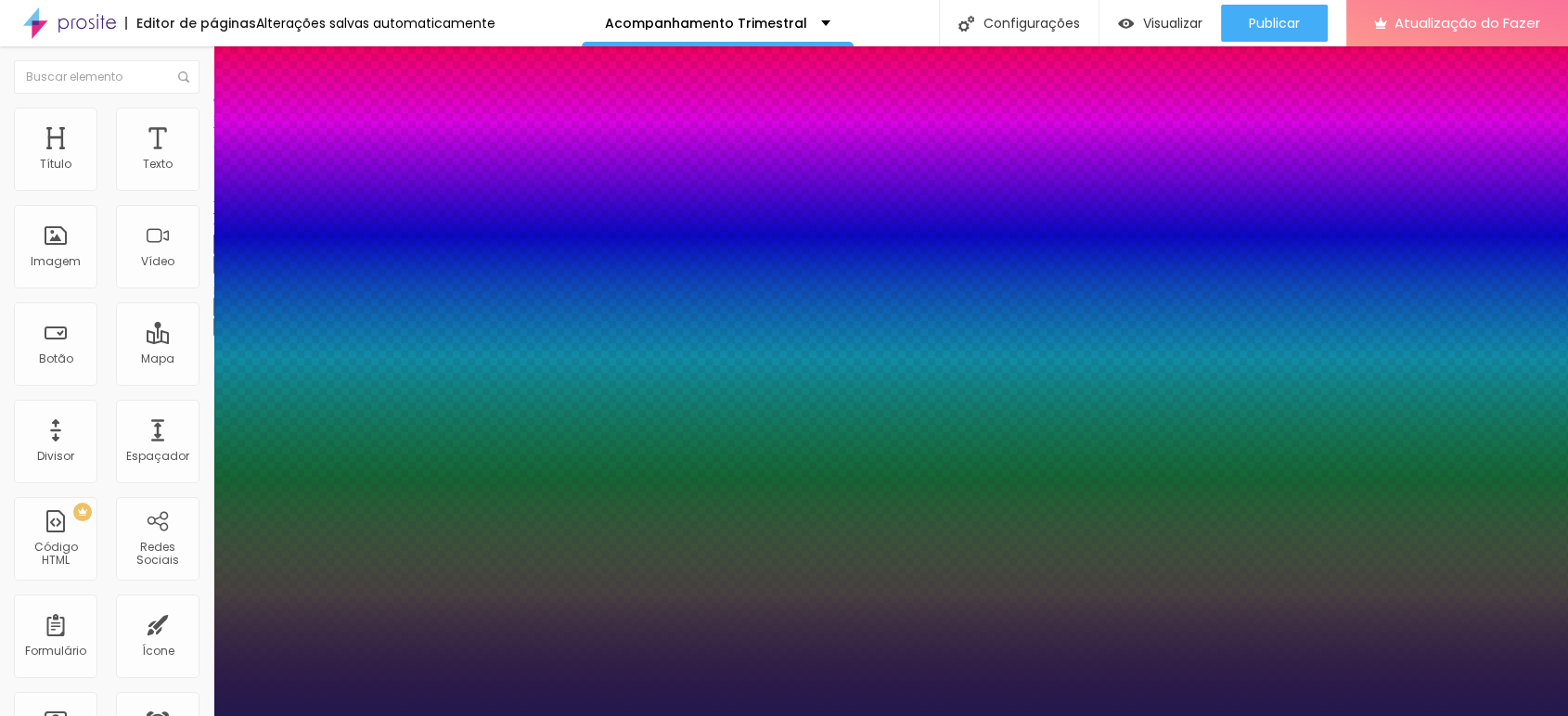
type input "35"
click at [725, 715] on div at bounding box center [784, 716] width 1568 height 0
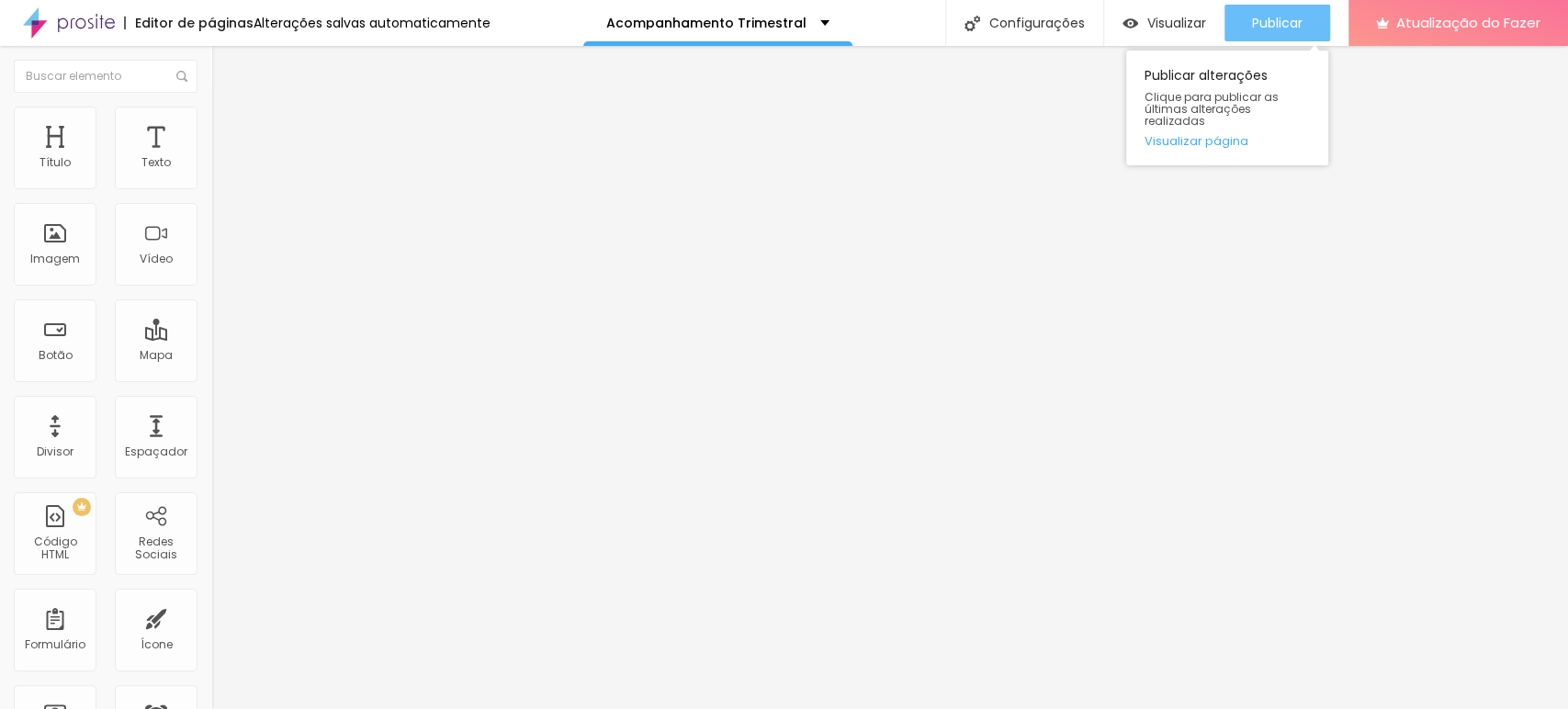
click at [1294, 20] on font "Publicar" at bounding box center [1277, 23] width 50 height 19
click at [1257, 24] on font "Publicar" at bounding box center [1277, 23] width 50 height 19
click at [1265, 23] on font "Publicar" at bounding box center [1277, 23] width 50 height 19
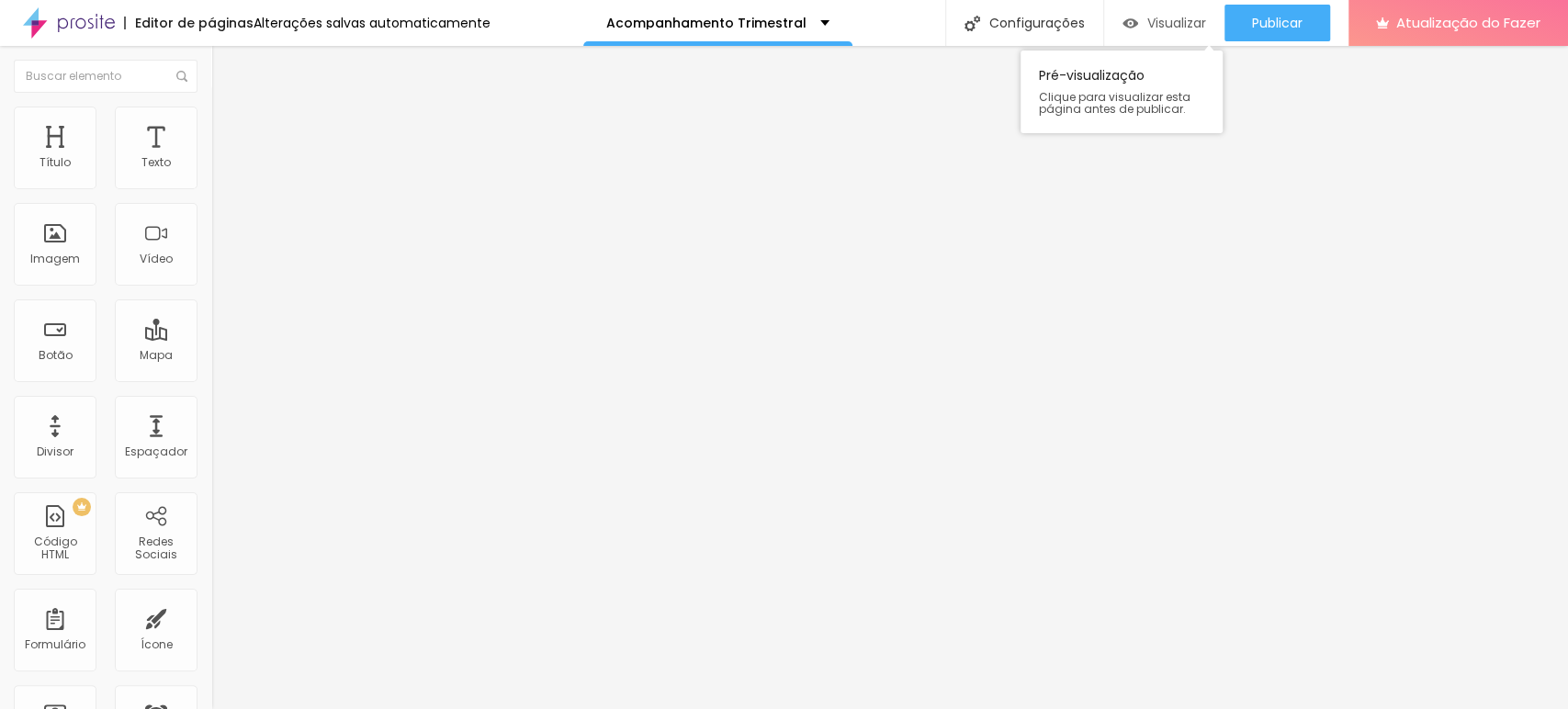
click at [1154, 16] on font "Visualizar" at bounding box center [1176, 23] width 59 height 19
click at [223, 158] on font "Trocar imagem" at bounding box center [267, 150] width 89 height 16
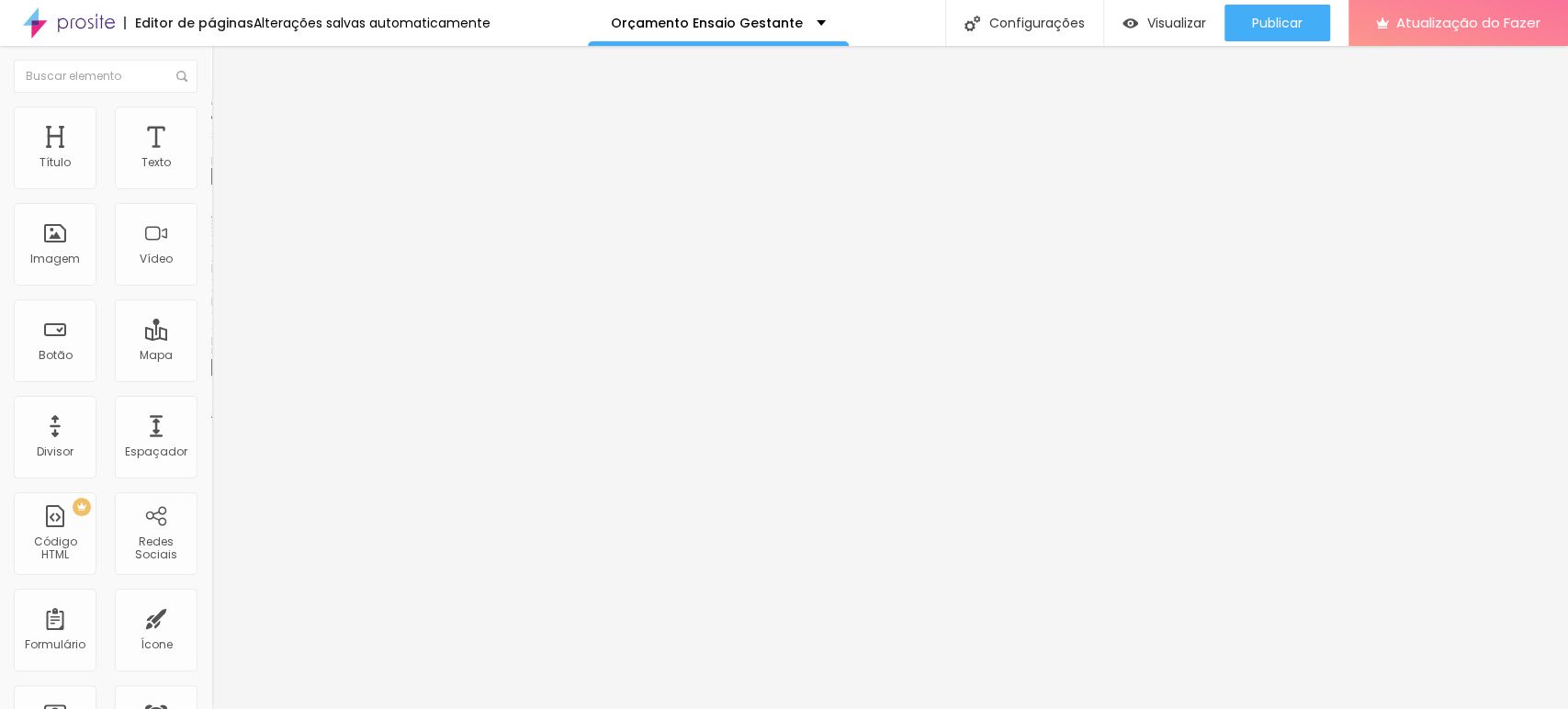
click at [223, 158] on font "Trocar imagem" at bounding box center [267, 150] width 89 height 16
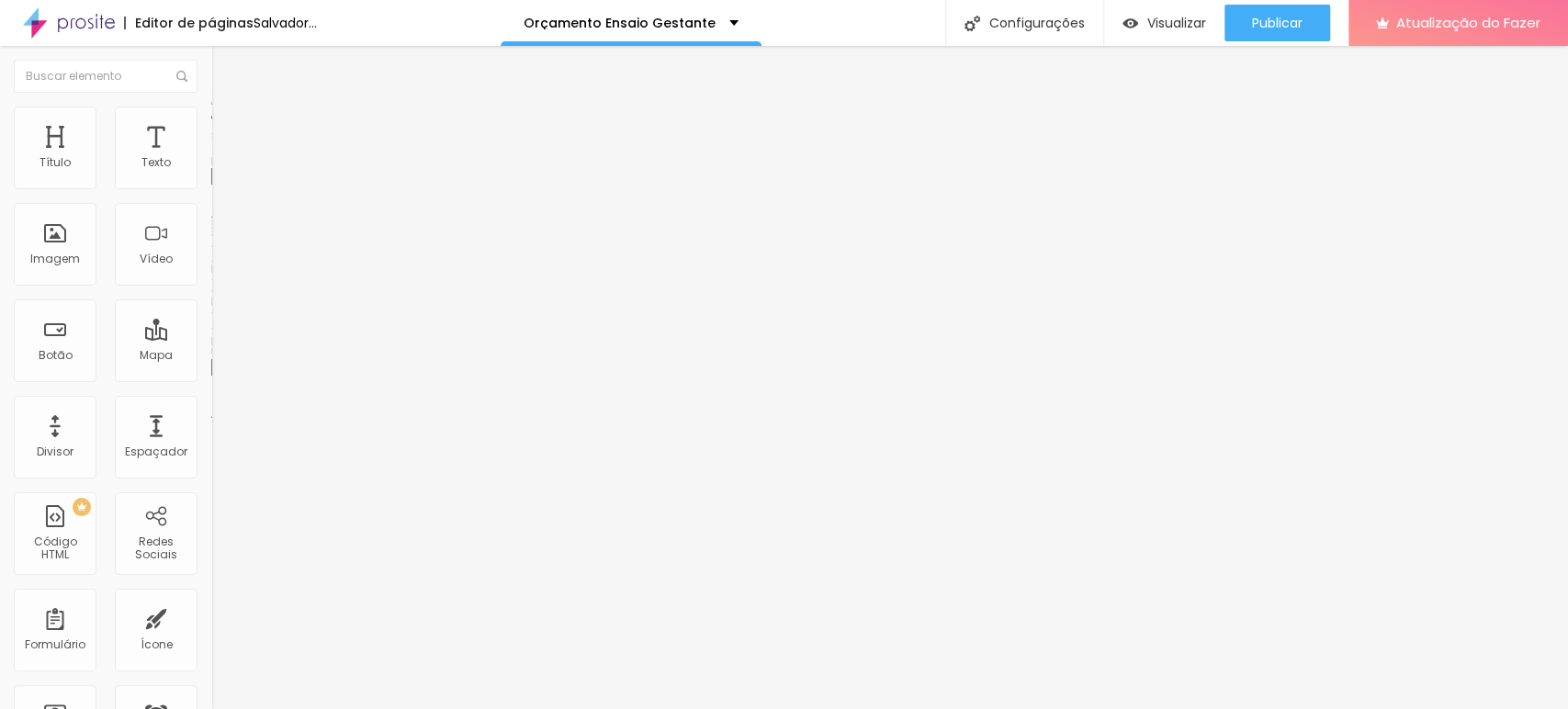
click at [223, 158] on font "Trocar imagem" at bounding box center [267, 150] width 89 height 16
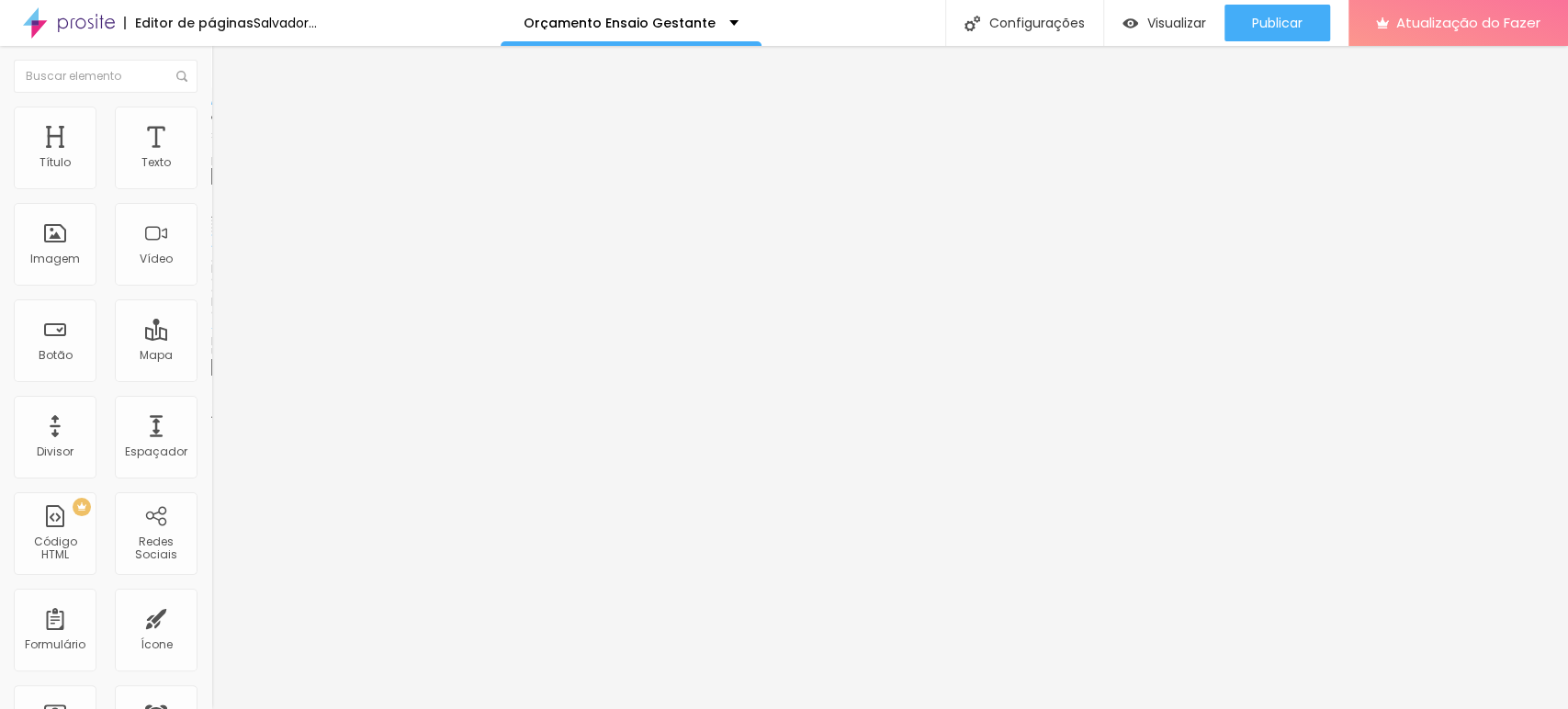
click at [223, 158] on font "Trocar imagem" at bounding box center [267, 150] width 89 height 16
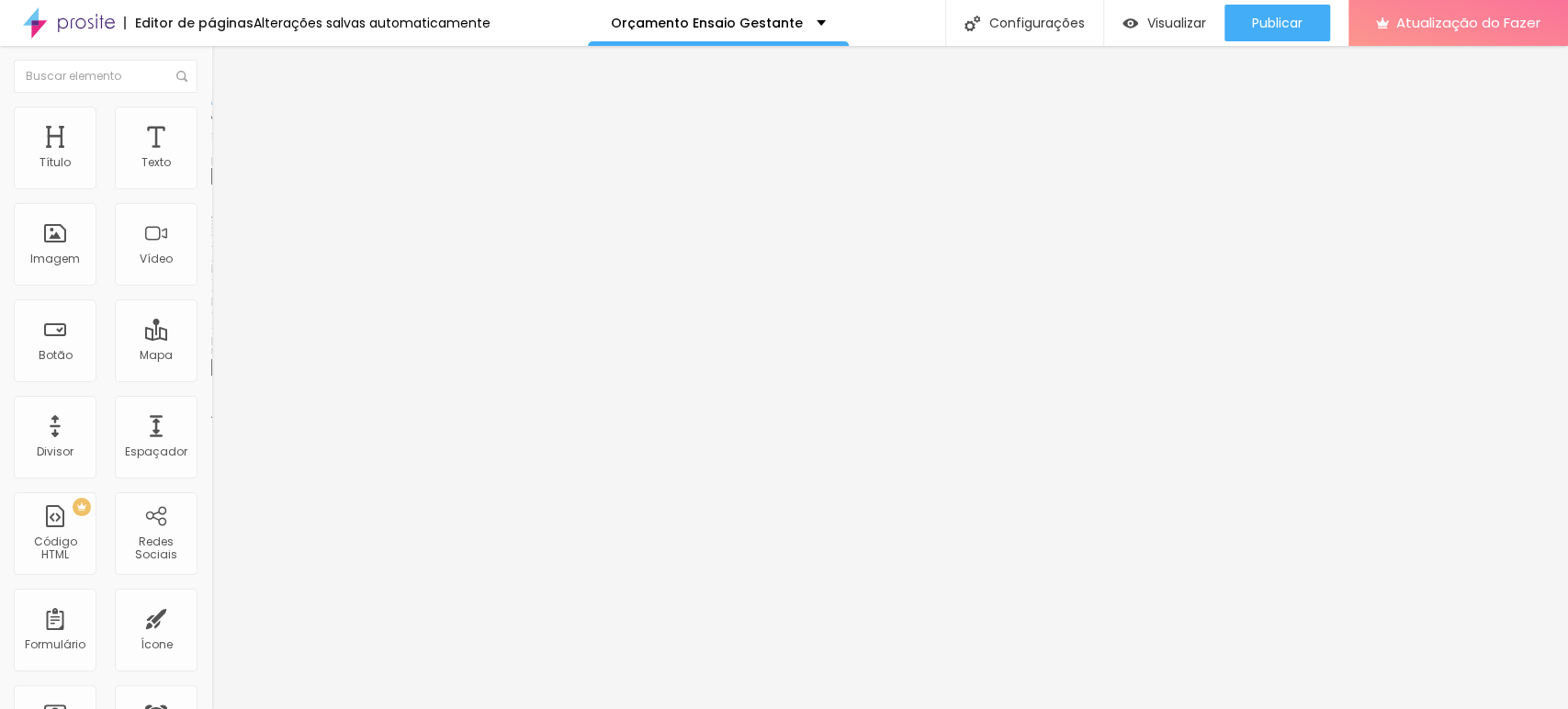
click at [223, 158] on font "Trocar imagem" at bounding box center [267, 150] width 89 height 16
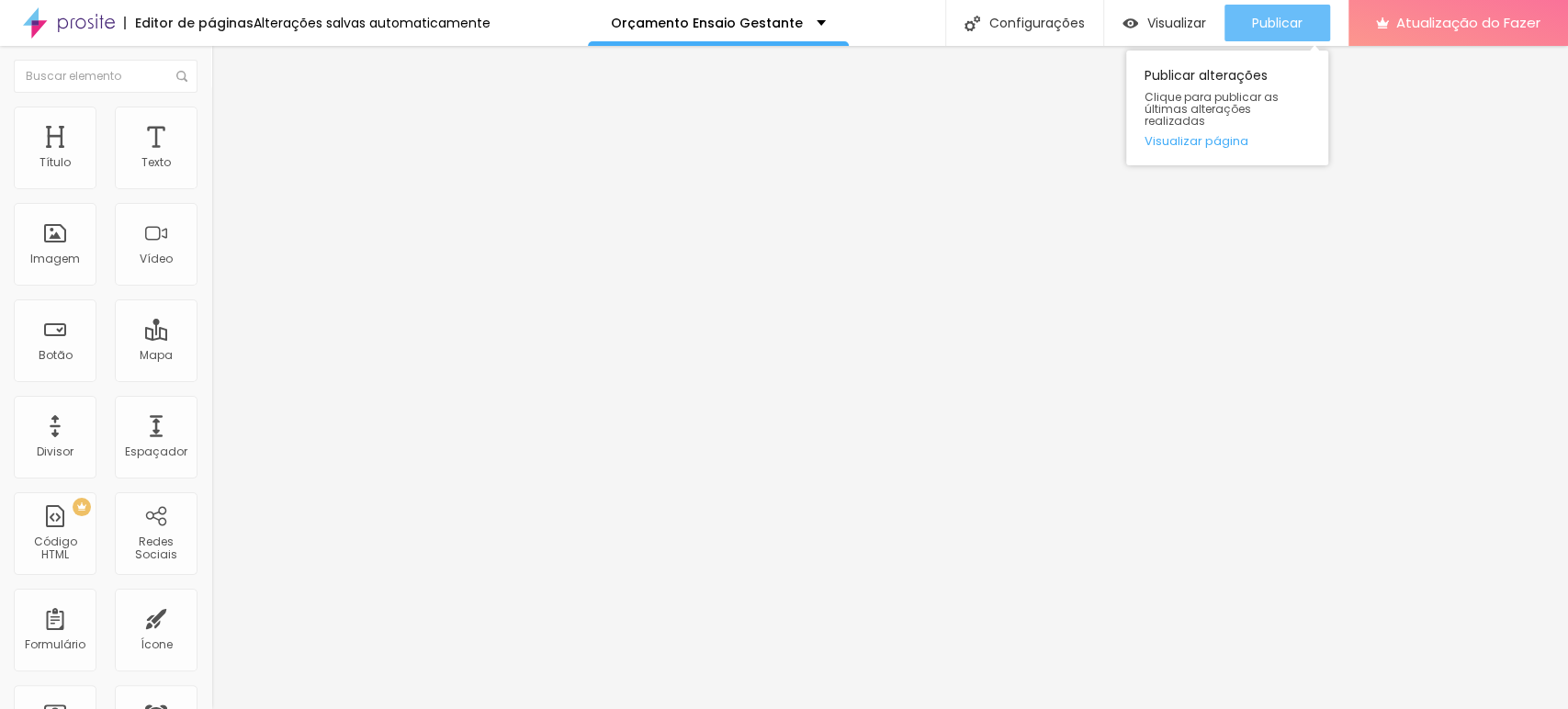
click at [1308, 18] on button "Publicar" at bounding box center [1277, 22] width 105 height 36
click at [1308, 17] on button "Publicar" at bounding box center [1277, 22] width 105 height 36
click at [1281, 12] on div "Publicar" at bounding box center [1277, 22] width 50 height 36
